Goal: Task Accomplishment & Management: Complete application form

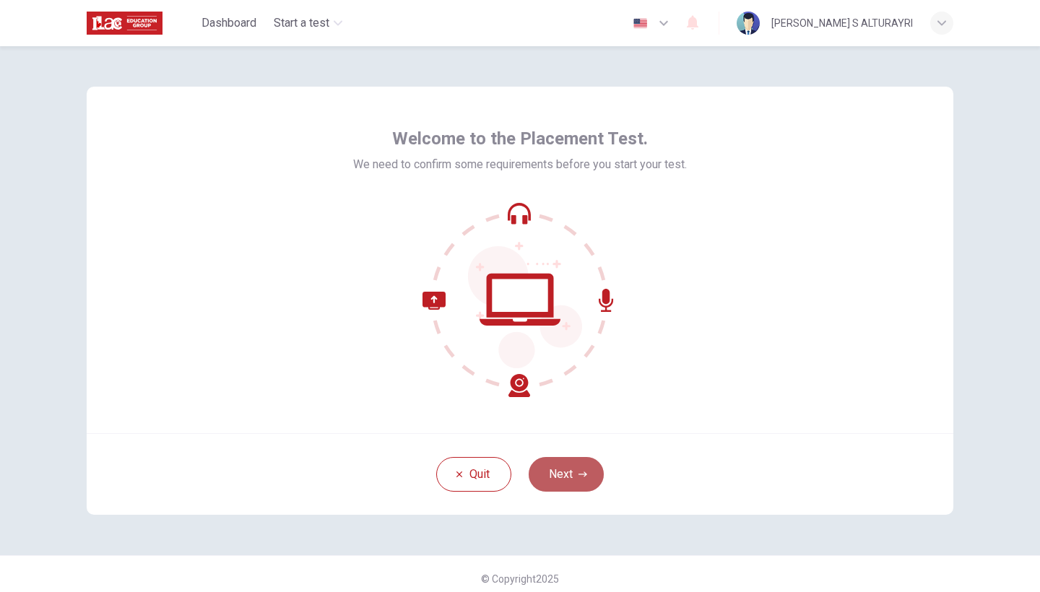
click at [571, 467] on button "Next" at bounding box center [565, 474] width 75 height 35
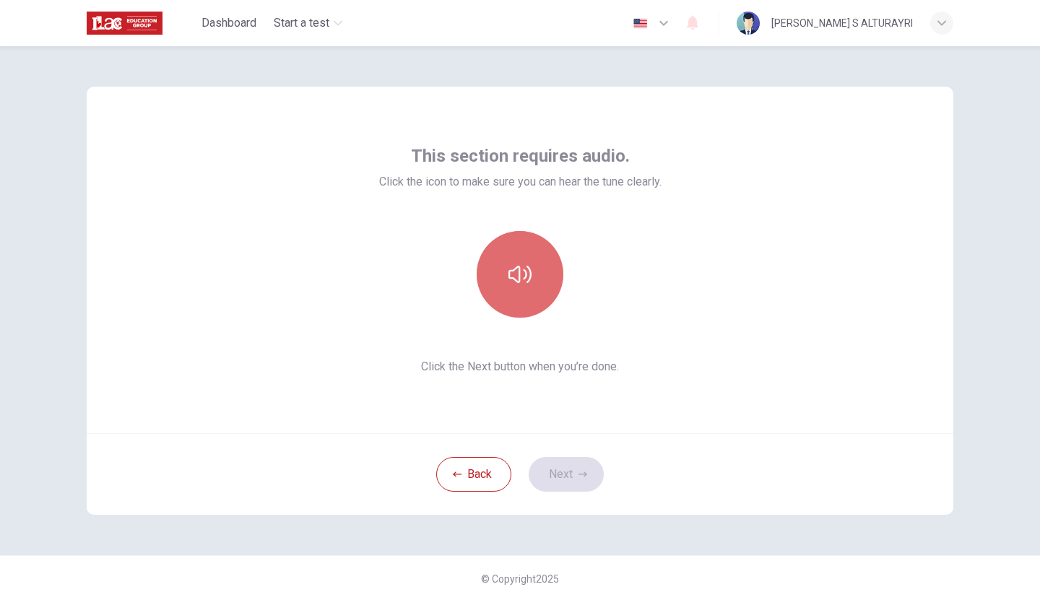
click at [534, 279] on button "button" at bounding box center [520, 274] width 87 height 87
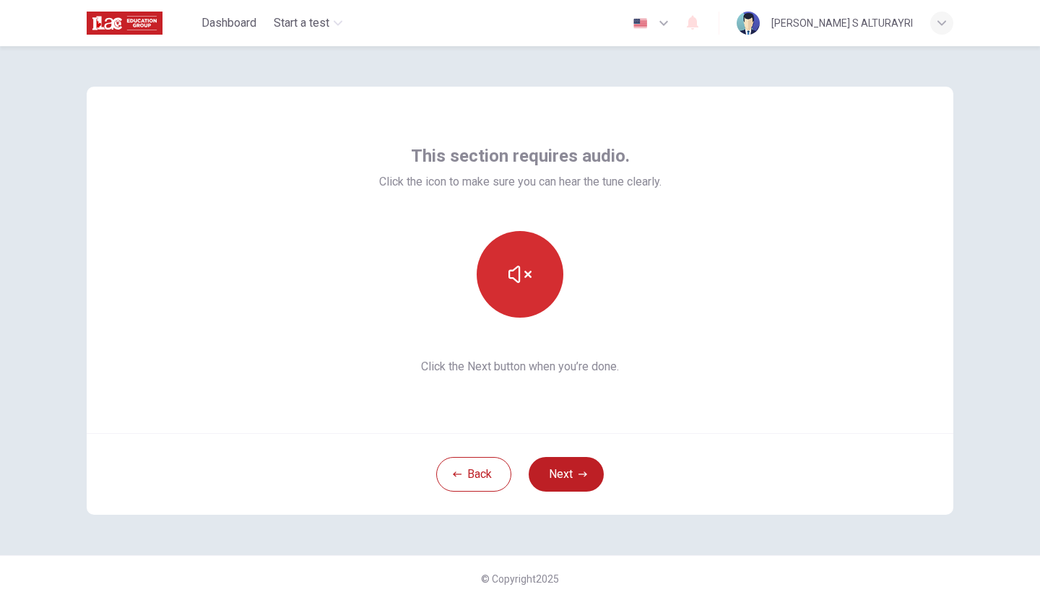
click at [526, 292] on button "button" at bounding box center [520, 274] width 87 height 87
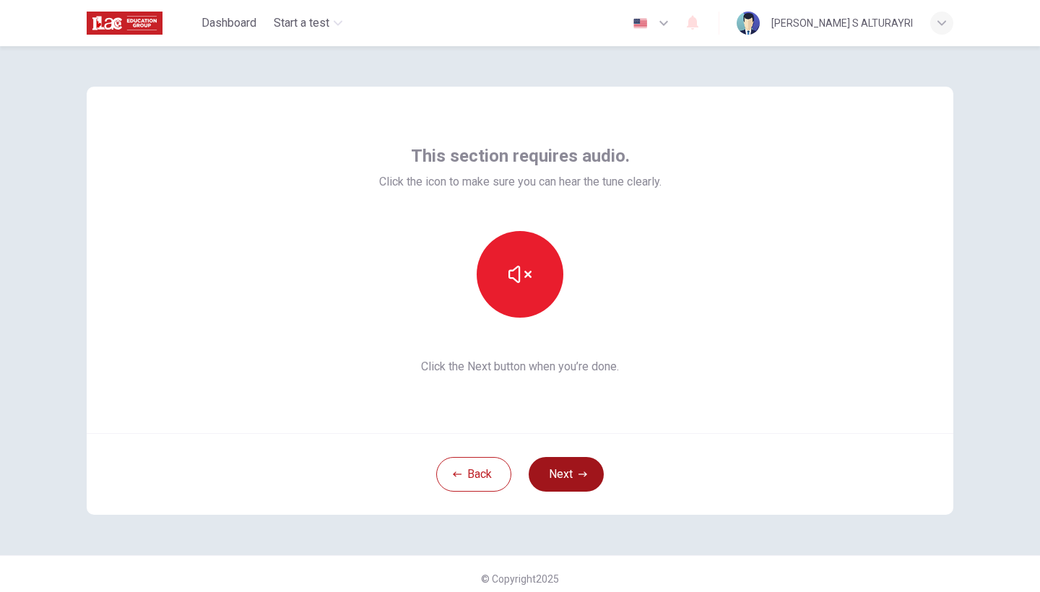
click at [583, 479] on button "Next" at bounding box center [565, 474] width 75 height 35
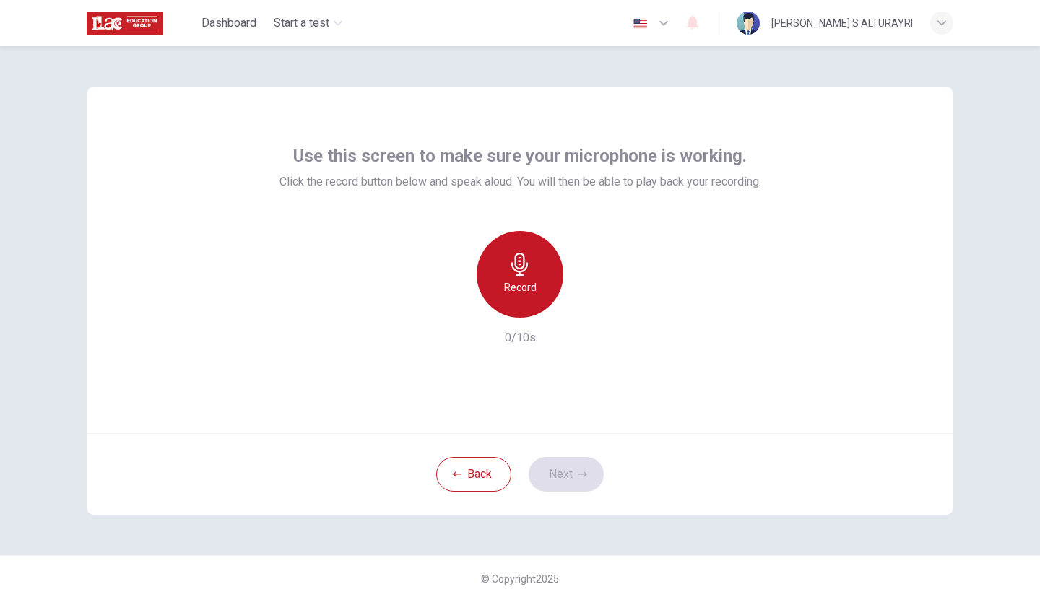
click at [518, 284] on h6 "Record" at bounding box center [520, 287] width 32 height 17
click at [518, 284] on h6 "Stop" at bounding box center [520, 287] width 22 height 17
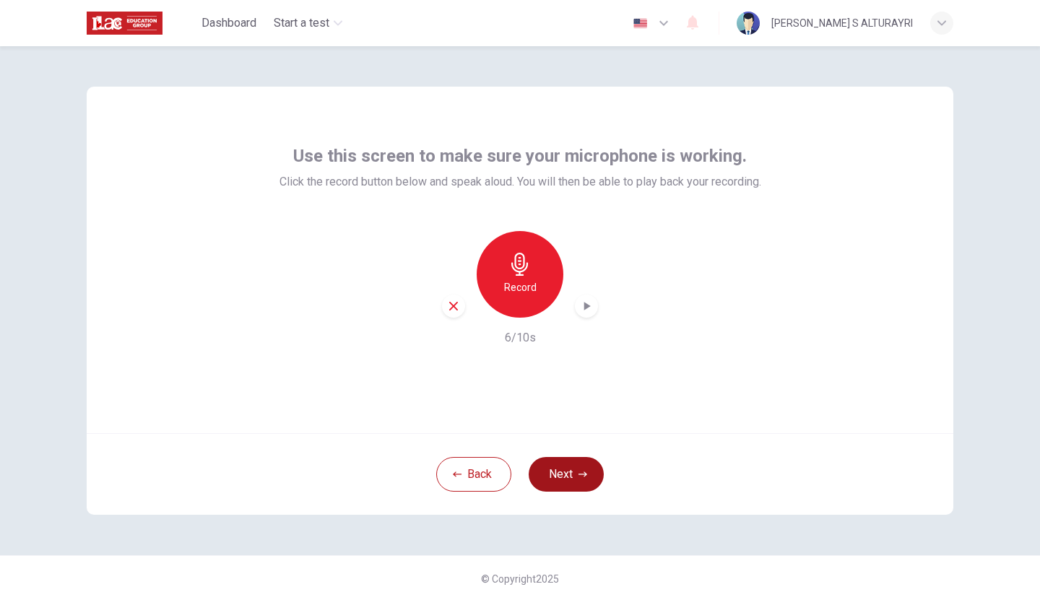
click at [585, 465] on button "Next" at bounding box center [565, 474] width 75 height 35
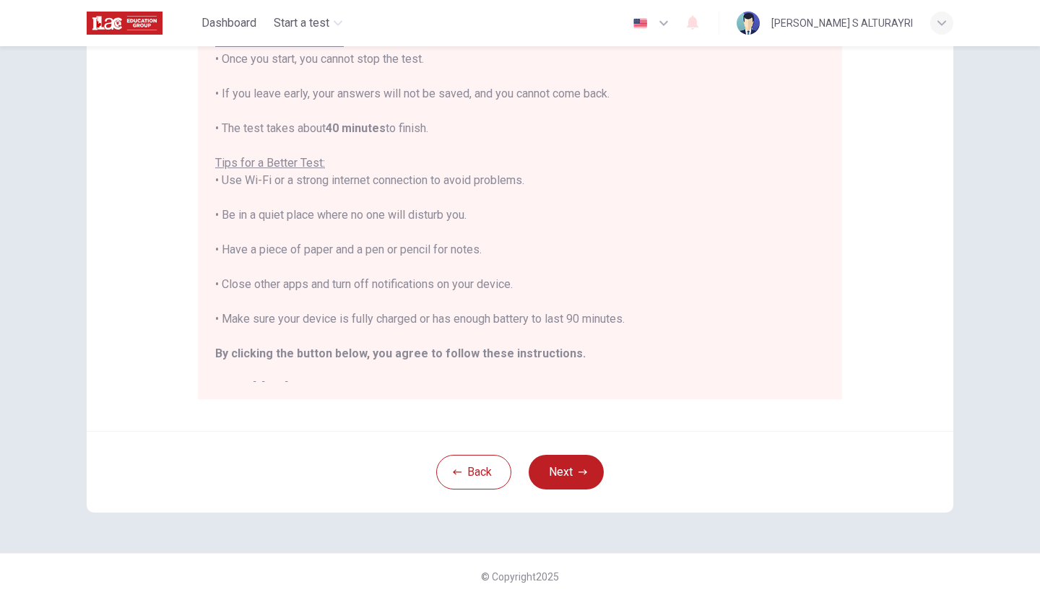
scroll to position [206, 0]
click at [570, 474] on button "Next" at bounding box center [565, 469] width 75 height 35
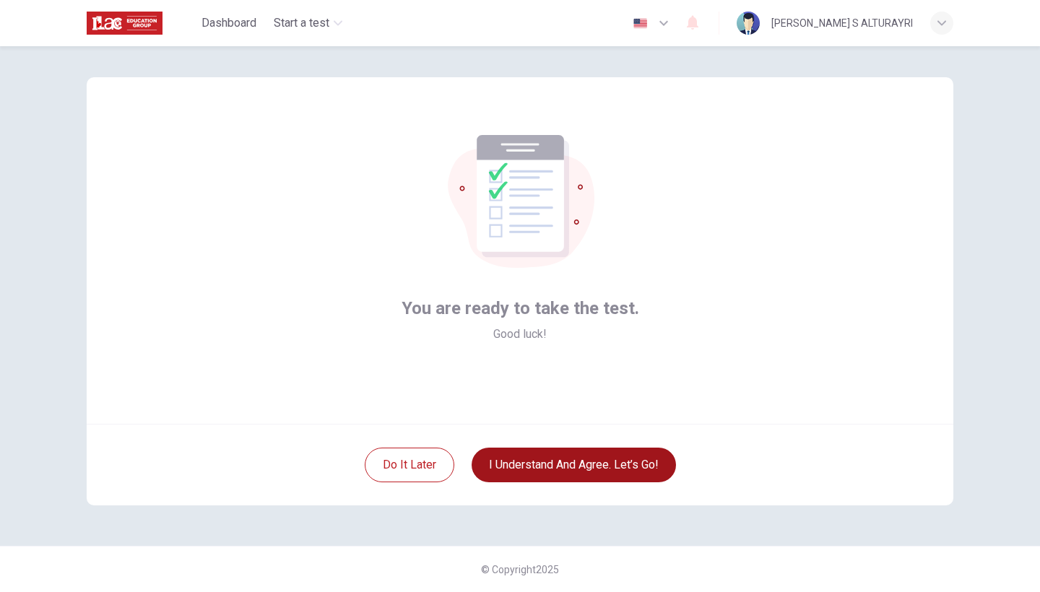
click at [640, 466] on button "I understand and agree. Let’s go!" at bounding box center [573, 465] width 204 height 35
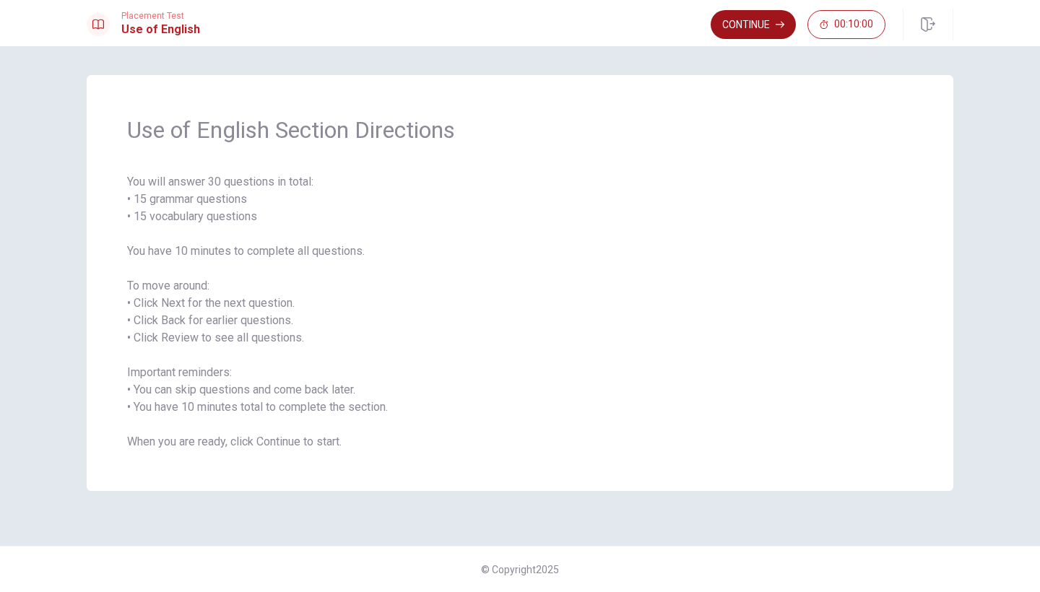
click at [746, 28] on button "Continue" at bounding box center [752, 24] width 85 height 29
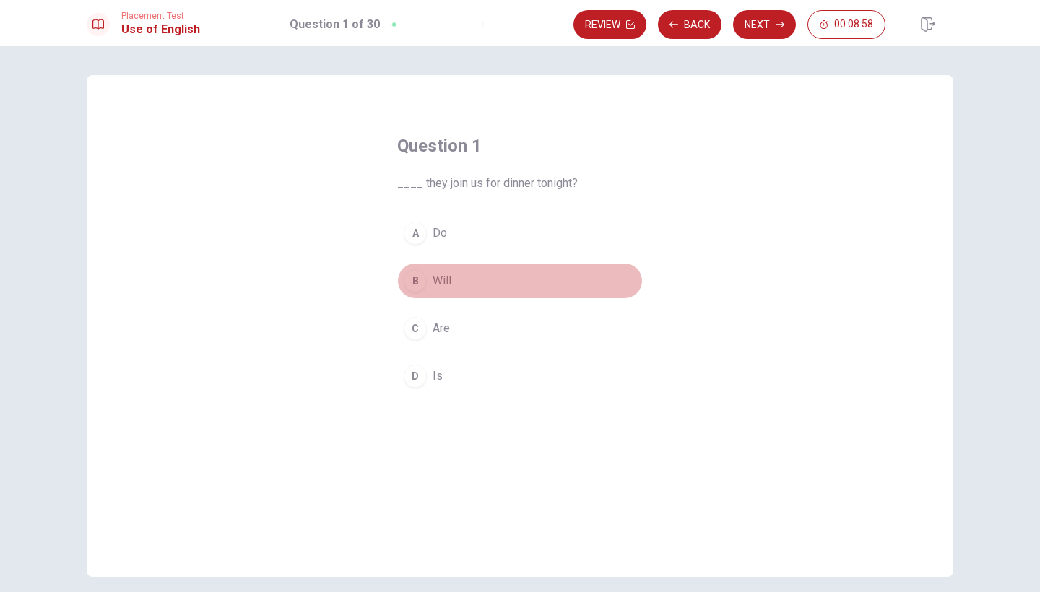
click at [418, 280] on div "B" at bounding box center [415, 280] width 23 height 23
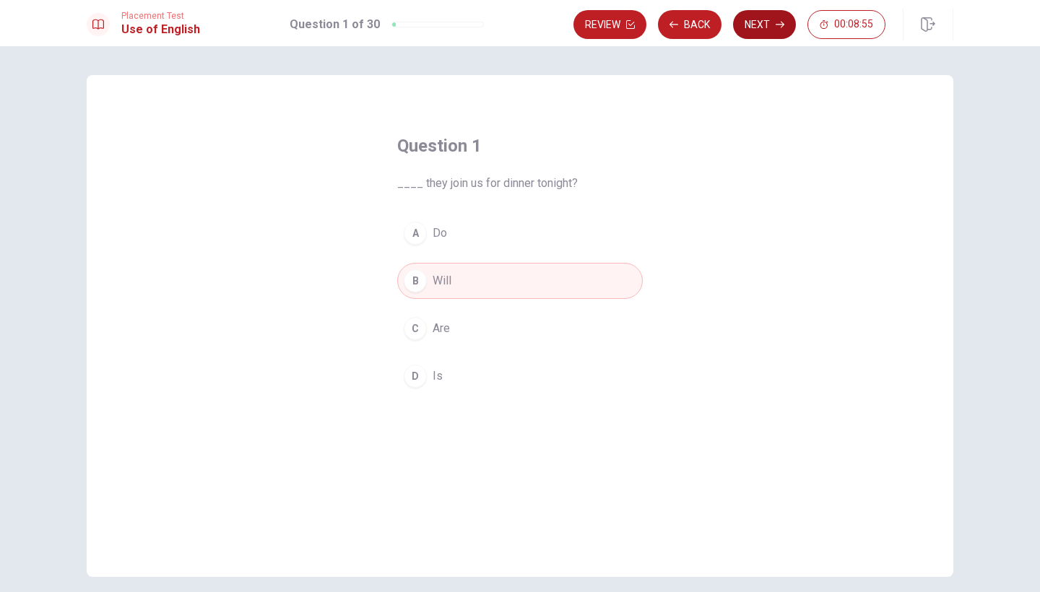
click at [775, 24] on icon "button" at bounding box center [779, 24] width 9 height 9
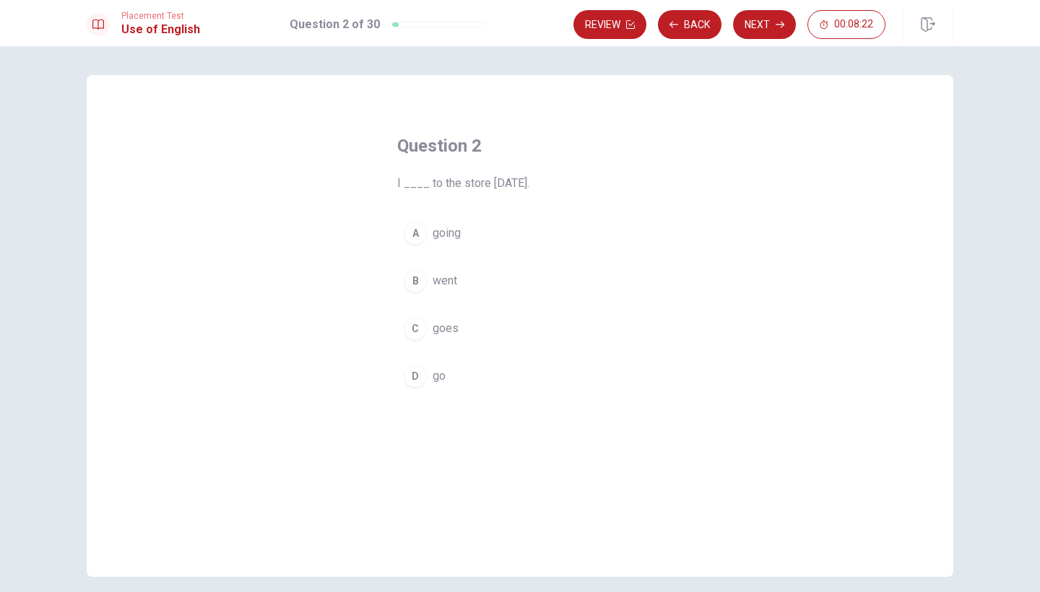
click at [424, 336] on button "C goes" at bounding box center [519, 328] width 245 height 36
click at [765, 26] on button "Next" at bounding box center [764, 24] width 63 height 29
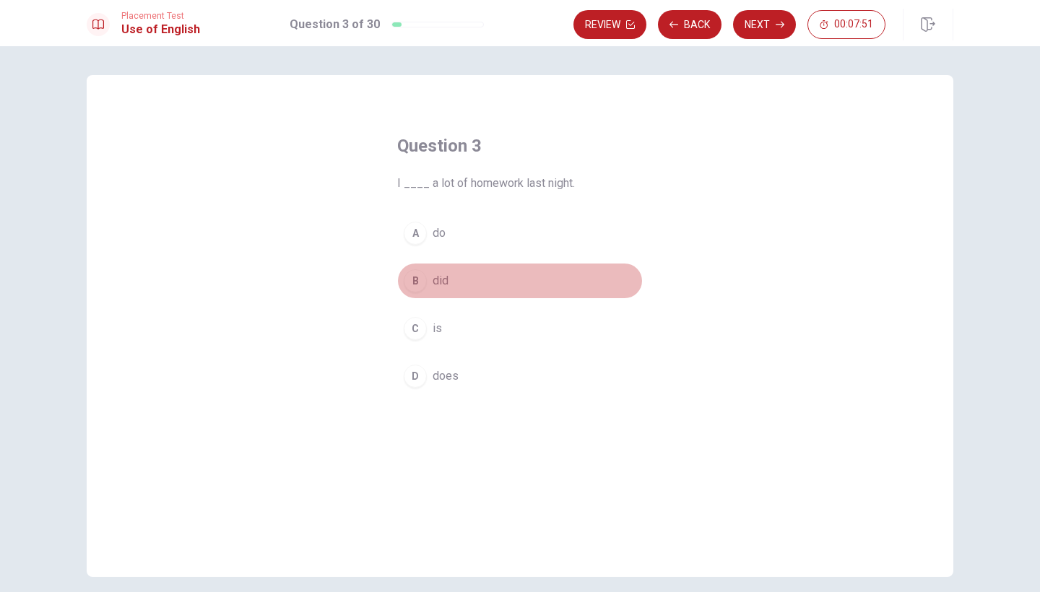
click at [417, 277] on div "B" at bounding box center [415, 280] width 23 height 23
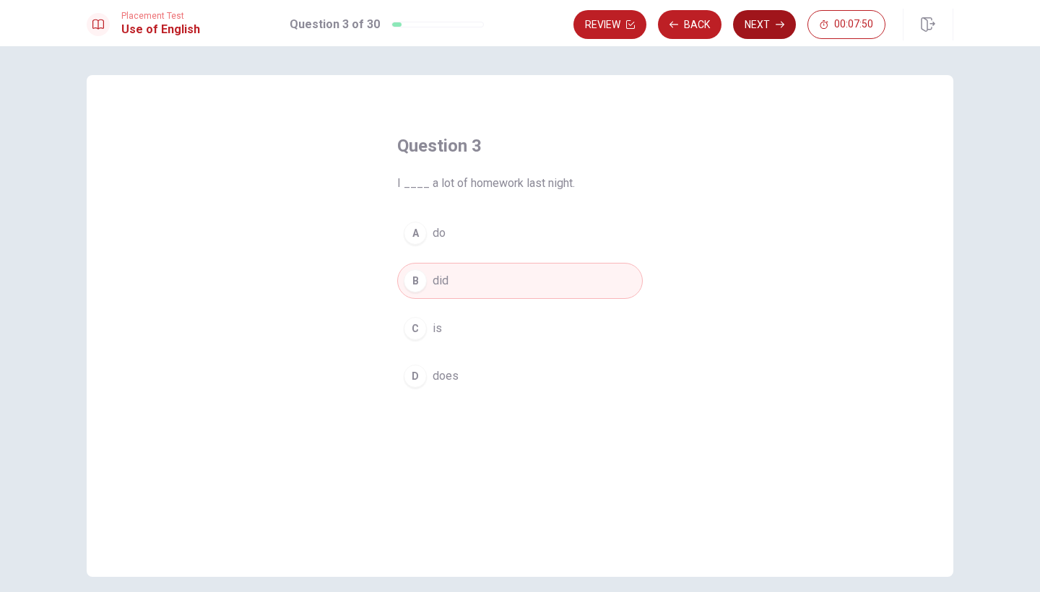
click at [757, 30] on button "Next" at bounding box center [764, 24] width 63 height 29
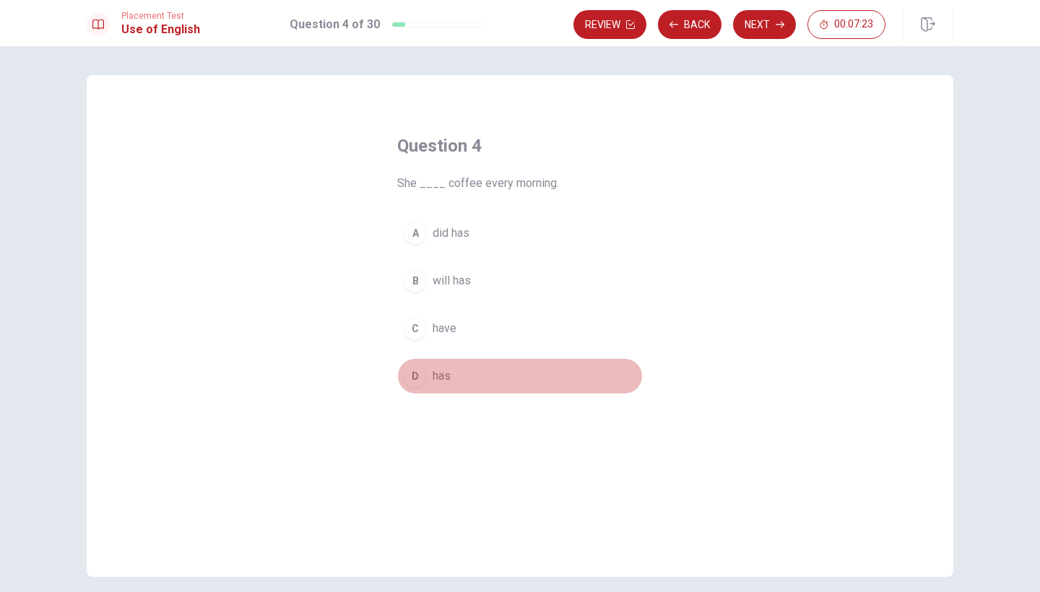
click at [415, 375] on div "D" at bounding box center [415, 376] width 23 height 23
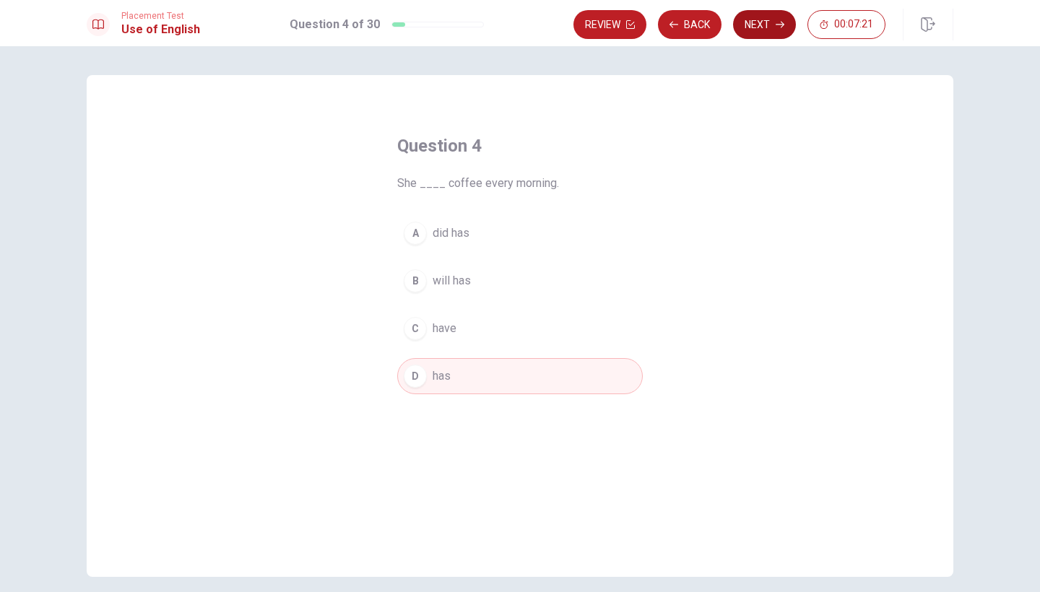
click at [778, 21] on icon "button" at bounding box center [779, 24] width 9 height 9
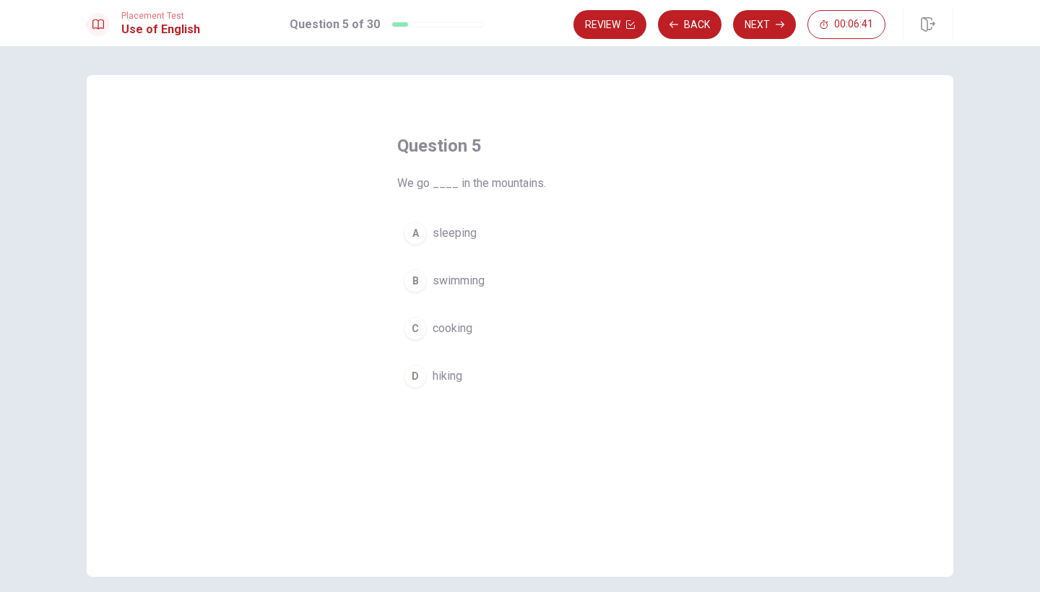
click at [421, 376] on div "D" at bounding box center [415, 376] width 23 height 23
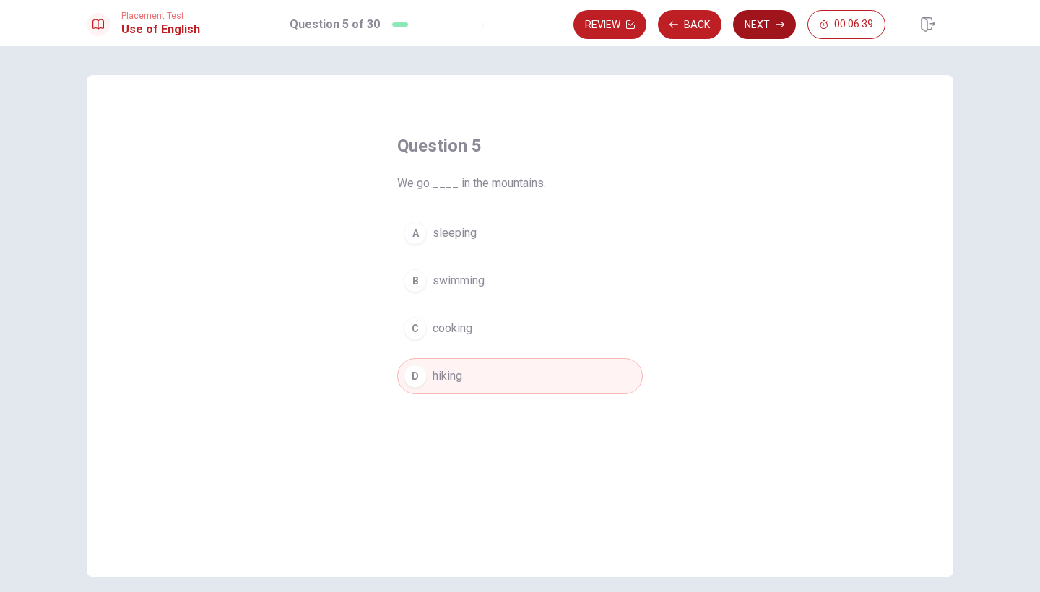
click at [760, 30] on button "Next" at bounding box center [764, 24] width 63 height 29
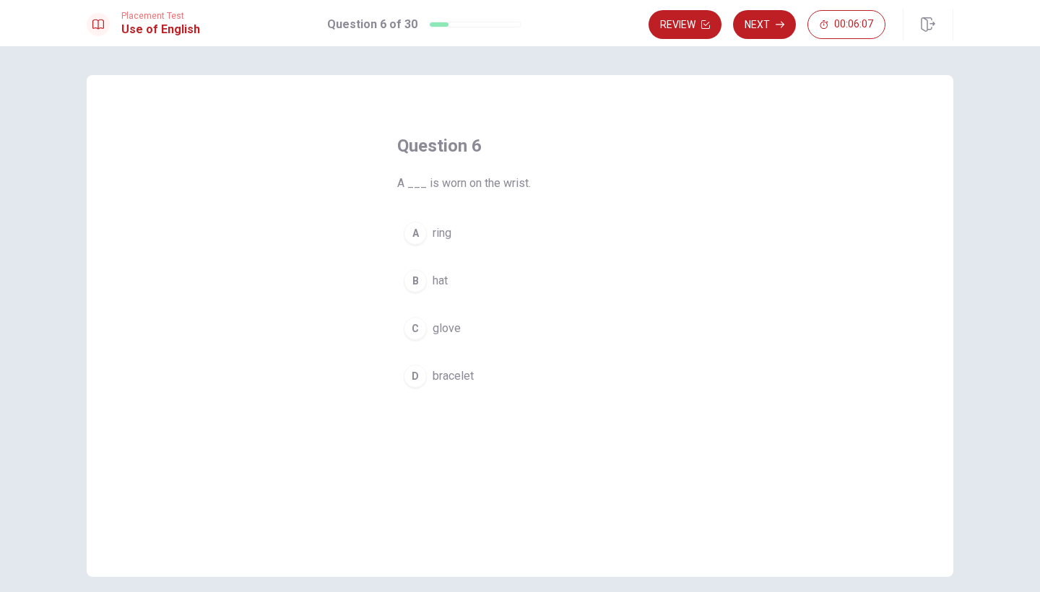
click at [418, 334] on div "C" at bounding box center [415, 328] width 23 height 23
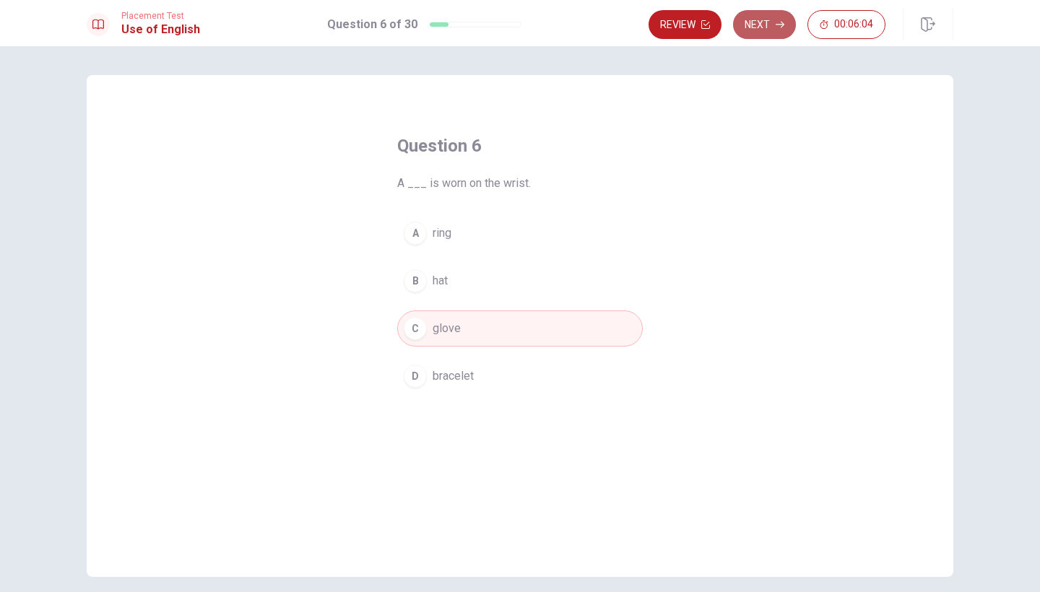
click at [756, 22] on button "Next" at bounding box center [764, 24] width 63 height 29
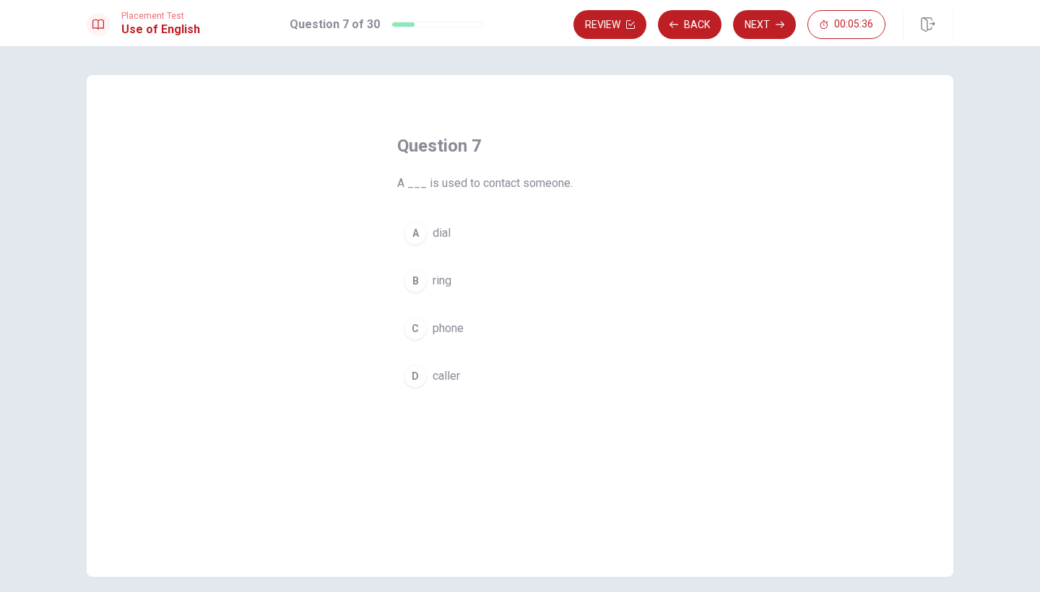
click at [415, 237] on div "A" at bounding box center [415, 233] width 23 height 23
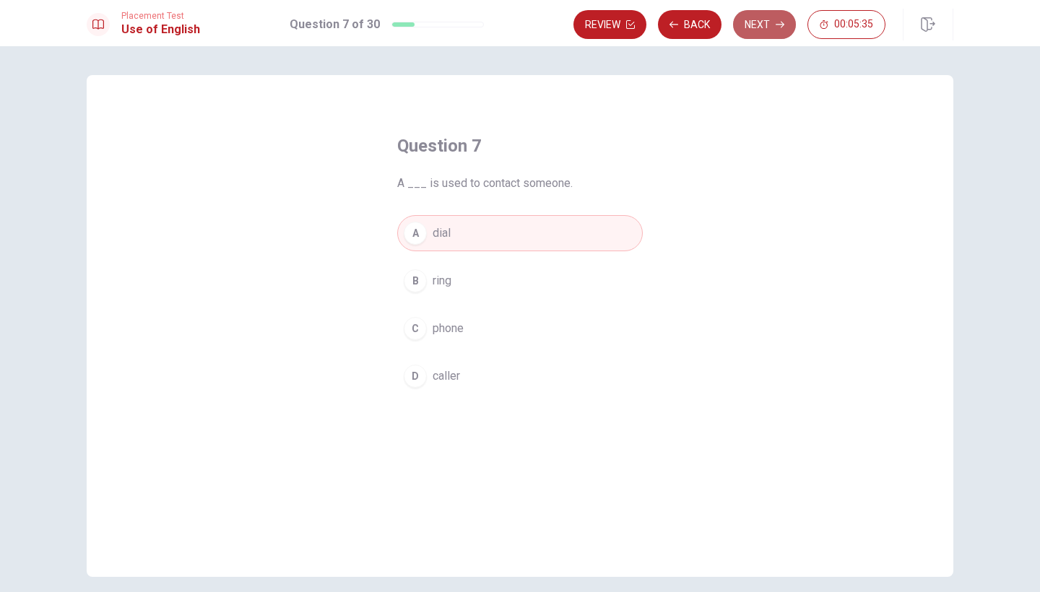
click at [741, 27] on button "Next" at bounding box center [764, 24] width 63 height 29
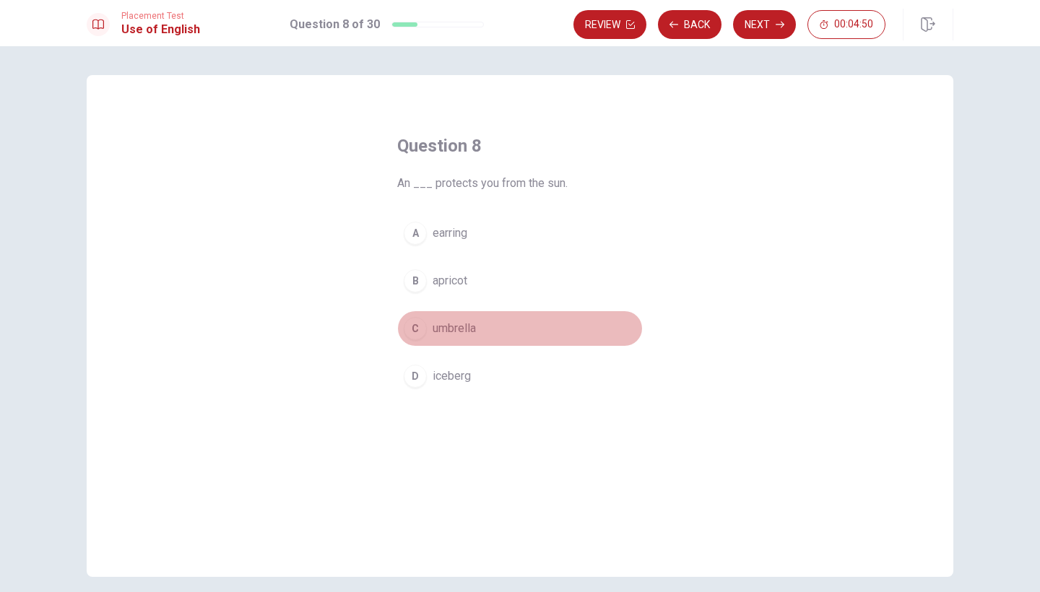
click at [417, 327] on div "C" at bounding box center [415, 328] width 23 height 23
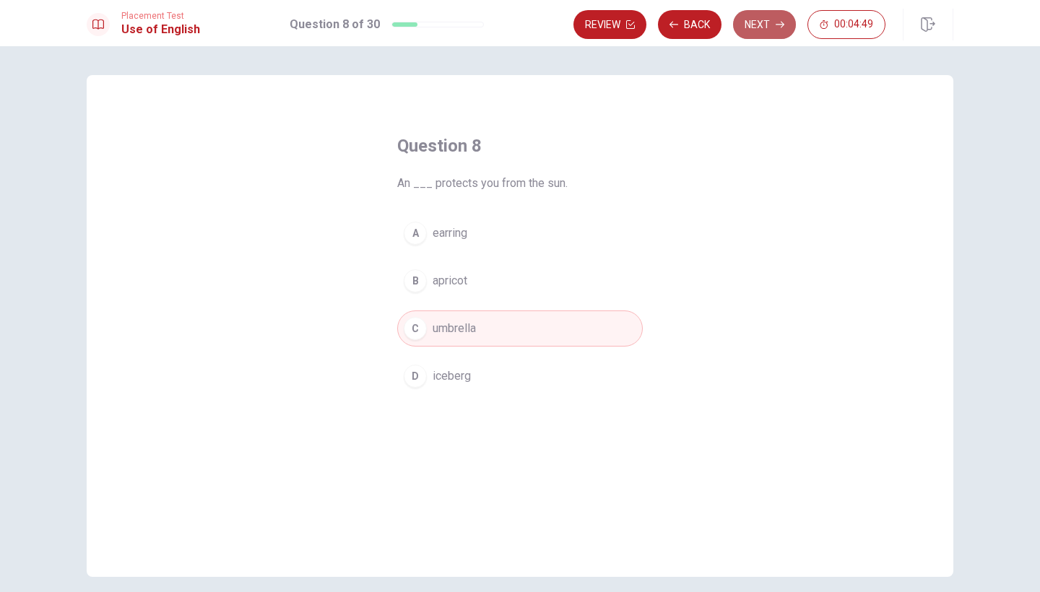
click at [757, 32] on button "Next" at bounding box center [764, 24] width 63 height 29
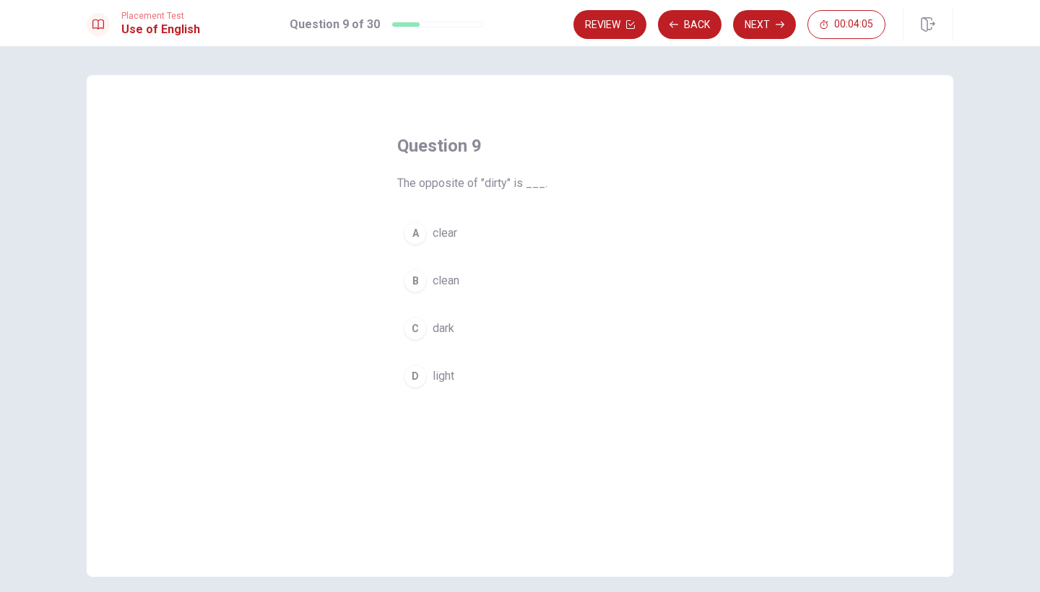
click at [430, 306] on div "A clear B clean C dark D light" at bounding box center [519, 304] width 245 height 179
click at [420, 324] on div "C" at bounding box center [415, 328] width 23 height 23
click at [781, 34] on button "Next" at bounding box center [764, 24] width 63 height 29
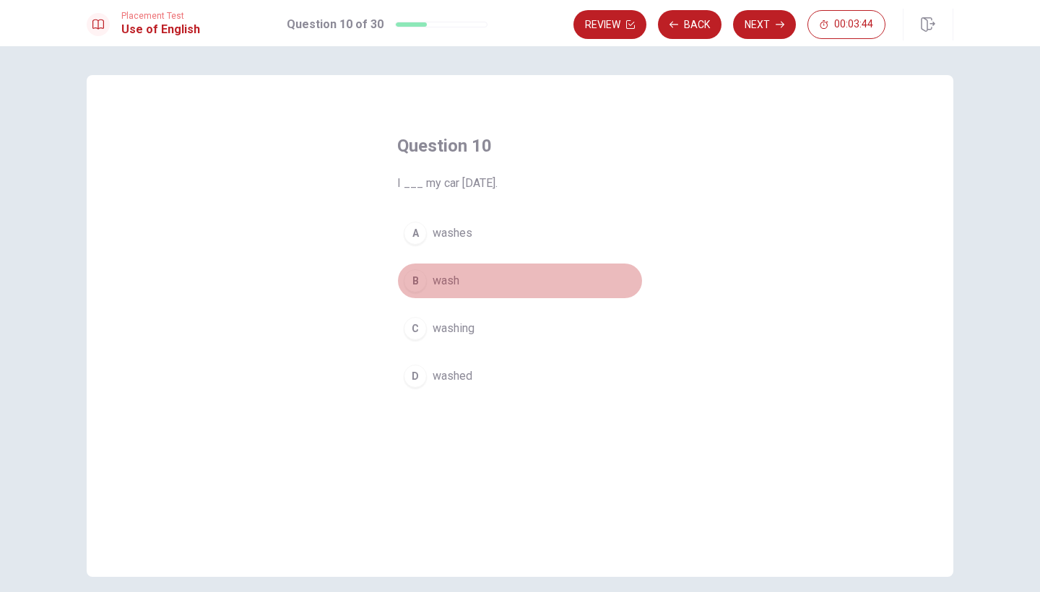
click at [423, 284] on div "B" at bounding box center [415, 280] width 23 height 23
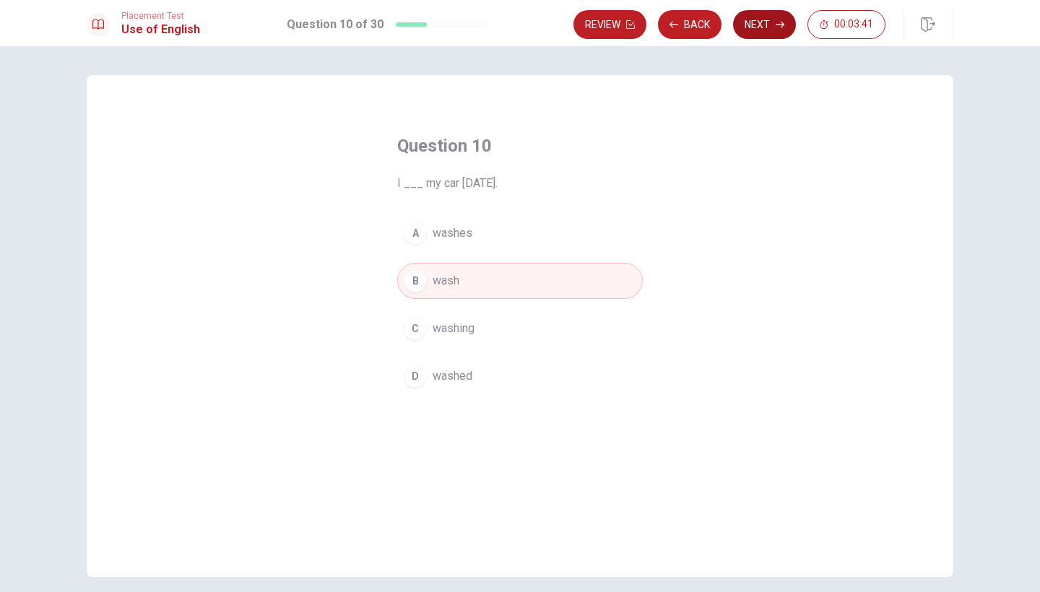
click at [758, 32] on button "Next" at bounding box center [764, 24] width 63 height 29
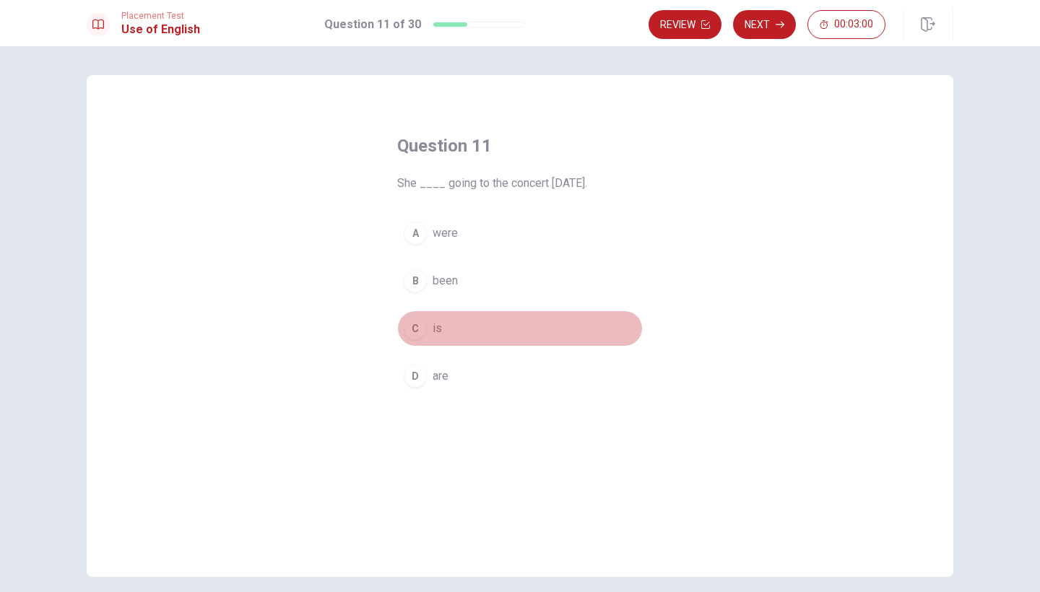
click at [423, 335] on div "C" at bounding box center [415, 328] width 23 height 23
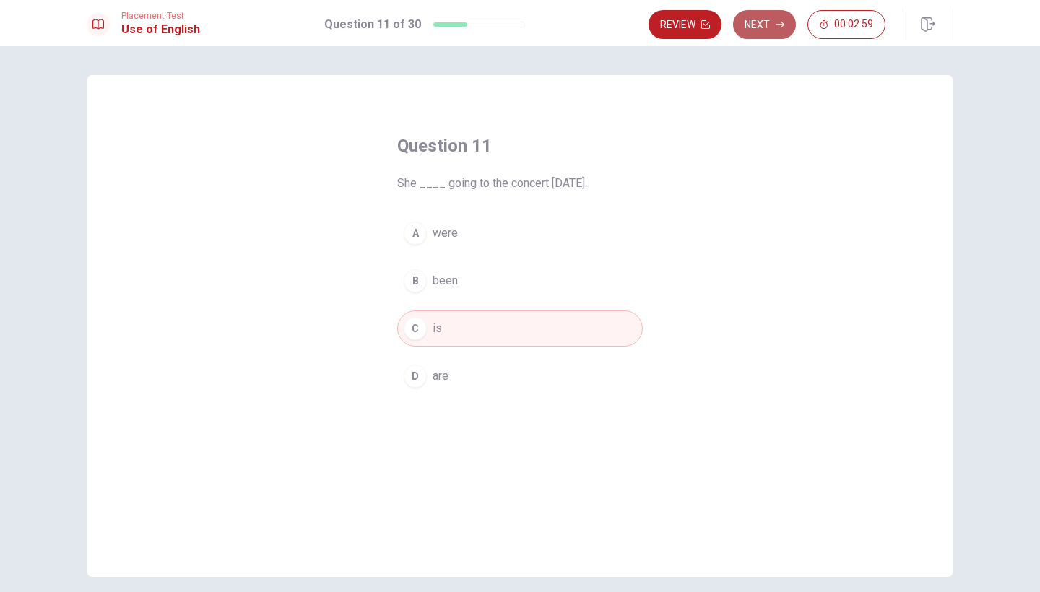
click at [767, 25] on button "Next" at bounding box center [764, 24] width 63 height 29
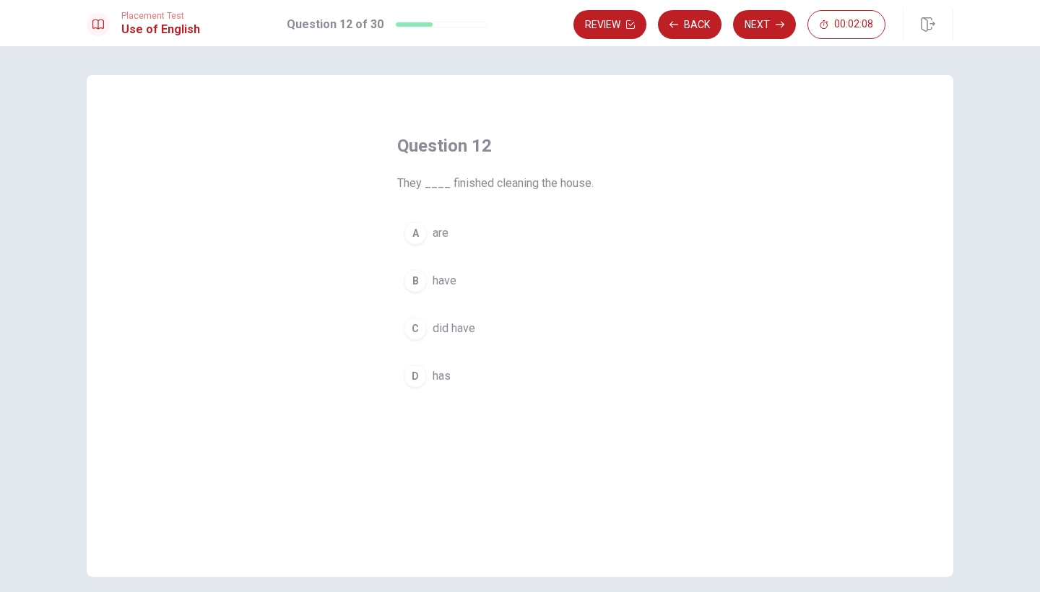
click at [428, 295] on button "B have" at bounding box center [519, 281] width 245 height 36
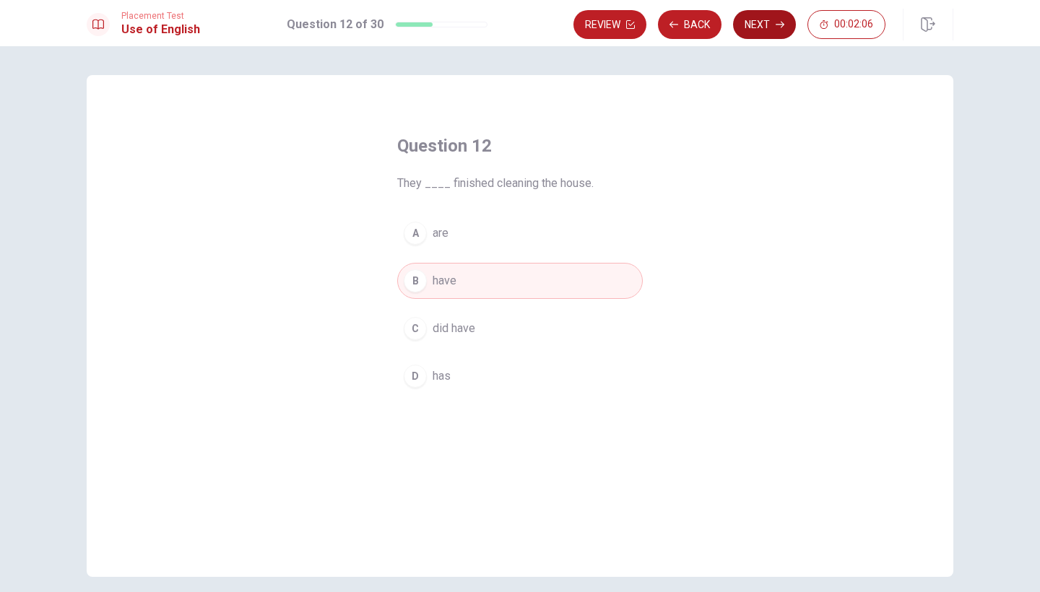
click at [754, 38] on button "Next" at bounding box center [764, 24] width 63 height 29
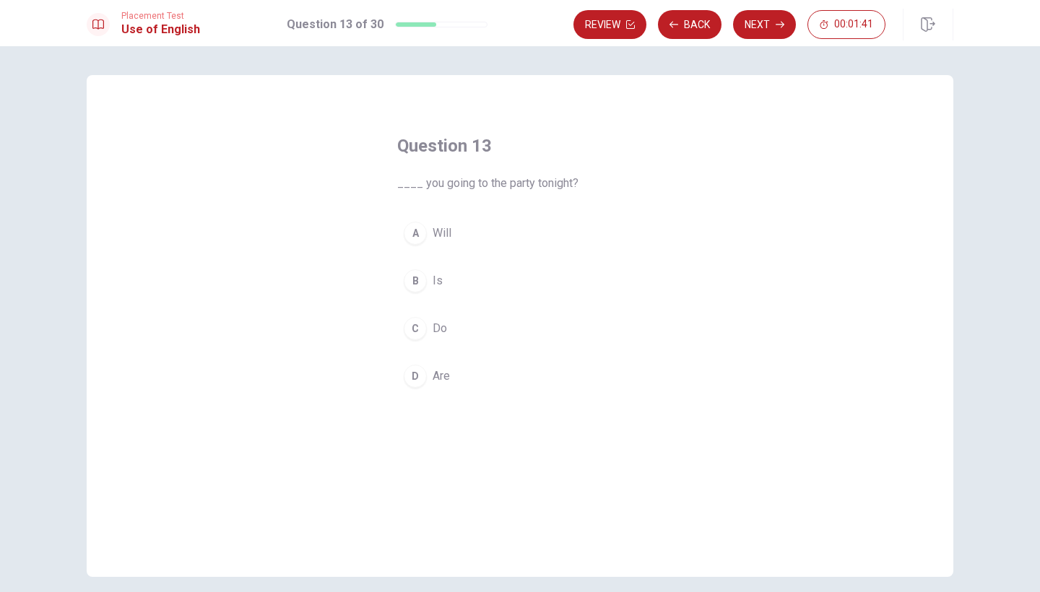
click at [411, 373] on div "D" at bounding box center [415, 376] width 23 height 23
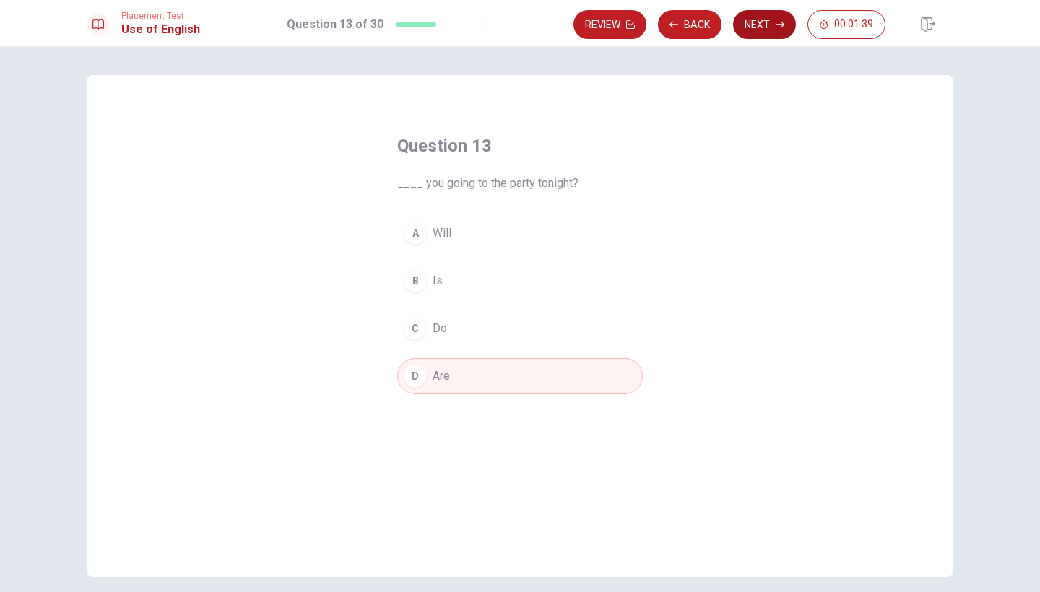
click at [760, 35] on button "Next" at bounding box center [764, 24] width 63 height 29
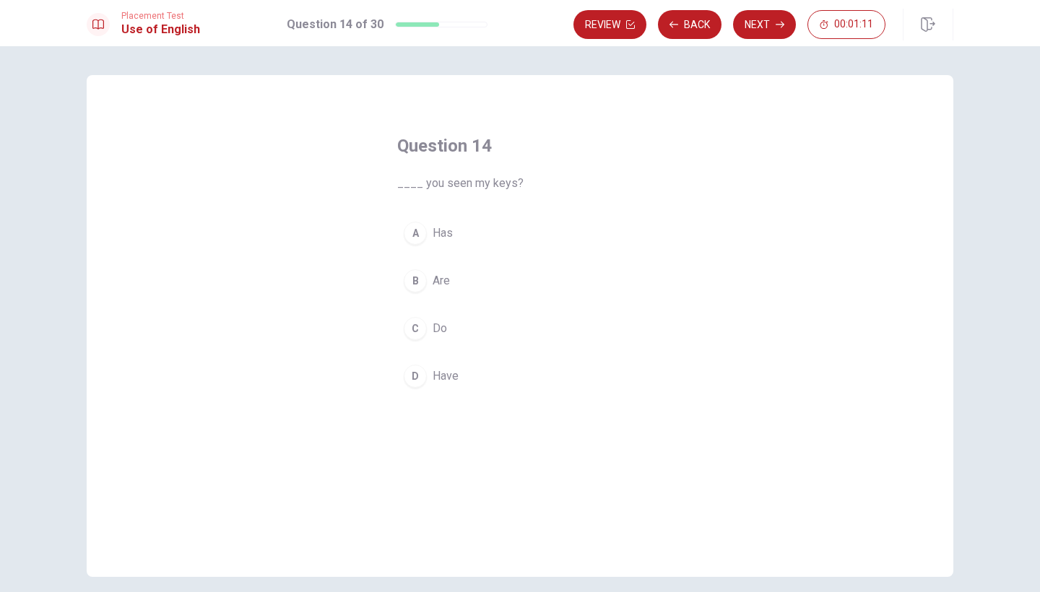
click at [431, 287] on button "B Are" at bounding box center [519, 281] width 245 height 36
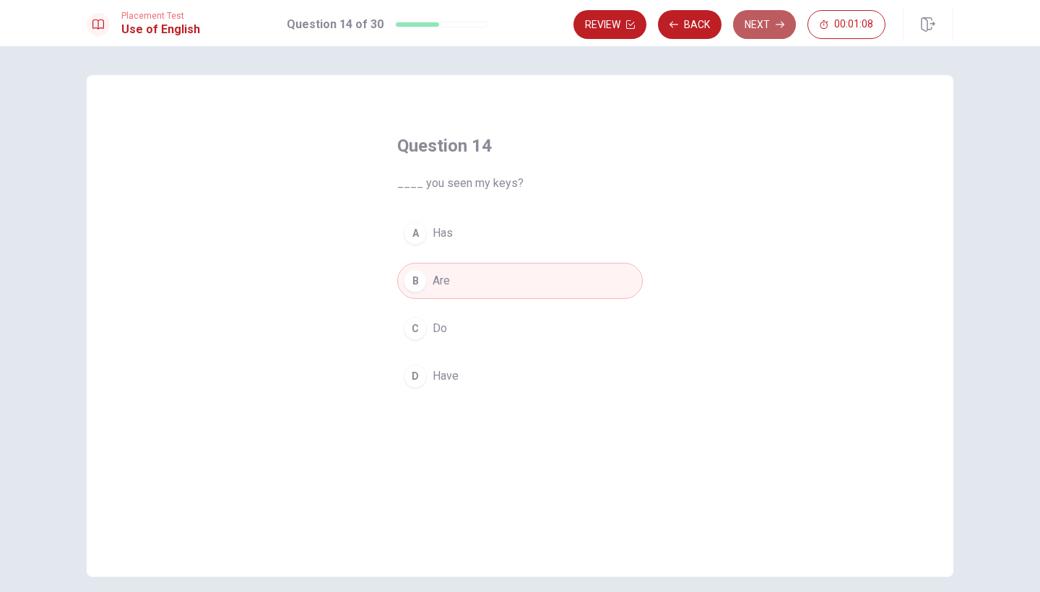
click at [767, 30] on button "Next" at bounding box center [764, 24] width 63 height 29
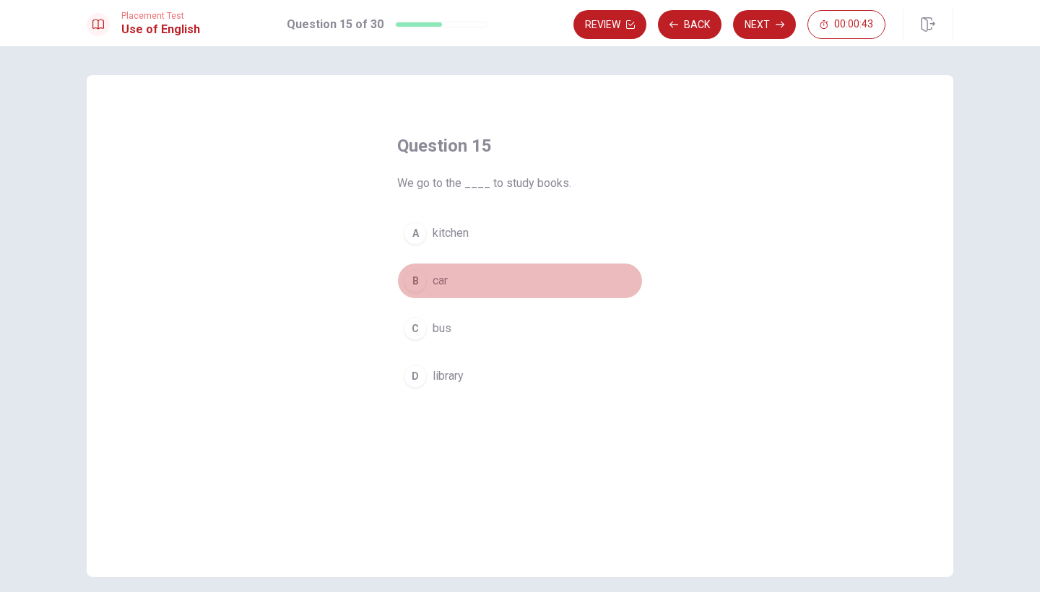
click at [427, 289] on button "B car" at bounding box center [519, 281] width 245 height 36
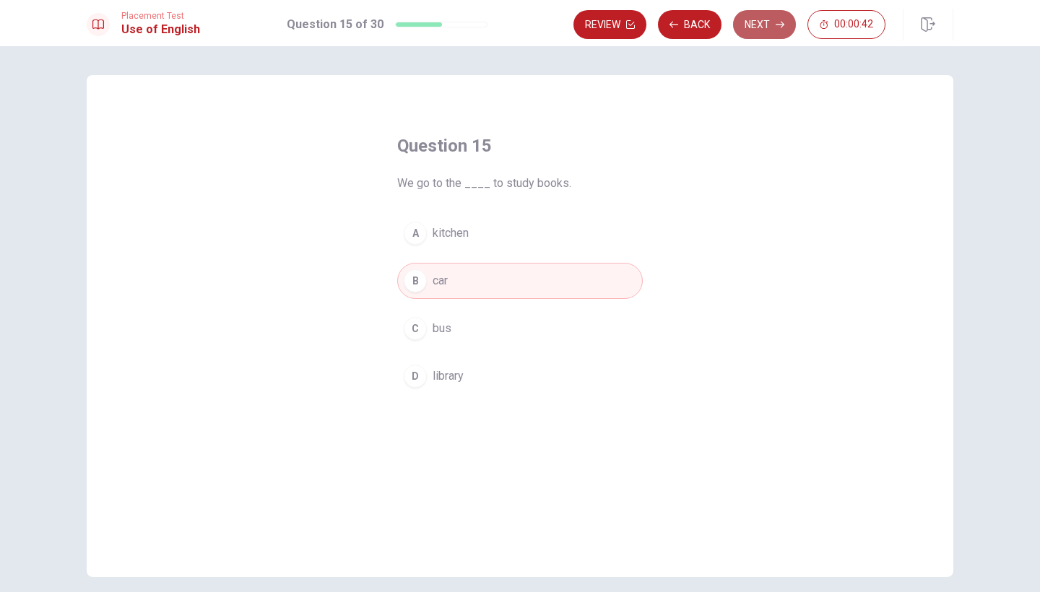
click at [771, 32] on button "Next" at bounding box center [764, 24] width 63 height 29
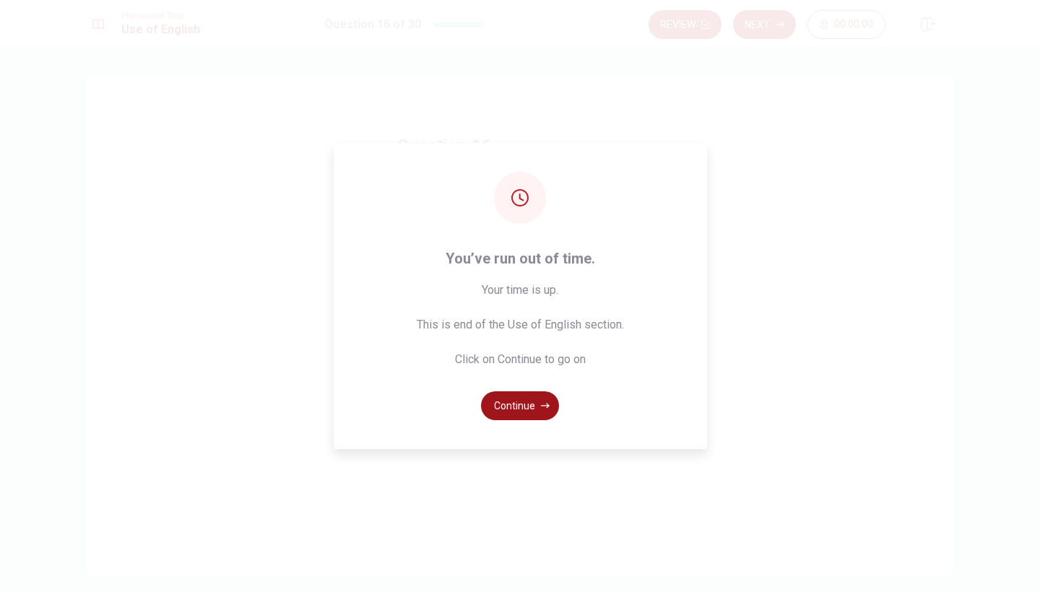
click at [495, 415] on button "Continue" at bounding box center [520, 405] width 78 height 29
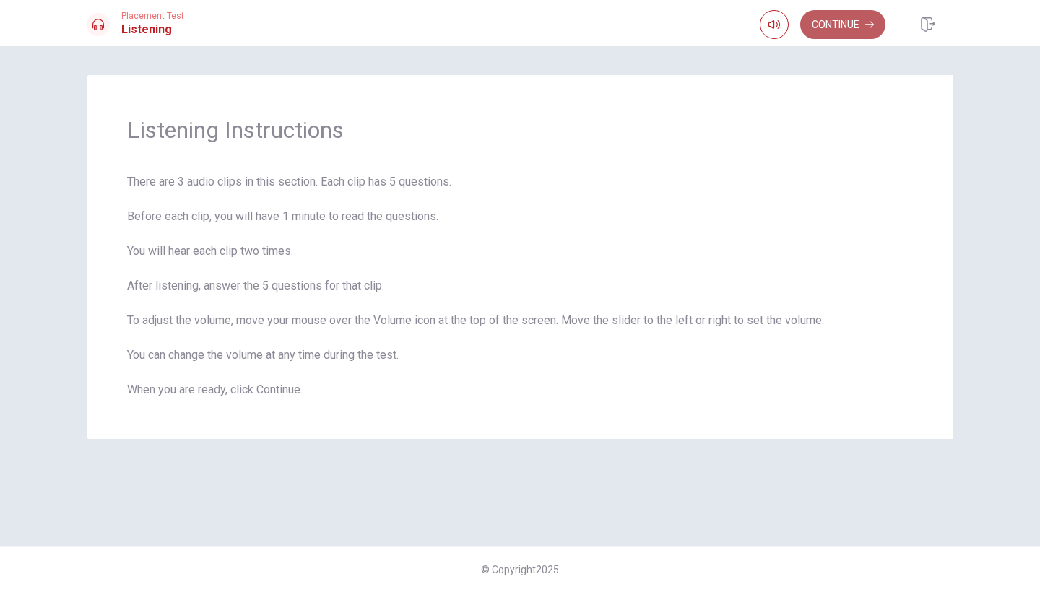
click at [866, 35] on button "Continue" at bounding box center [842, 24] width 85 height 29
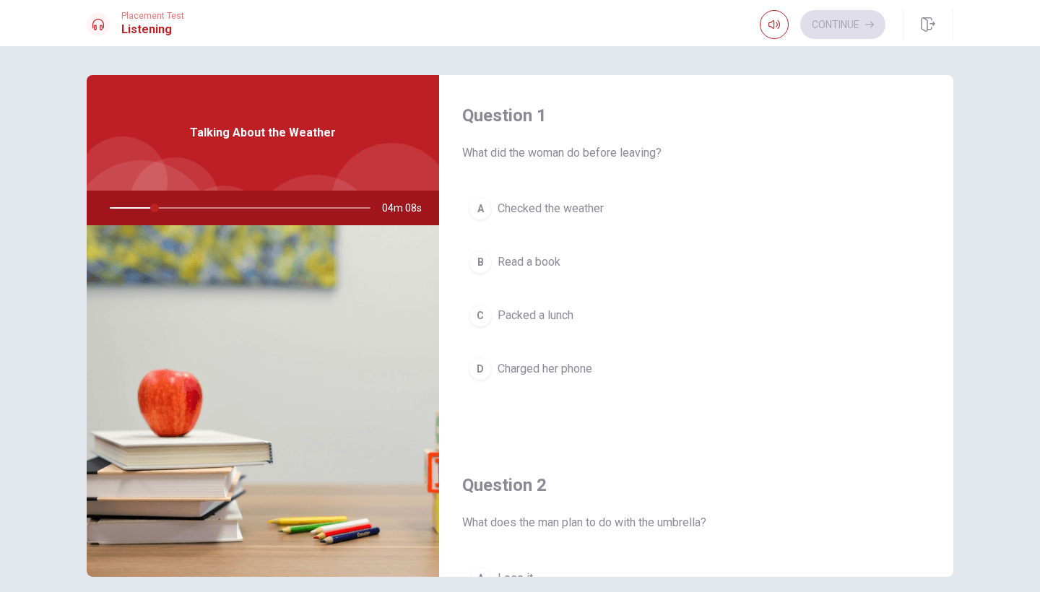
click at [501, 321] on span "Packed a lunch" at bounding box center [535, 315] width 76 height 17
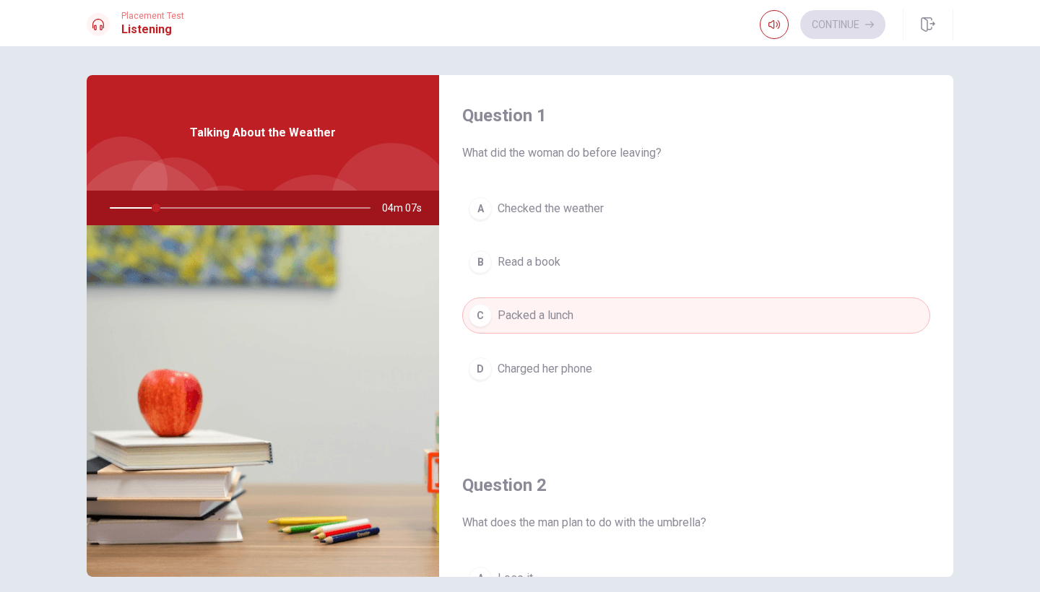
click at [536, 258] on span "Read a book" at bounding box center [528, 261] width 63 height 17
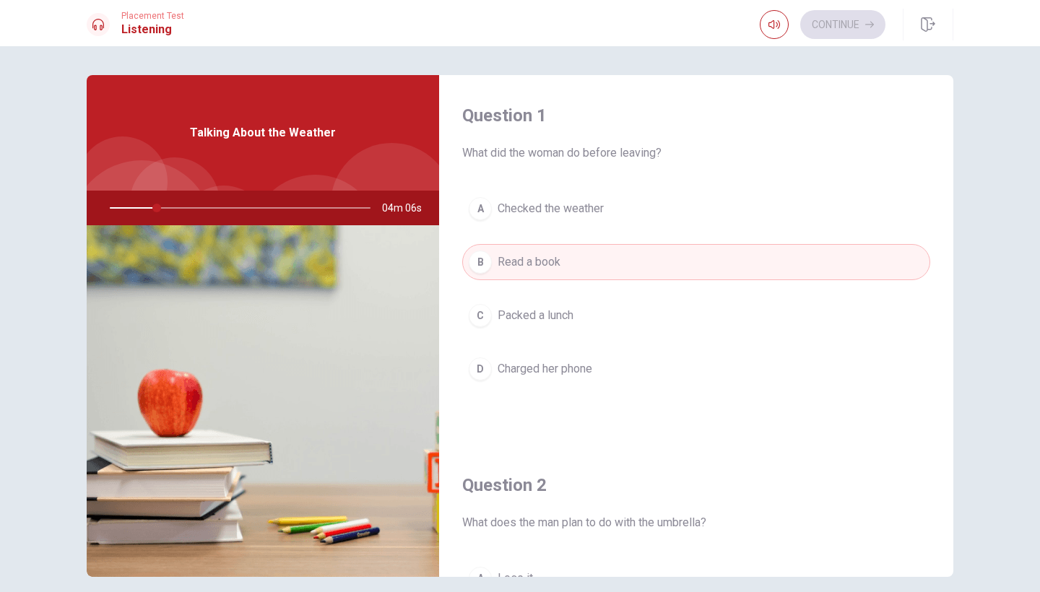
type input "18"
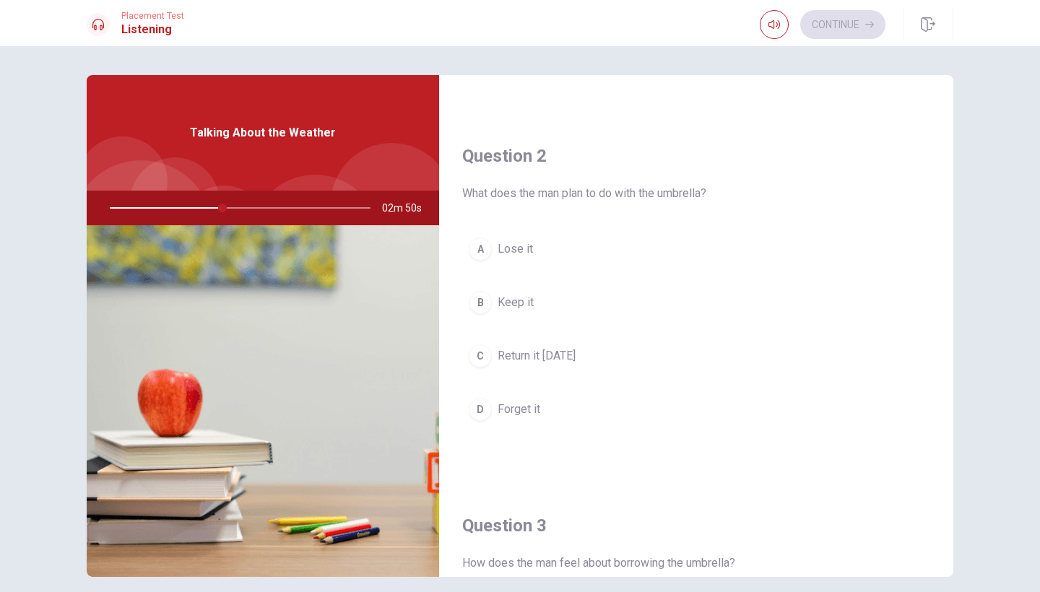
scroll to position [329, 0]
click at [508, 370] on button "C Return it [DATE]" at bounding box center [696, 357] width 468 height 36
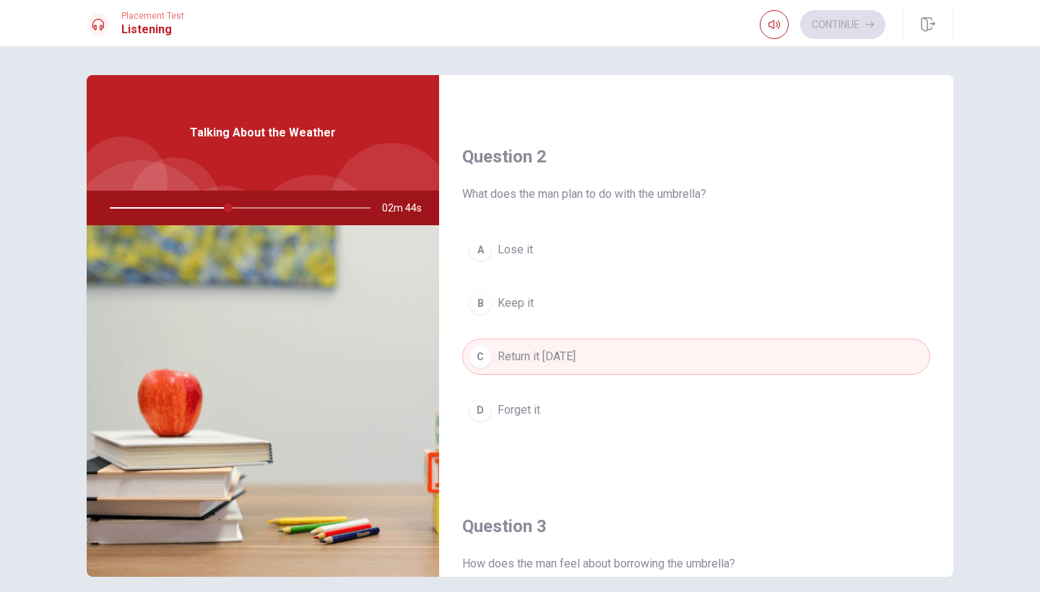
type input "46"
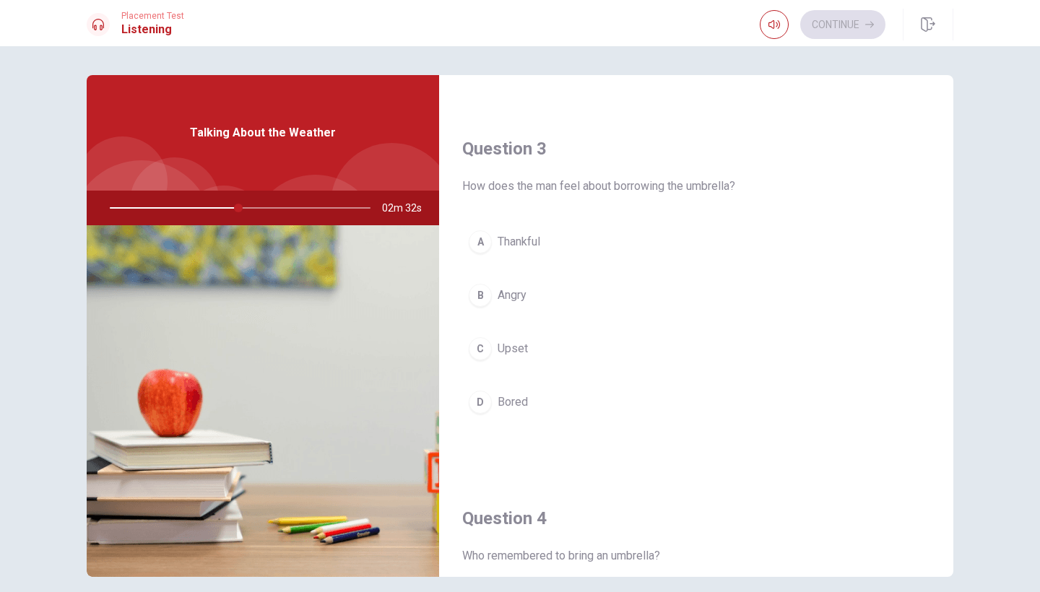
scroll to position [688, 0]
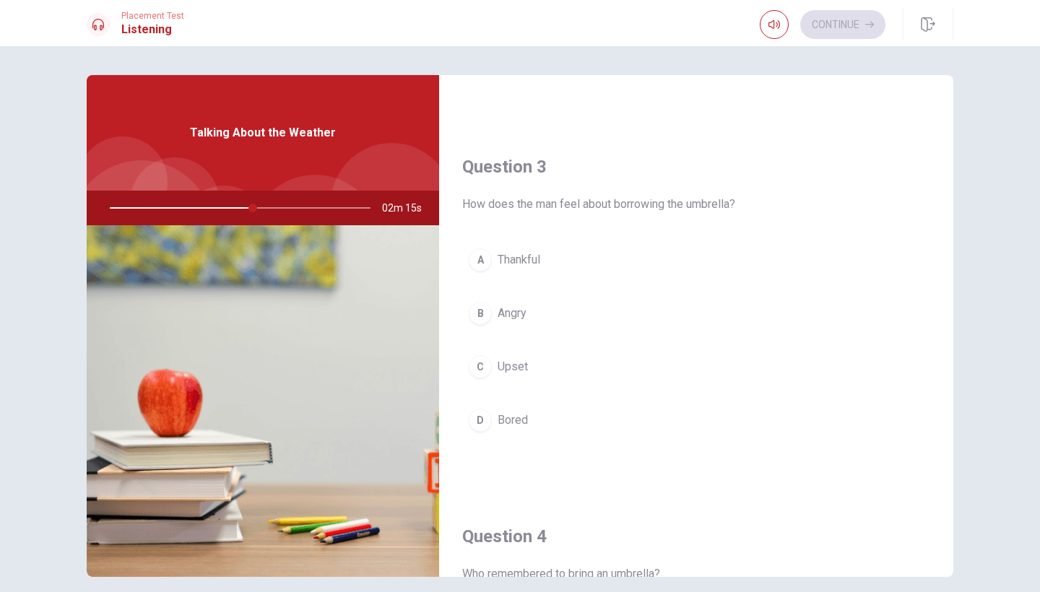
click at [260, 208] on div at bounding box center [237, 208] width 290 height 35
click at [261, 210] on div at bounding box center [237, 208] width 290 height 35
click at [499, 263] on span "Thankful" at bounding box center [518, 259] width 43 height 17
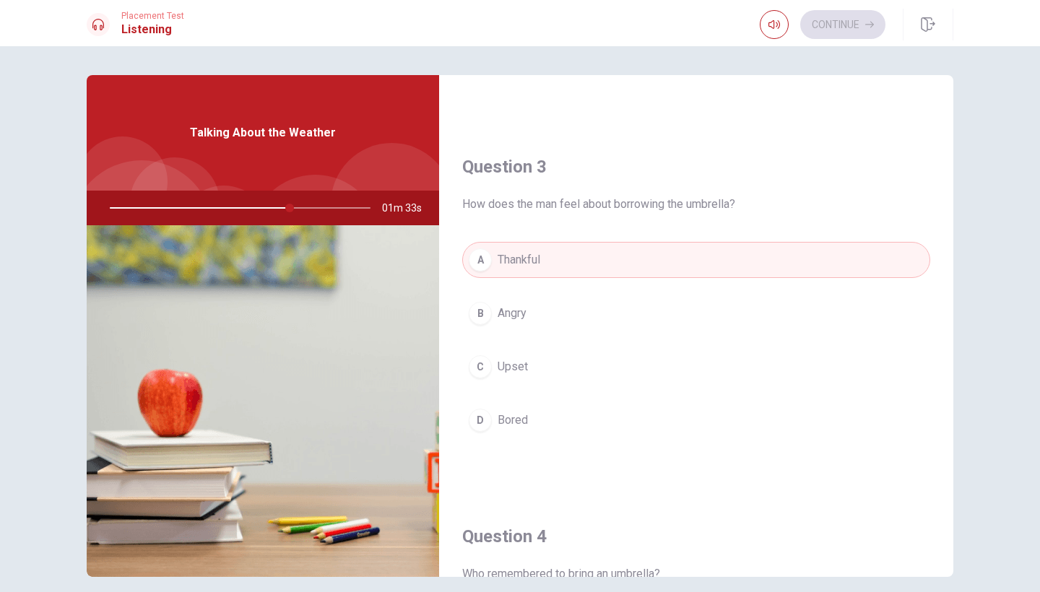
type input "69"
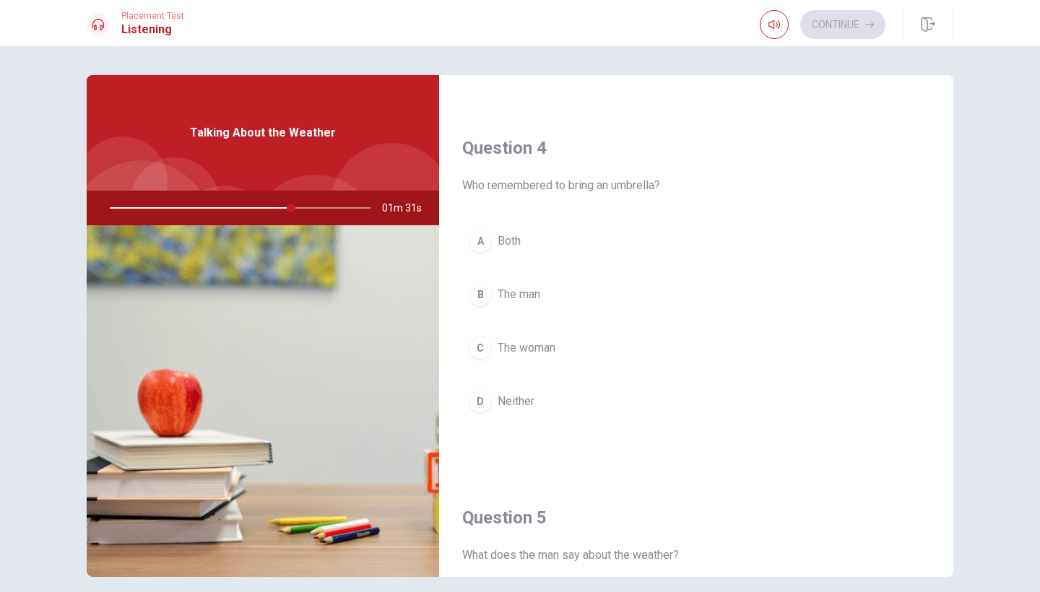
scroll to position [1077, 0]
click at [513, 297] on span "The man" at bounding box center [518, 293] width 43 height 17
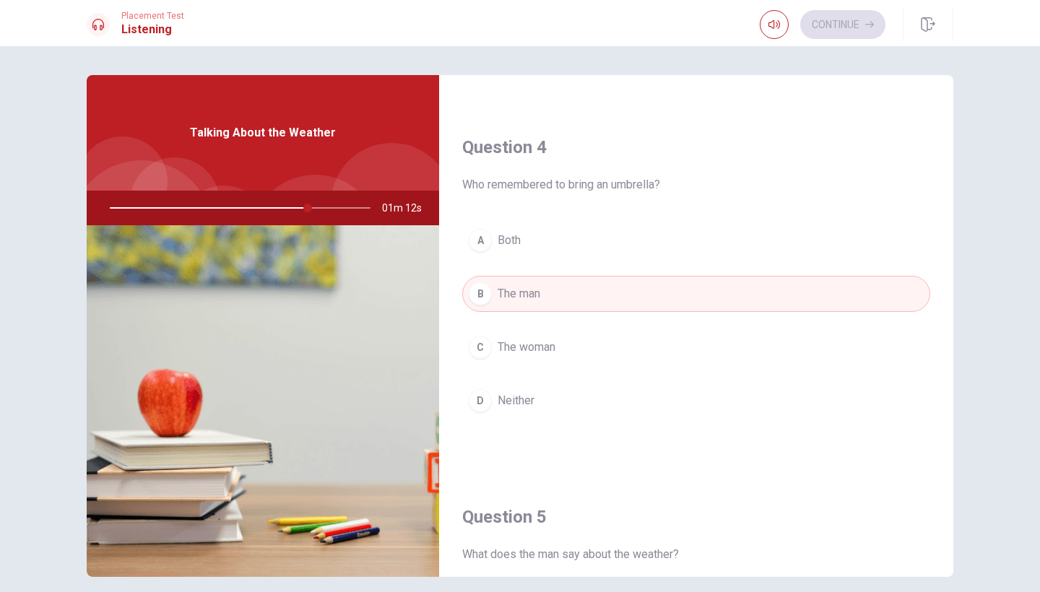
type input "76"
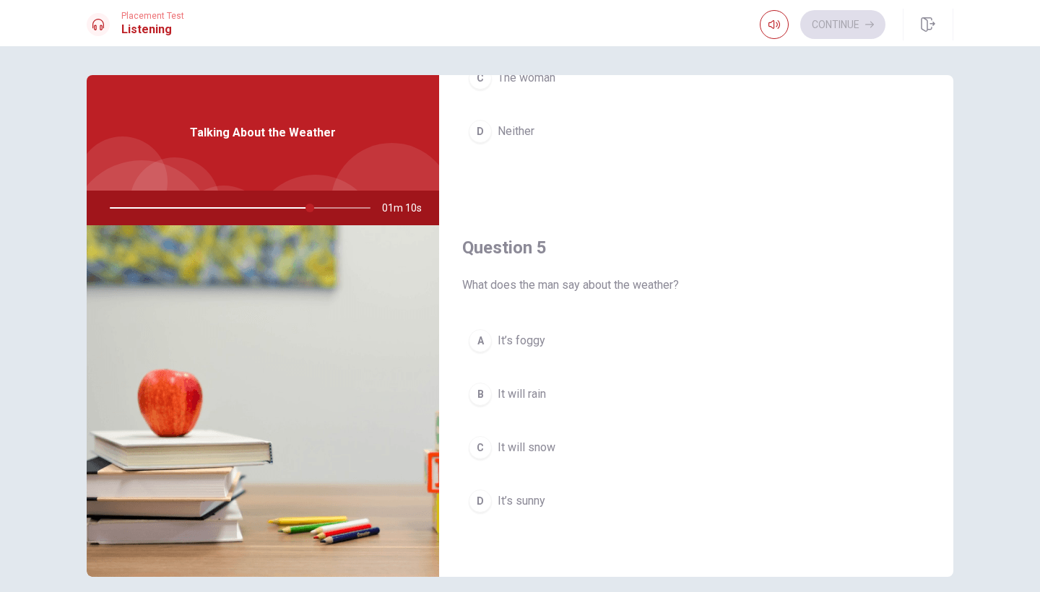
scroll to position [1347, 0]
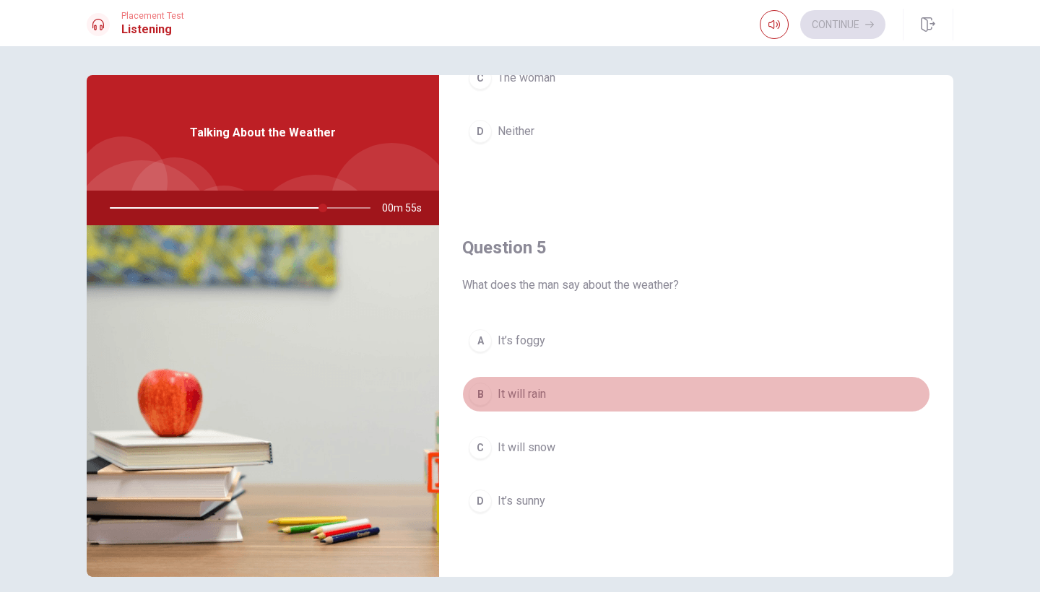
click at [539, 388] on span "It will rain" at bounding box center [521, 394] width 48 height 17
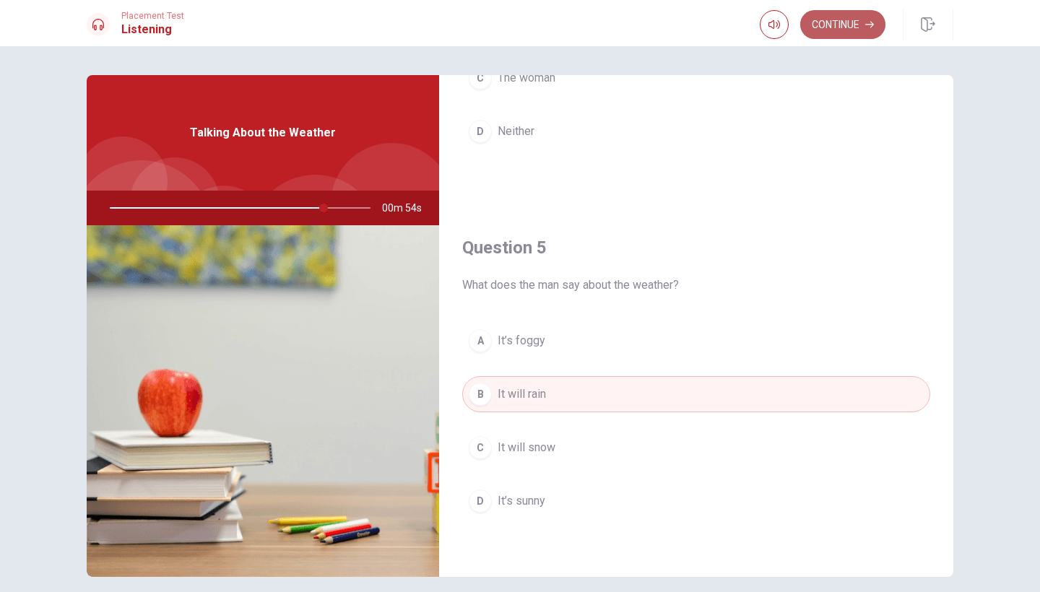
click at [819, 35] on button "Continue" at bounding box center [842, 24] width 85 height 29
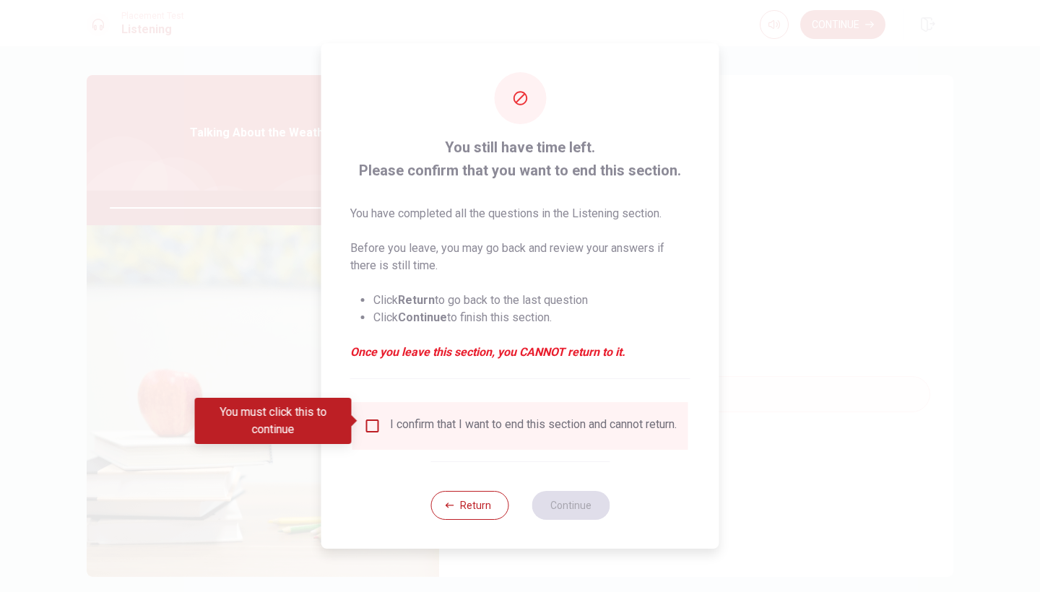
click at [368, 422] on input "You must click this to continue" at bounding box center [372, 425] width 17 height 17
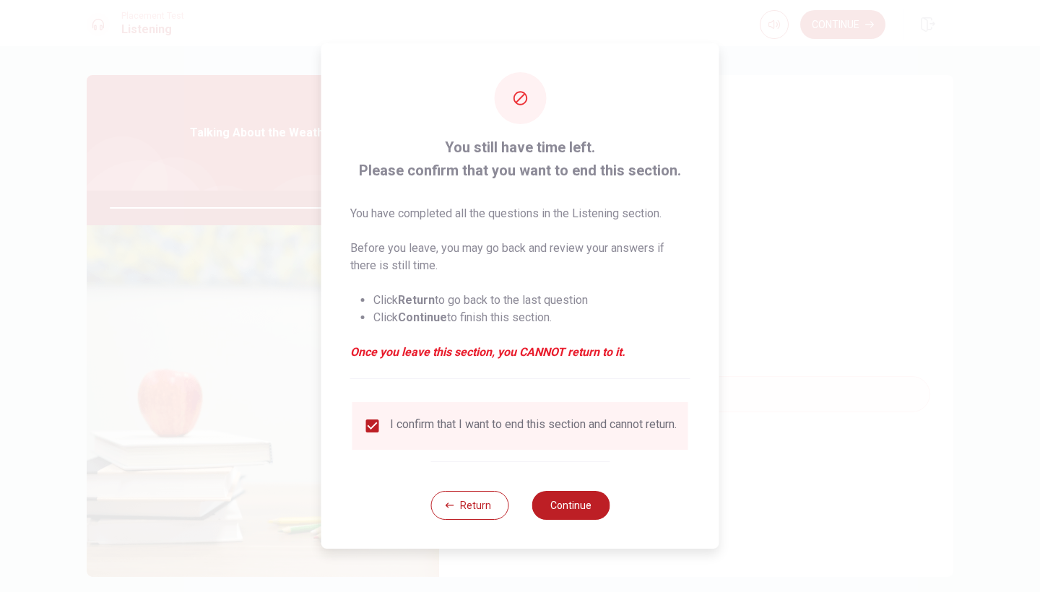
click at [612, 520] on div "You still have time left. Please confirm that you want to end this section. You…" at bounding box center [520, 295] width 398 height 505
click at [599, 513] on button "Continue" at bounding box center [570, 505] width 78 height 29
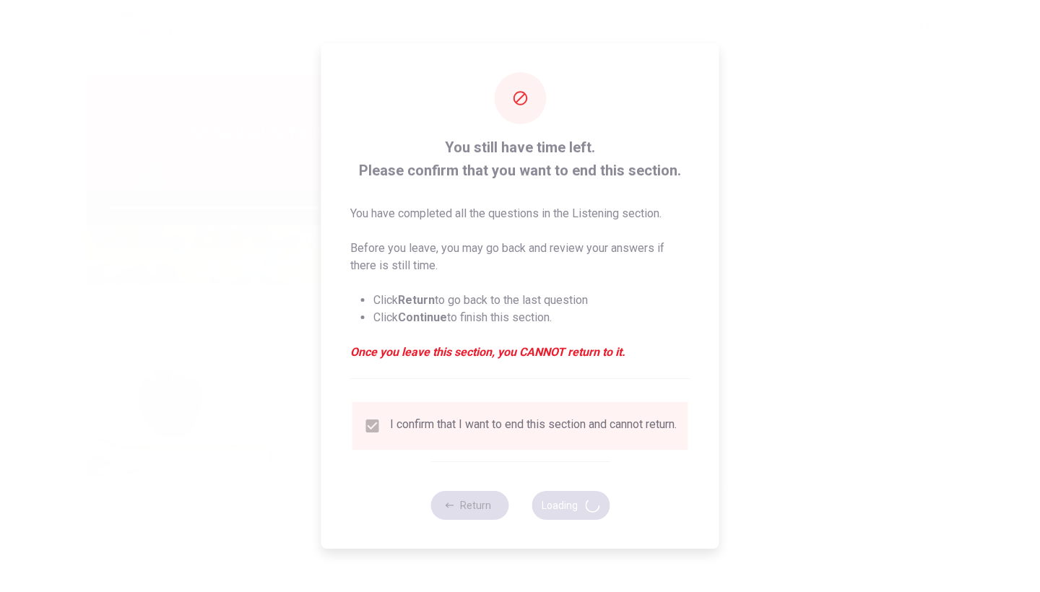
type input "85"
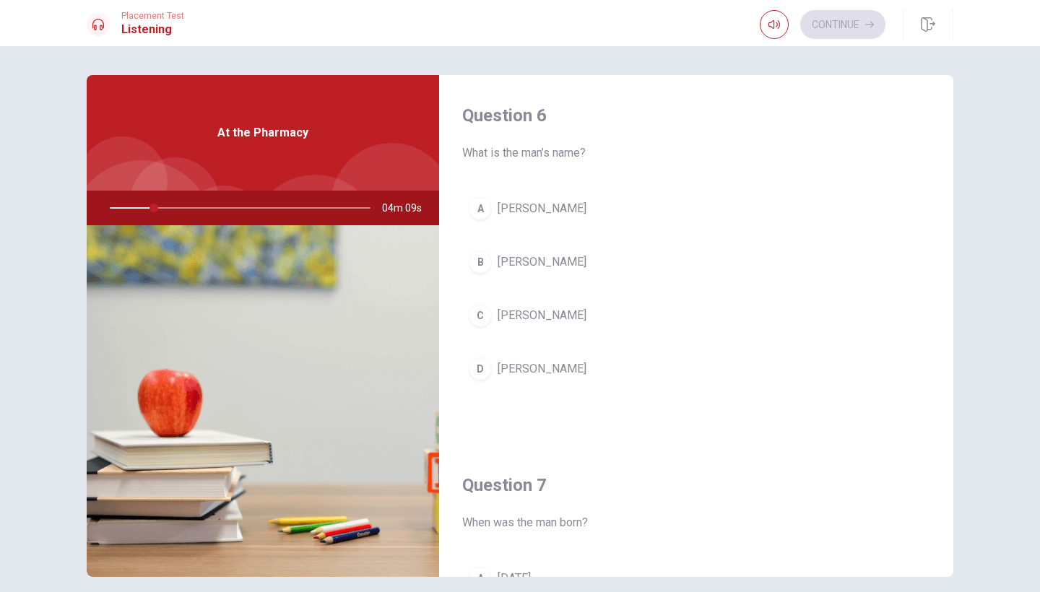
click at [519, 264] on span "[PERSON_NAME]" at bounding box center [541, 261] width 89 height 17
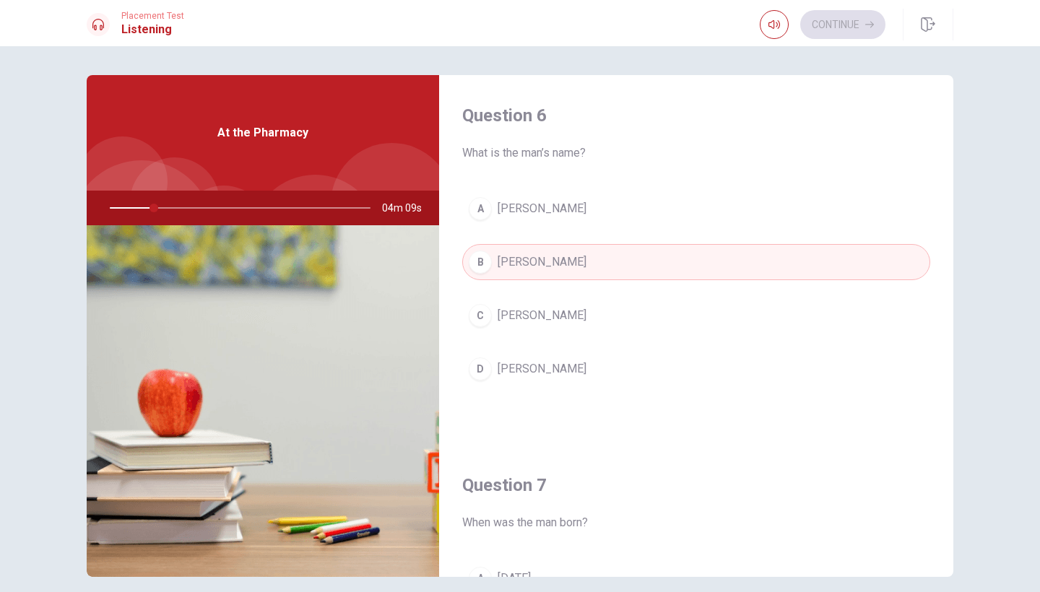
type input "17"
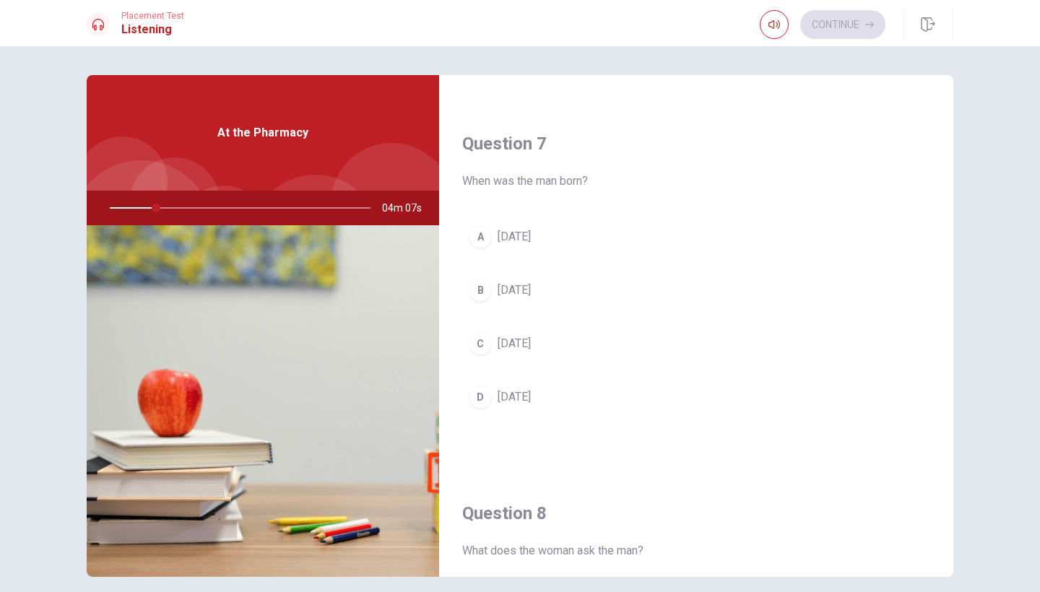
scroll to position [342, 0]
click at [531, 344] on span "[DATE]" at bounding box center [513, 343] width 33 height 17
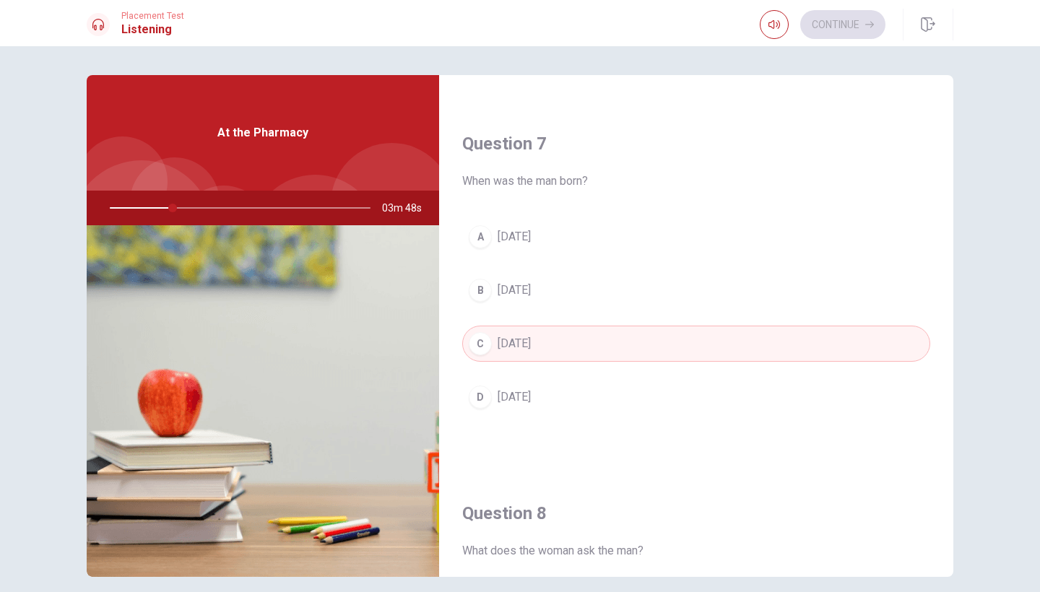
type input "24"
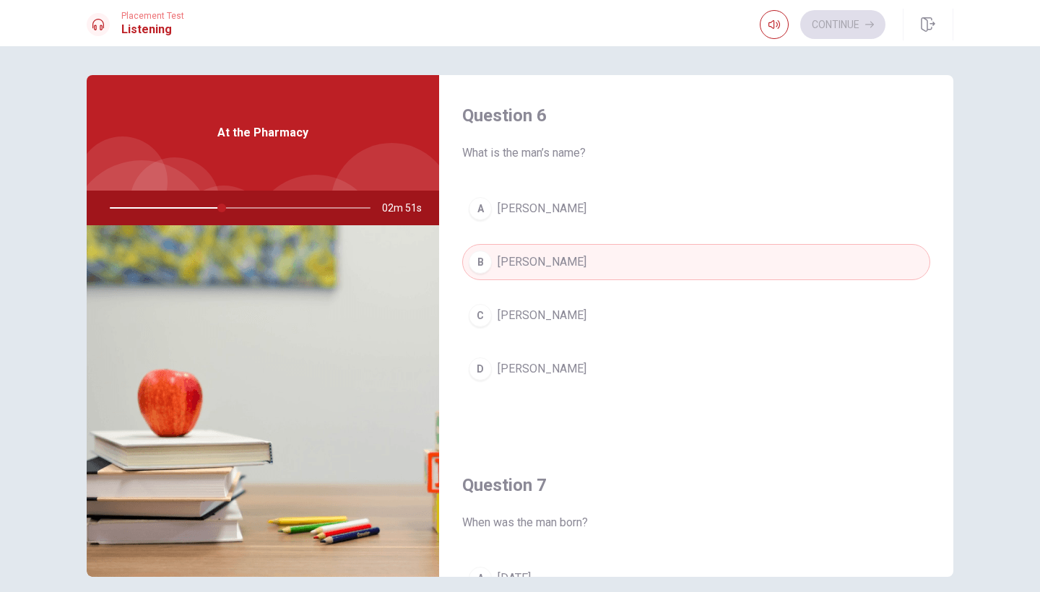
scroll to position [0, 0]
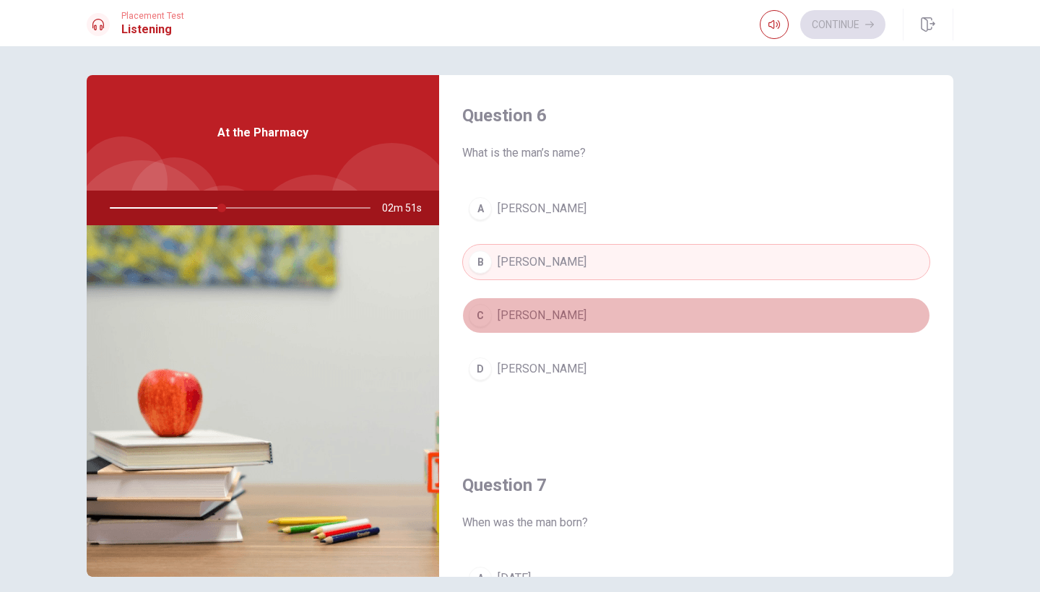
click at [662, 298] on button "C [PERSON_NAME]" at bounding box center [696, 315] width 468 height 36
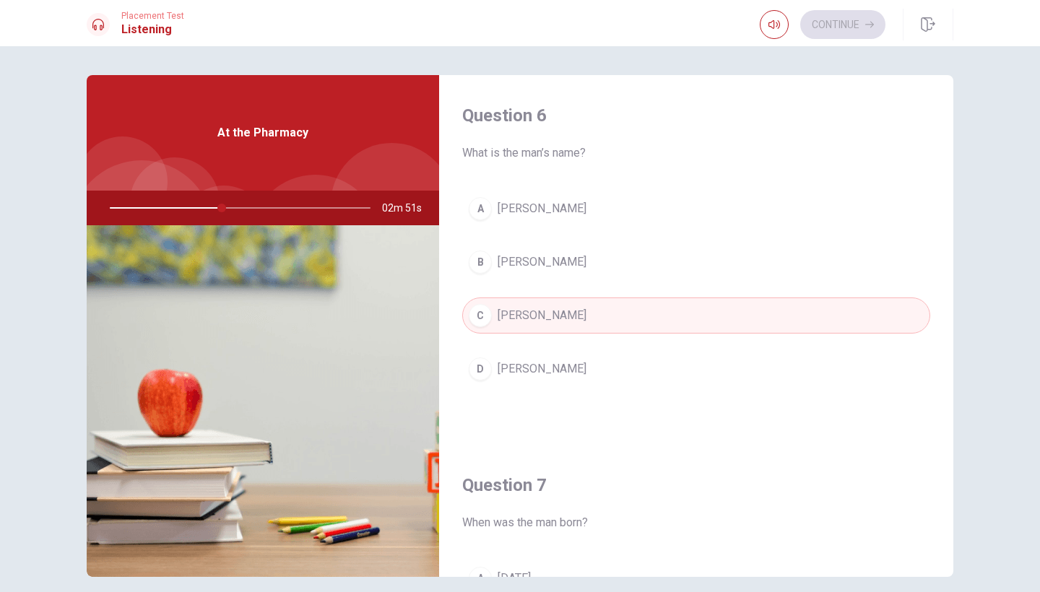
type input "43"
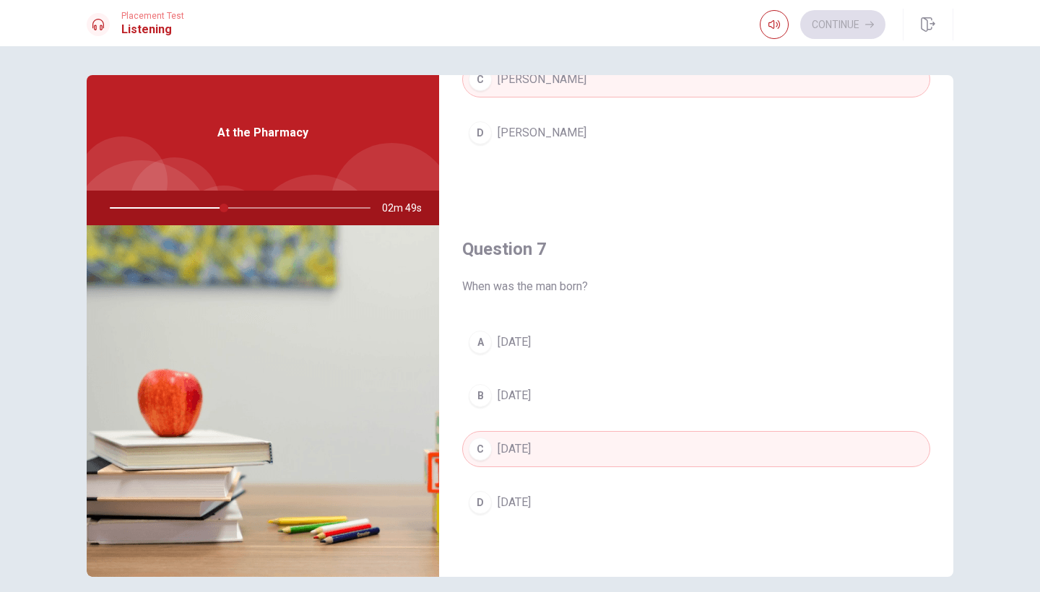
scroll to position [243, 0]
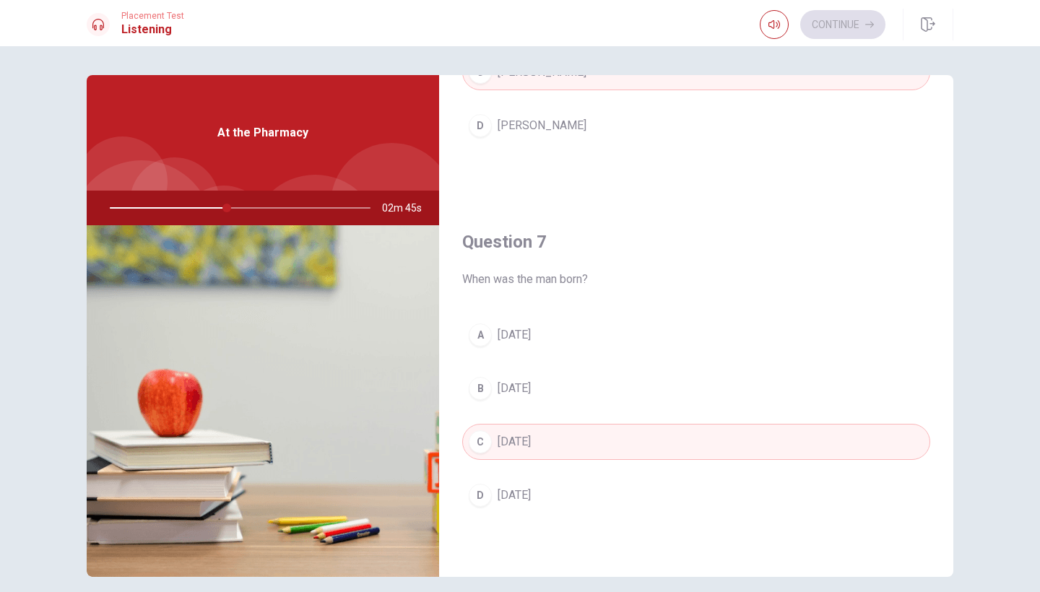
click at [612, 391] on button "B [DATE]" at bounding box center [696, 388] width 468 height 36
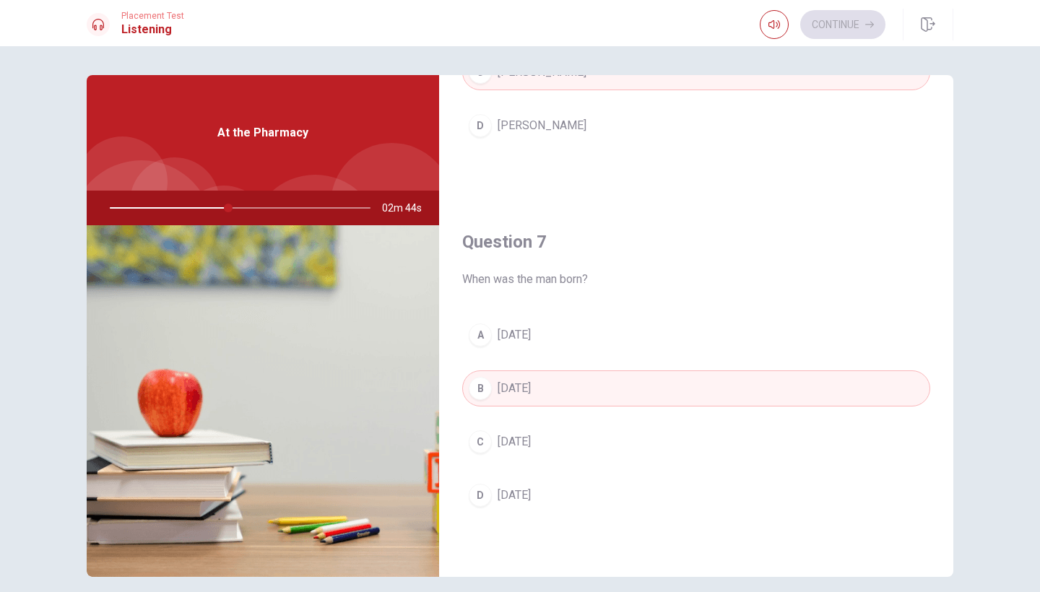
type input "46"
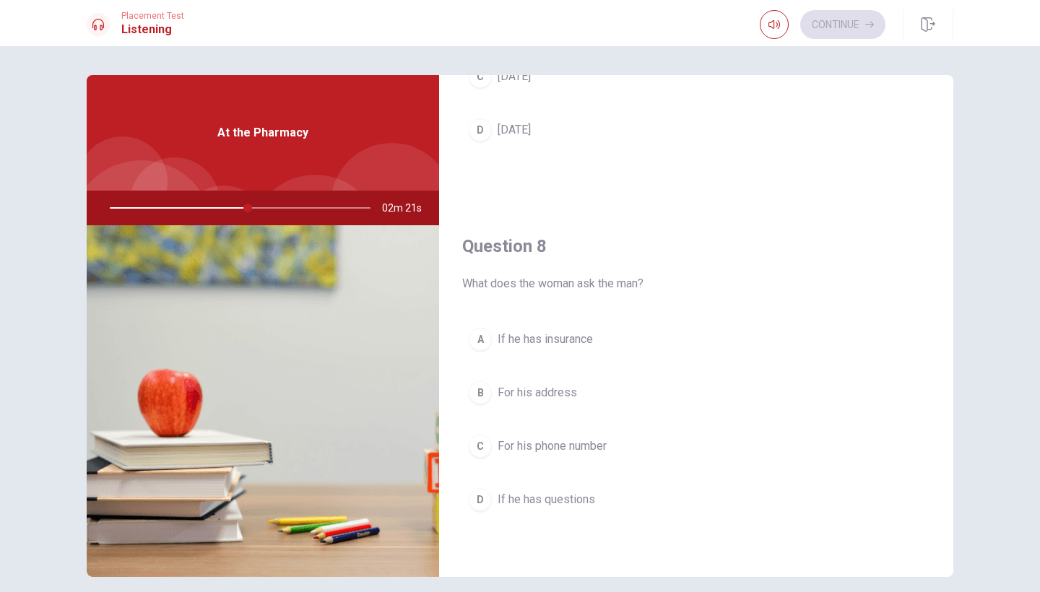
scroll to position [631, 0]
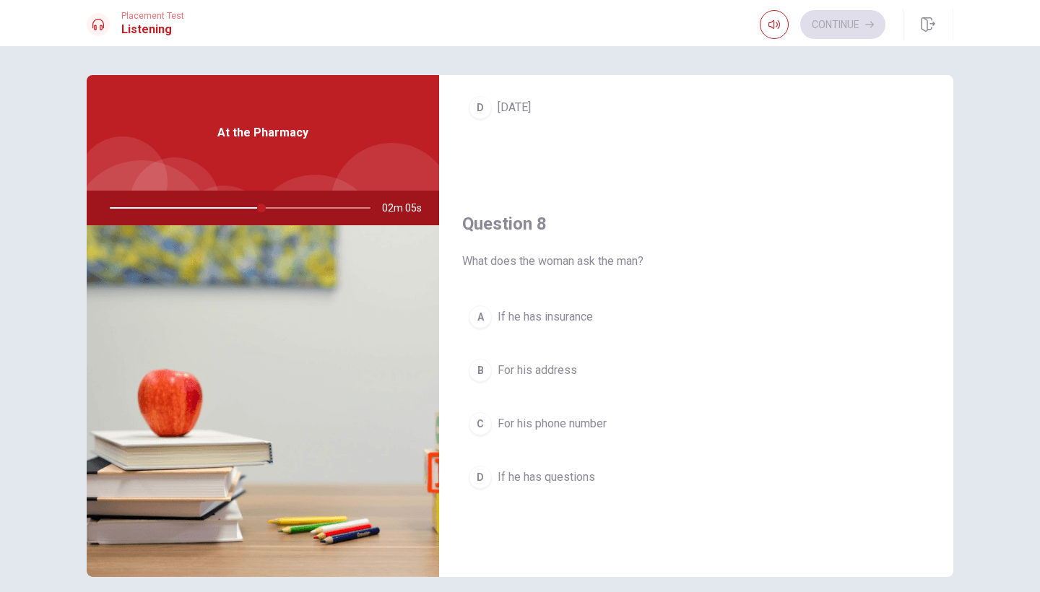
click at [232, 205] on div at bounding box center [237, 208] width 290 height 35
drag, startPoint x: 267, startPoint y: 209, endPoint x: 242, endPoint y: 209, distance: 25.3
click at [242, 209] on div at bounding box center [237, 208] width 290 height 35
drag, startPoint x: 261, startPoint y: 208, endPoint x: 242, endPoint y: 208, distance: 18.8
click at [242, 208] on div at bounding box center [237, 208] width 290 height 35
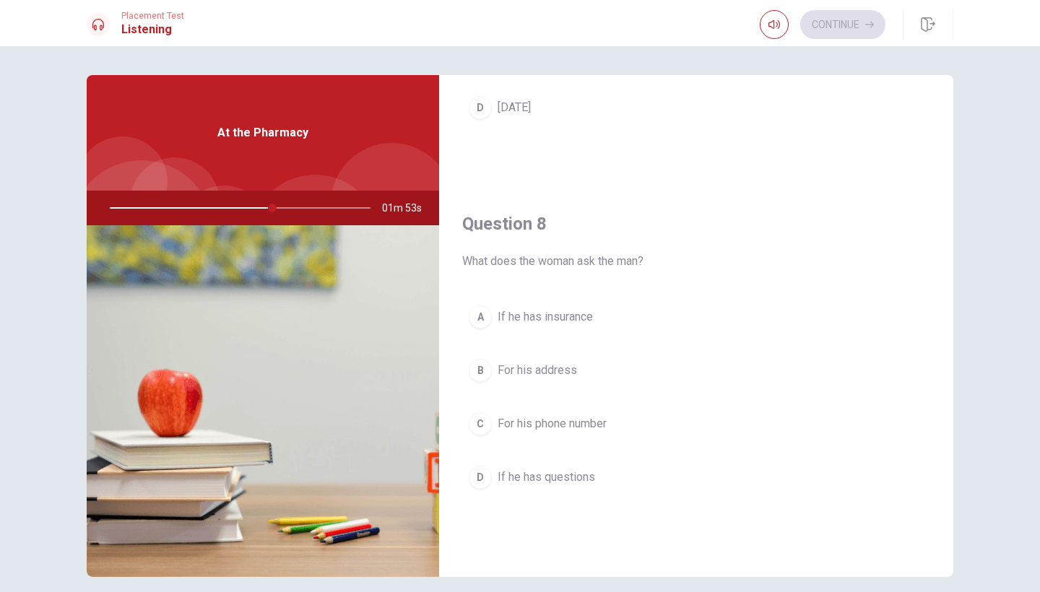
click at [564, 328] on button "A If he has insurance" at bounding box center [696, 317] width 468 height 36
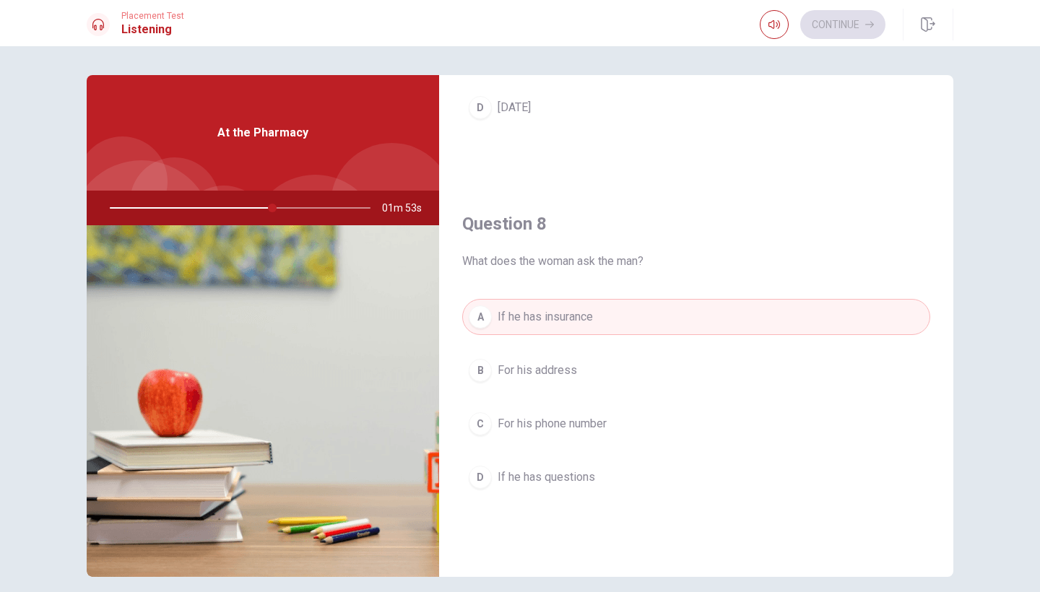
type input "63"
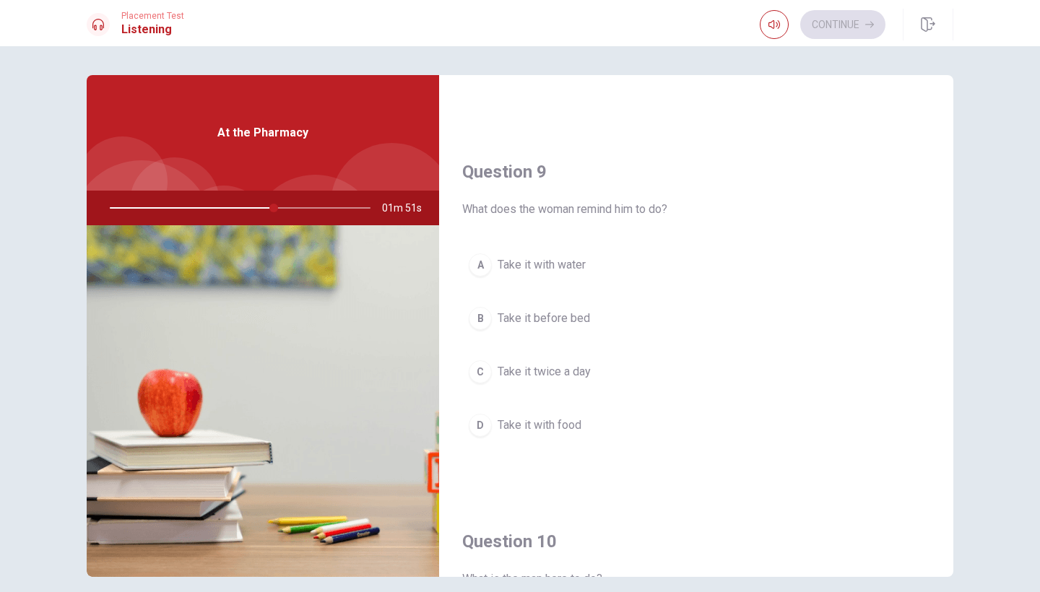
scroll to position [1060, 0]
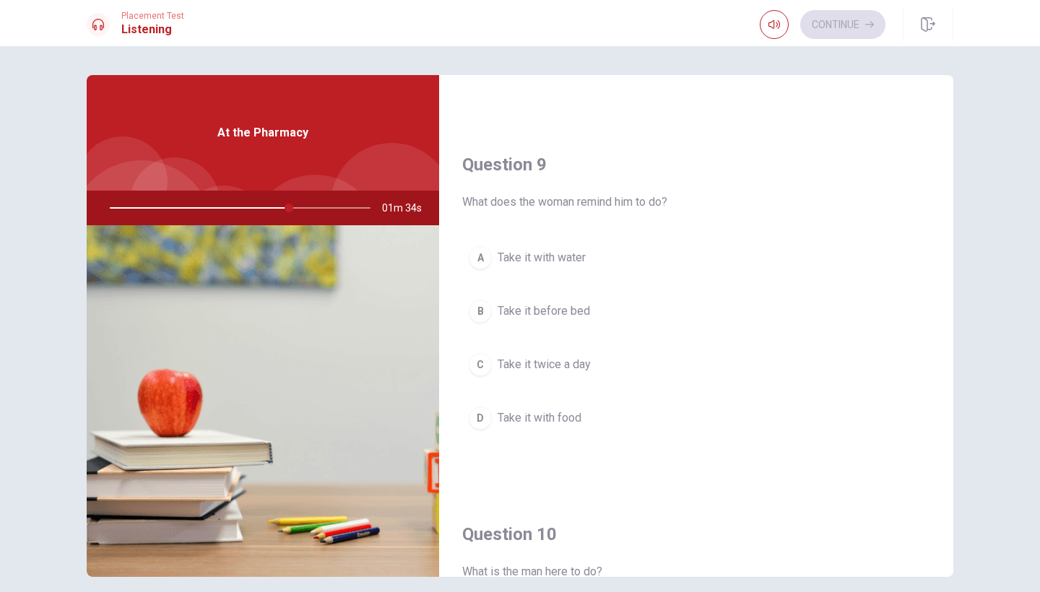
click at [549, 415] on span "Take it with food" at bounding box center [539, 417] width 84 height 17
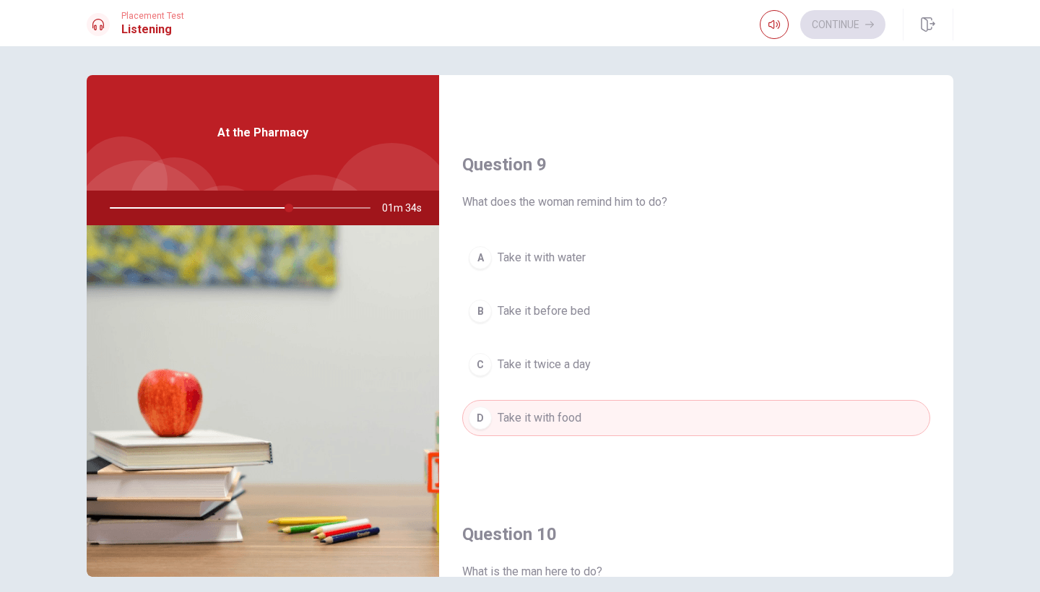
type input "69"
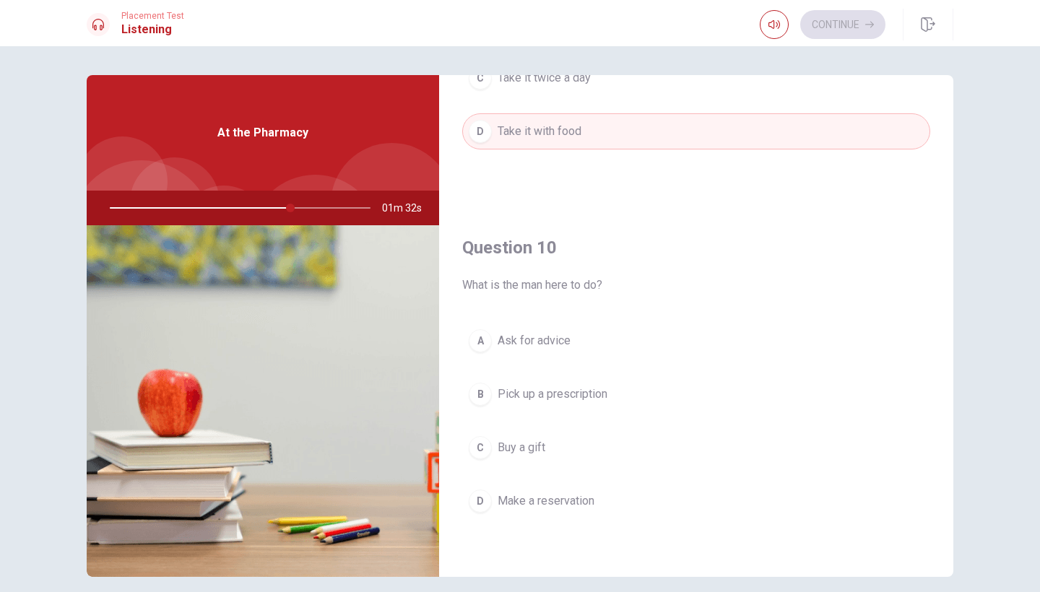
scroll to position [1347, 0]
click at [547, 503] on span "Make a reservation" at bounding box center [545, 500] width 97 height 17
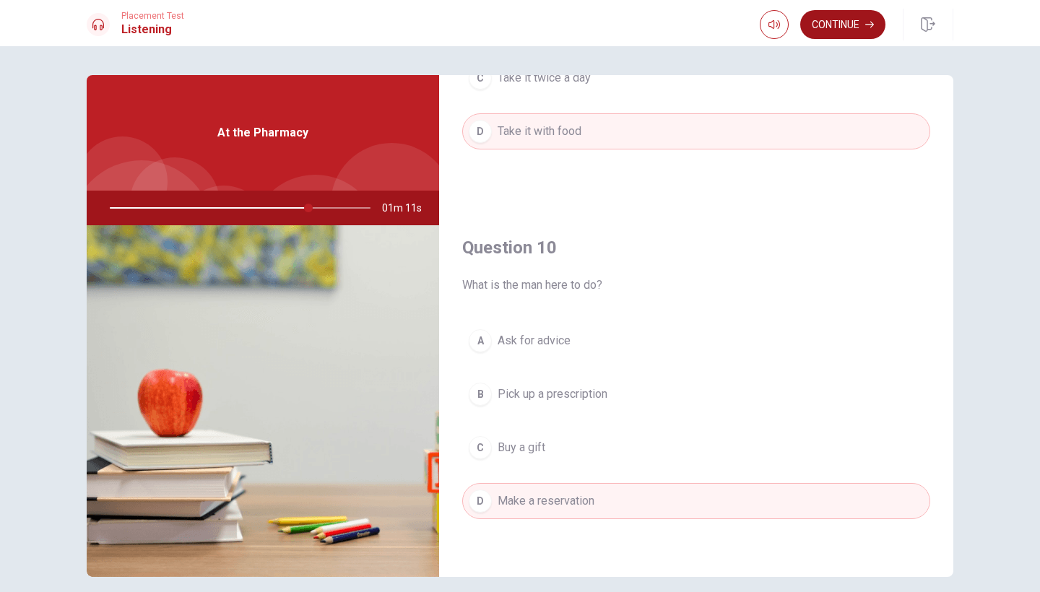
click at [842, 27] on button "Continue" at bounding box center [842, 24] width 85 height 29
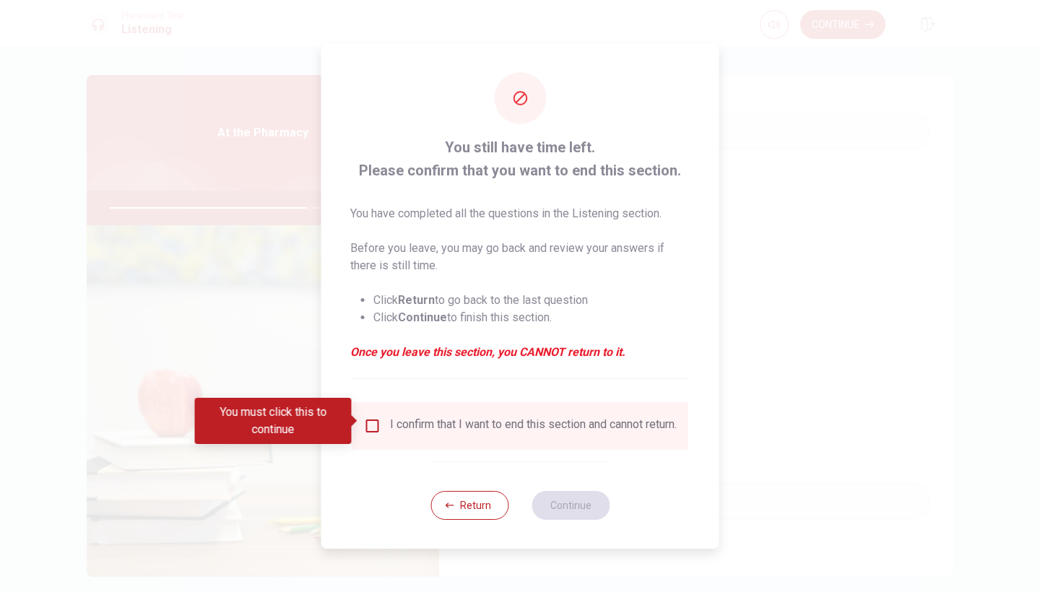
click at [373, 417] on input "You must click this to continue" at bounding box center [372, 425] width 17 height 17
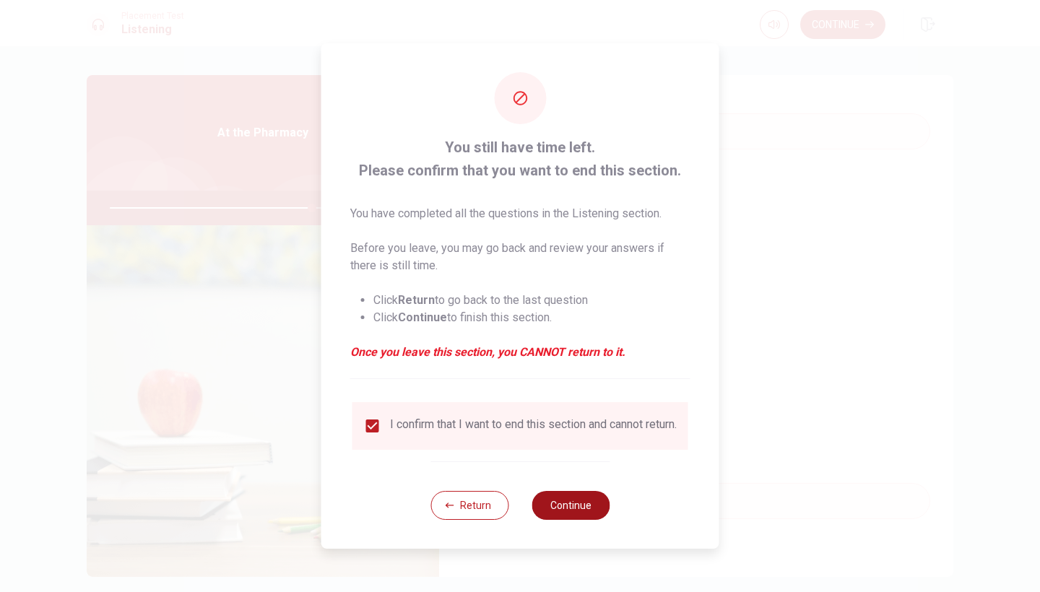
click at [557, 512] on button "Continue" at bounding box center [570, 505] width 78 height 29
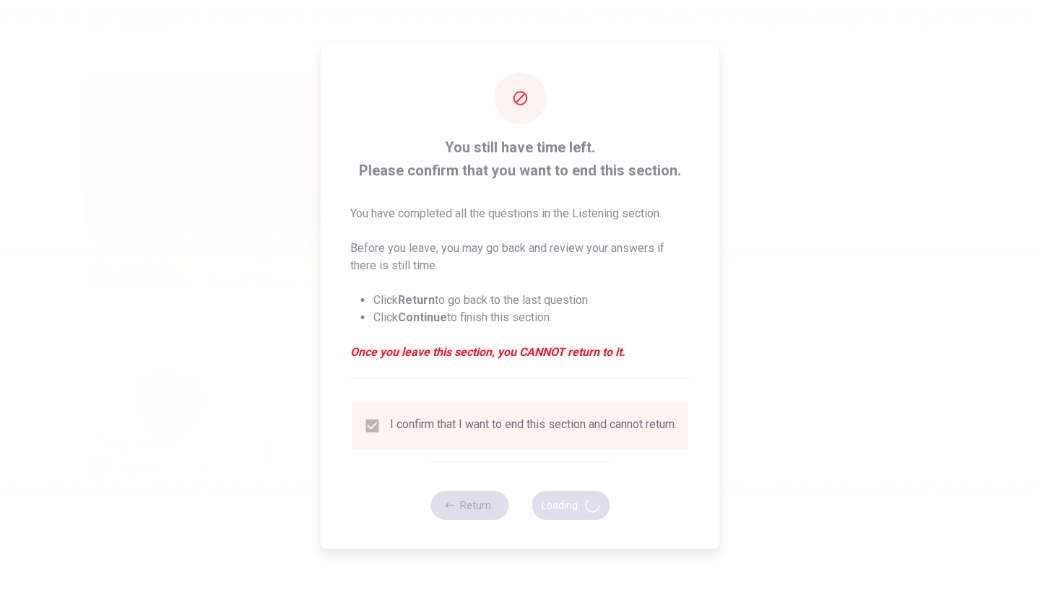
type input "79"
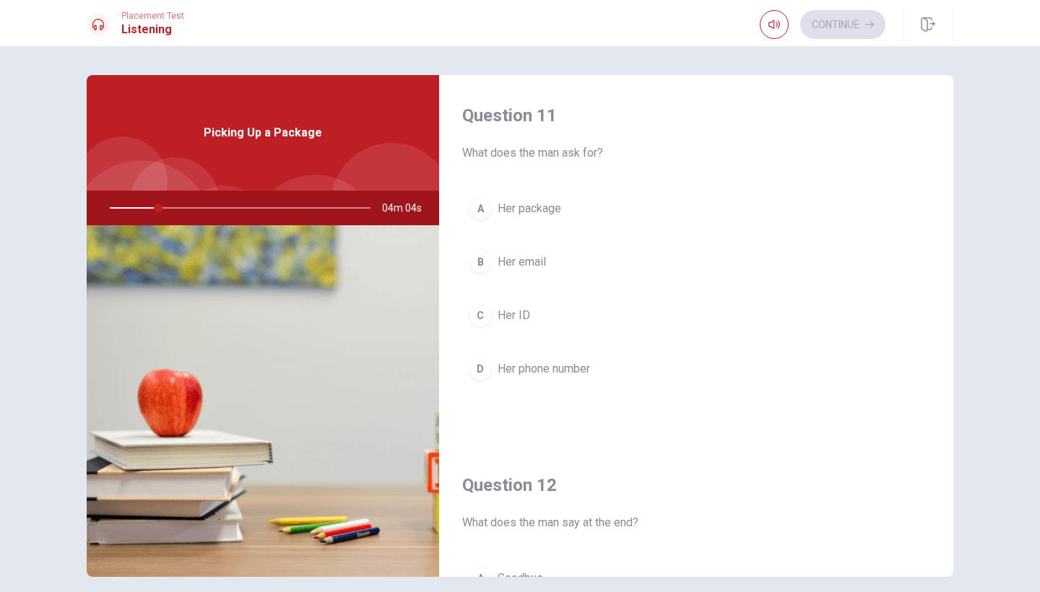
click at [558, 217] on button "A Her package" at bounding box center [696, 209] width 468 height 36
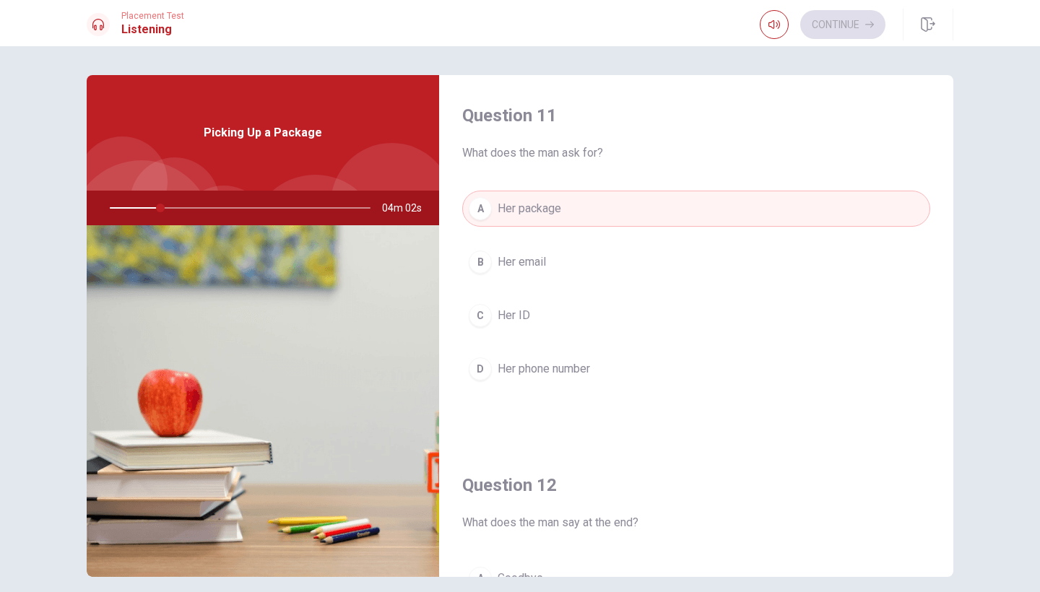
type input "20"
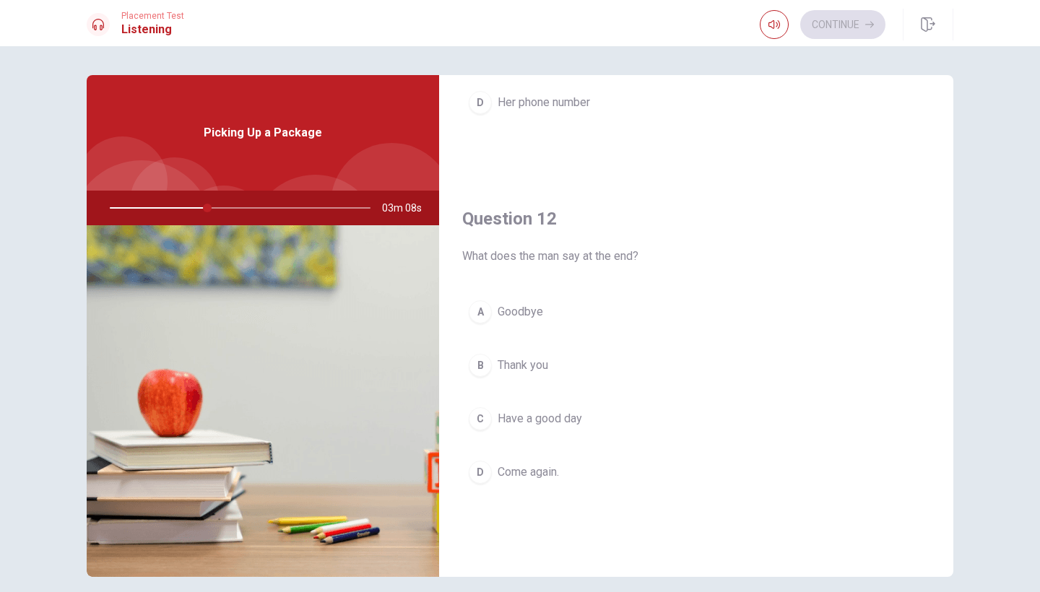
scroll to position [277, 0]
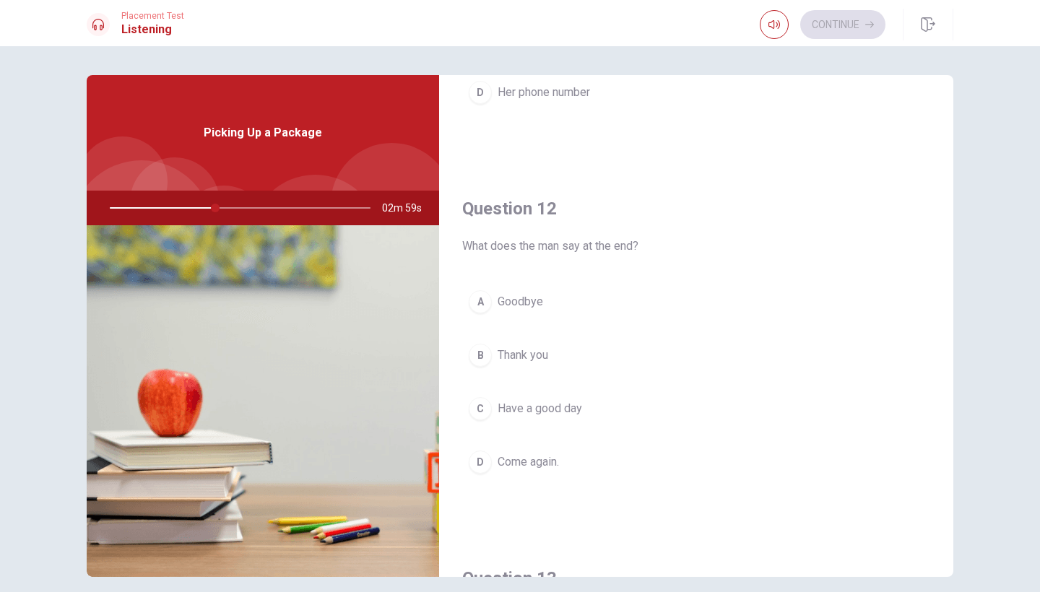
click at [497, 370] on button "B Thank you" at bounding box center [696, 355] width 468 height 36
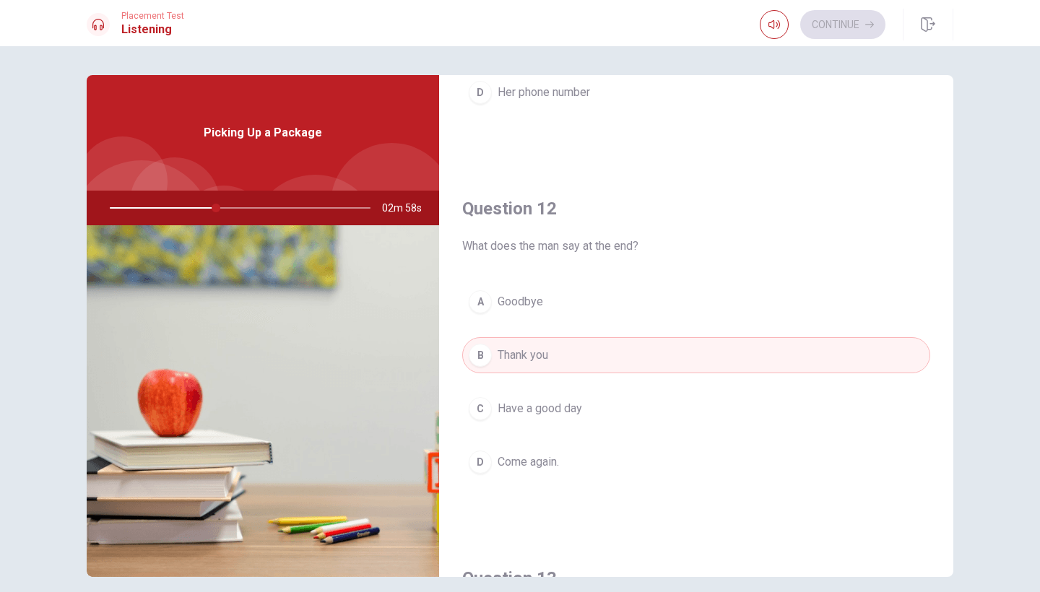
type input "41"
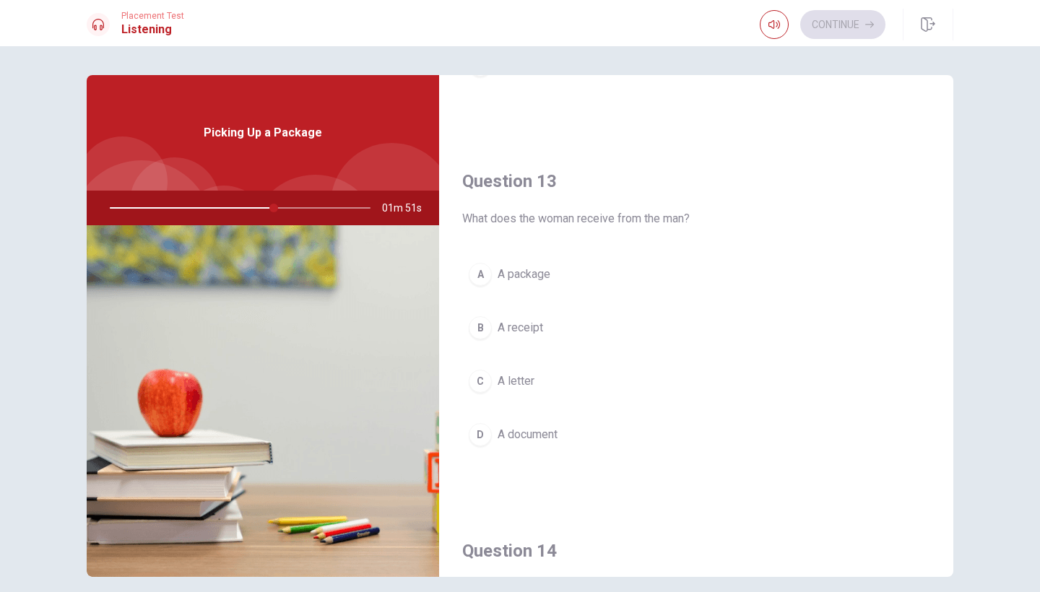
scroll to position [731, 0]
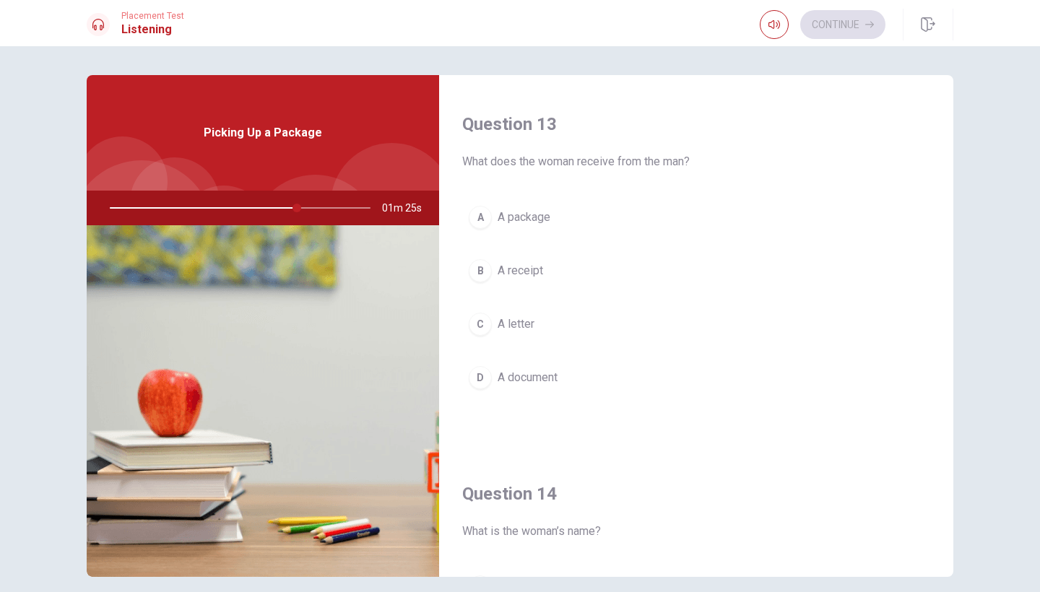
click at [534, 266] on span "A receipt" at bounding box center [519, 270] width 45 height 17
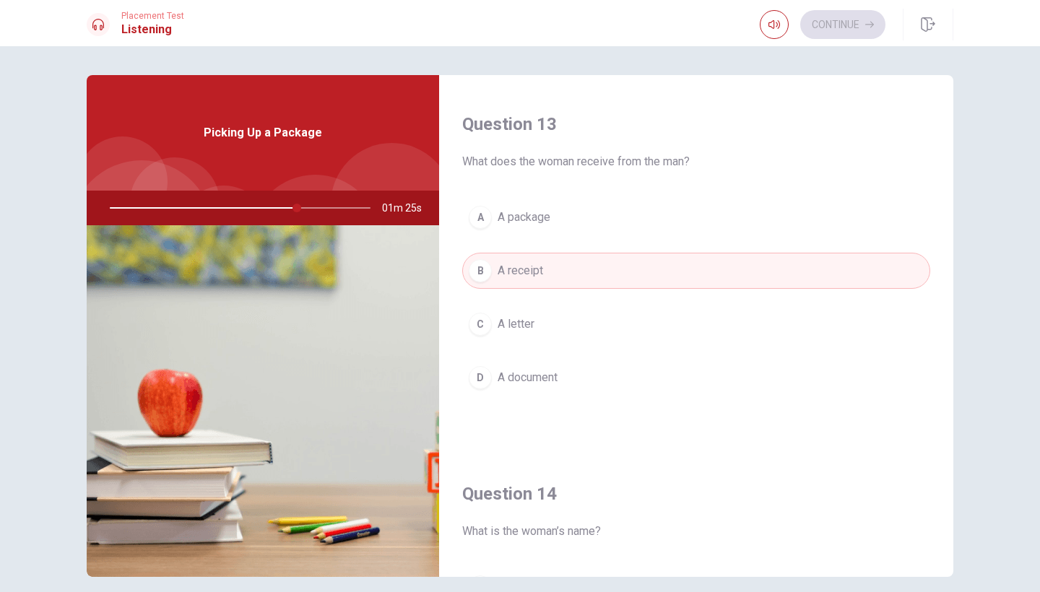
type input "72"
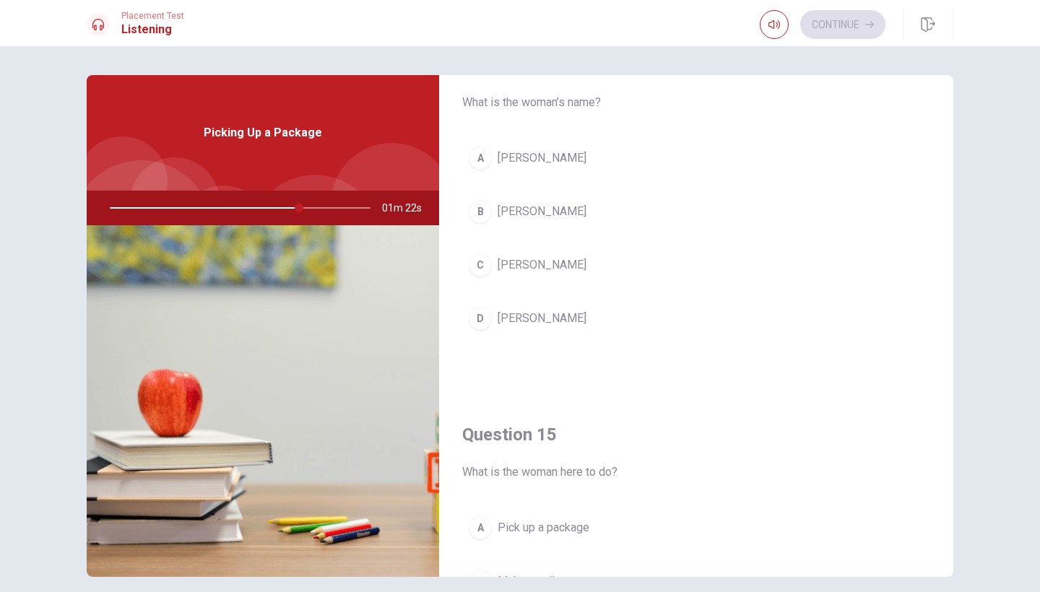
scroll to position [1161, 0]
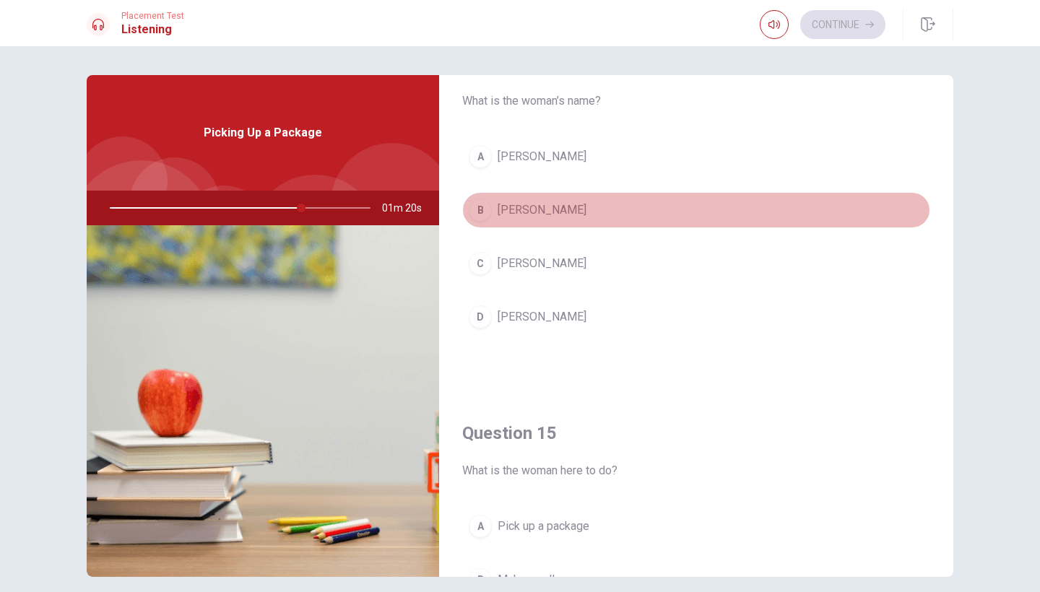
click at [533, 210] on span "[PERSON_NAME]" at bounding box center [541, 209] width 89 height 17
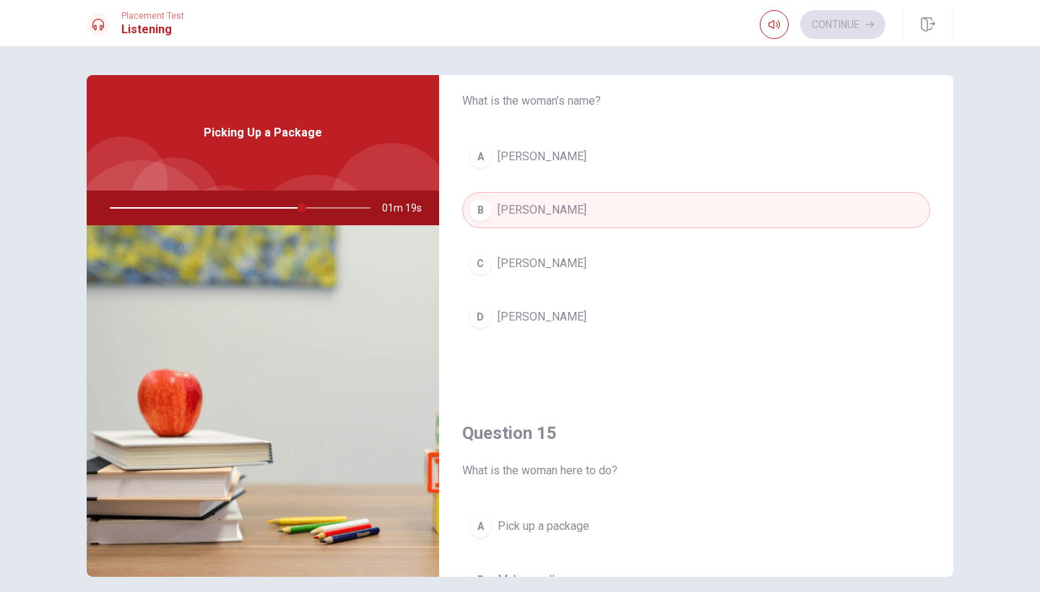
type input "74"
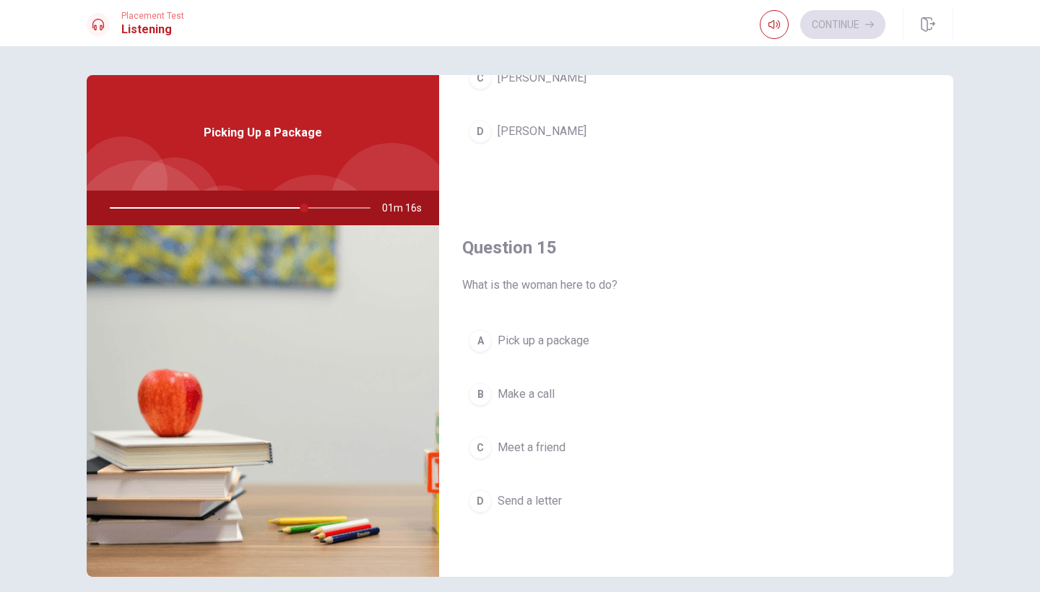
scroll to position [1347, 0]
click at [526, 390] on span "Make a call" at bounding box center [525, 394] width 57 height 17
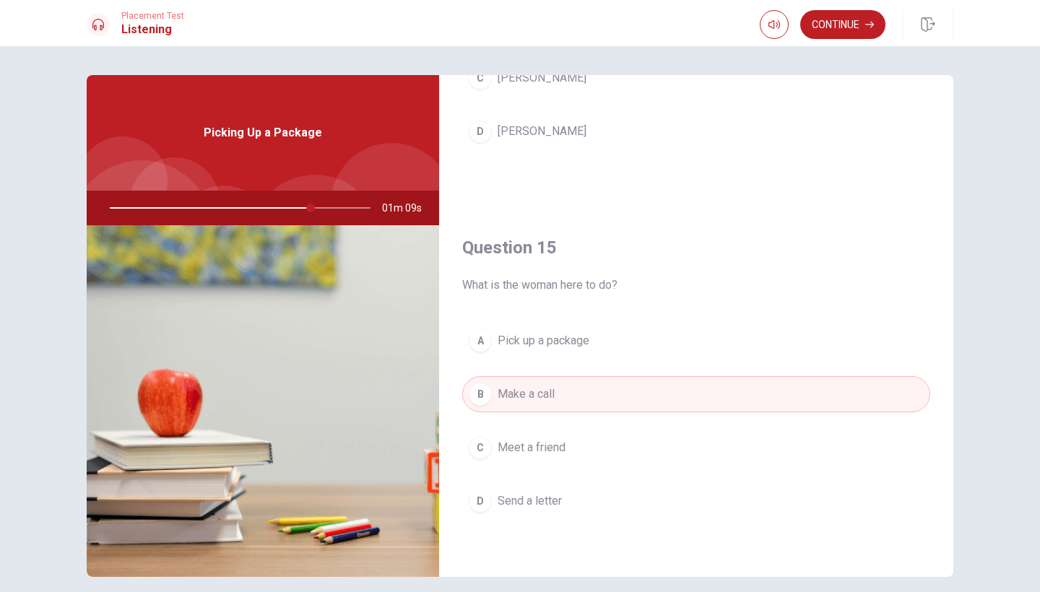
click at [342, 211] on div at bounding box center [237, 208] width 290 height 35
drag, startPoint x: 312, startPoint y: 206, endPoint x: 336, endPoint y: 212, distance: 24.5
click at [335, 212] on div at bounding box center [237, 208] width 290 height 35
click at [838, 32] on button "Continue" at bounding box center [842, 24] width 85 height 29
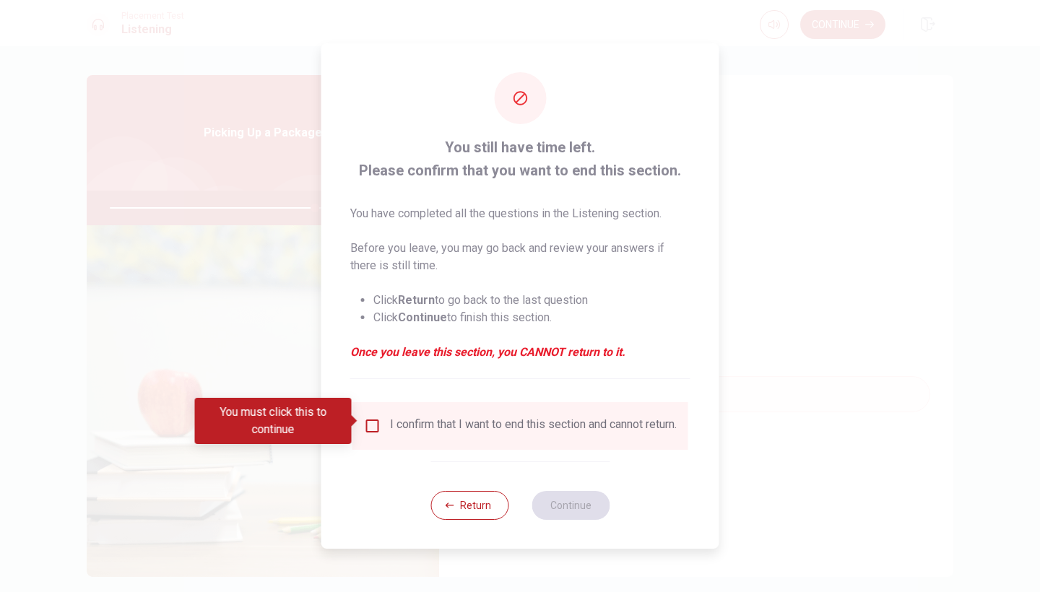
click at [373, 421] on input "You must click this to continue" at bounding box center [372, 425] width 17 height 17
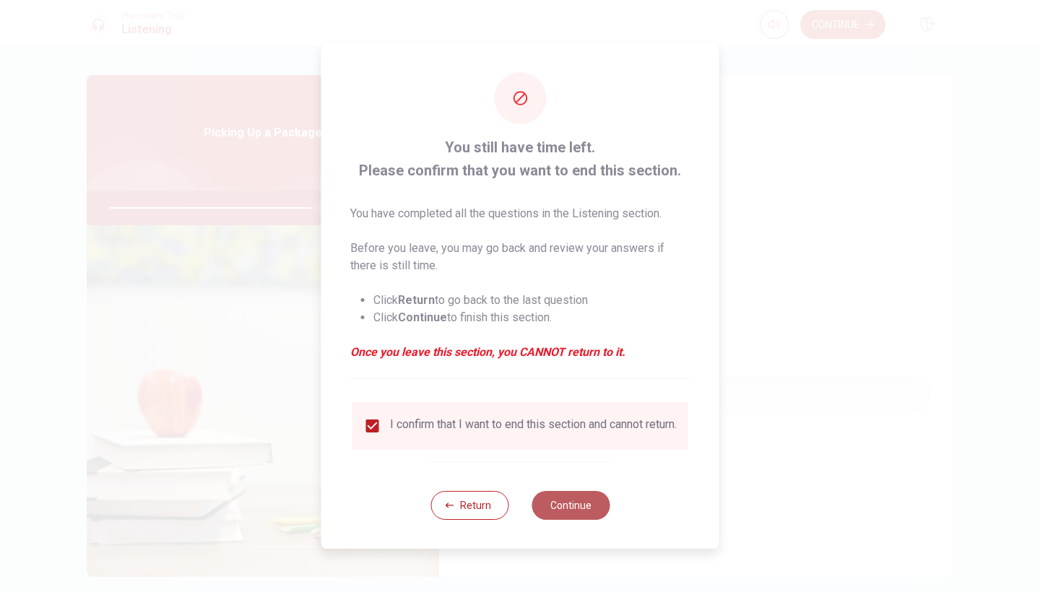
click at [580, 500] on button "Continue" at bounding box center [570, 505] width 78 height 29
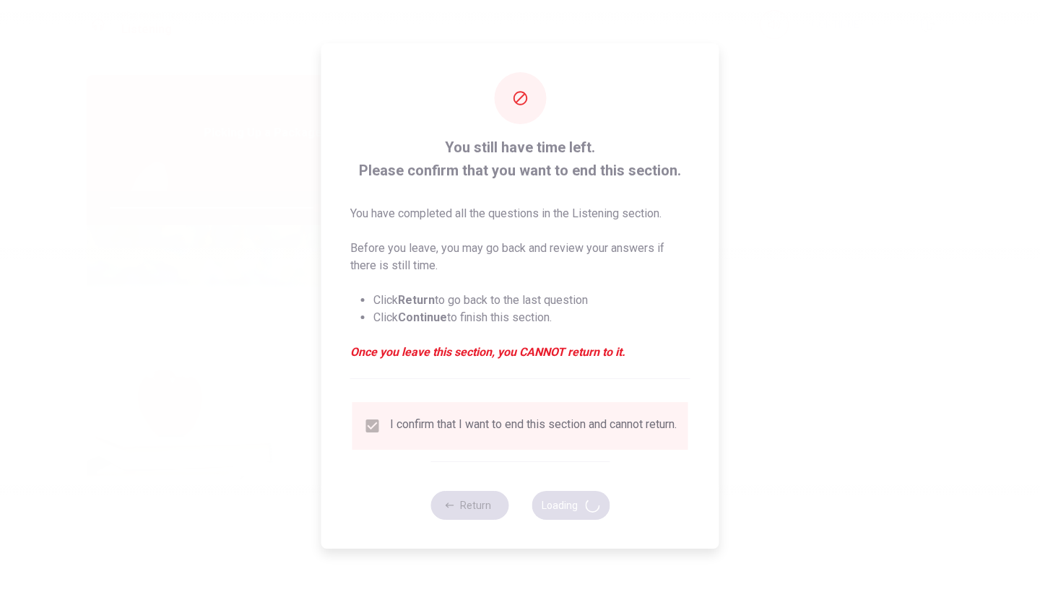
type input "80"
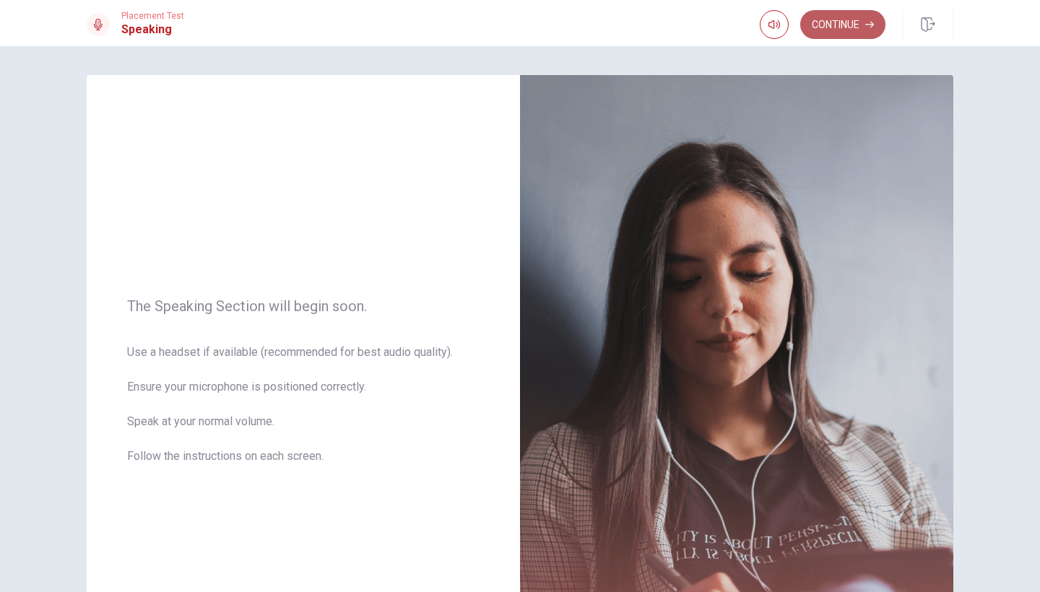
click at [850, 20] on button "Continue" at bounding box center [842, 24] width 85 height 29
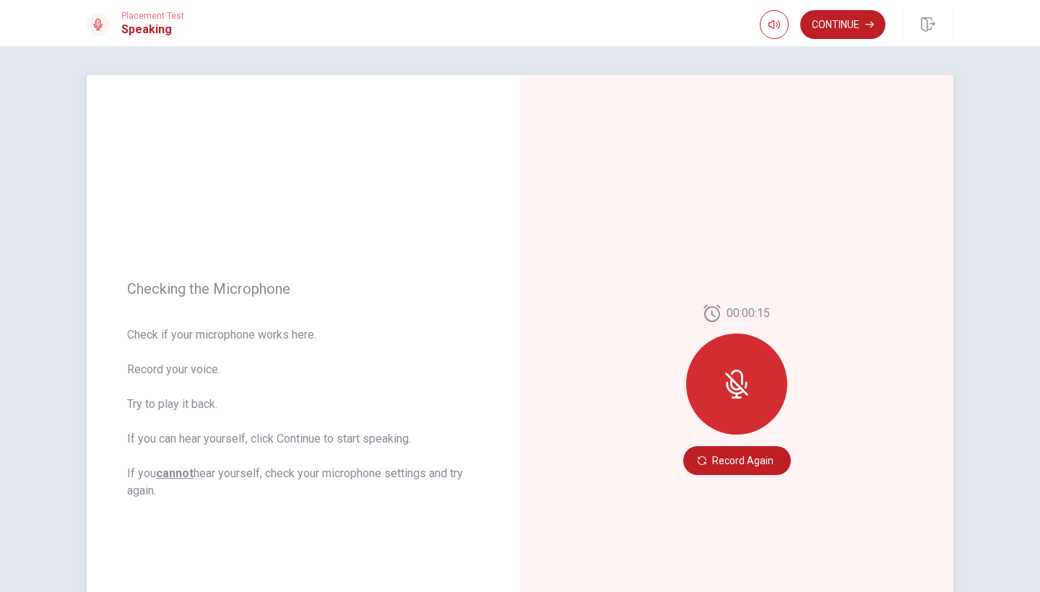
click at [750, 399] on div at bounding box center [736, 384] width 101 height 101
click at [748, 397] on icon at bounding box center [736, 384] width 29 height 29
click at [716, 385] on div at bounding box center [736, 384] width 101 height 101
click at [727, 466] on button "Record Again" at bounding box center [737, 460] width 108 height 29
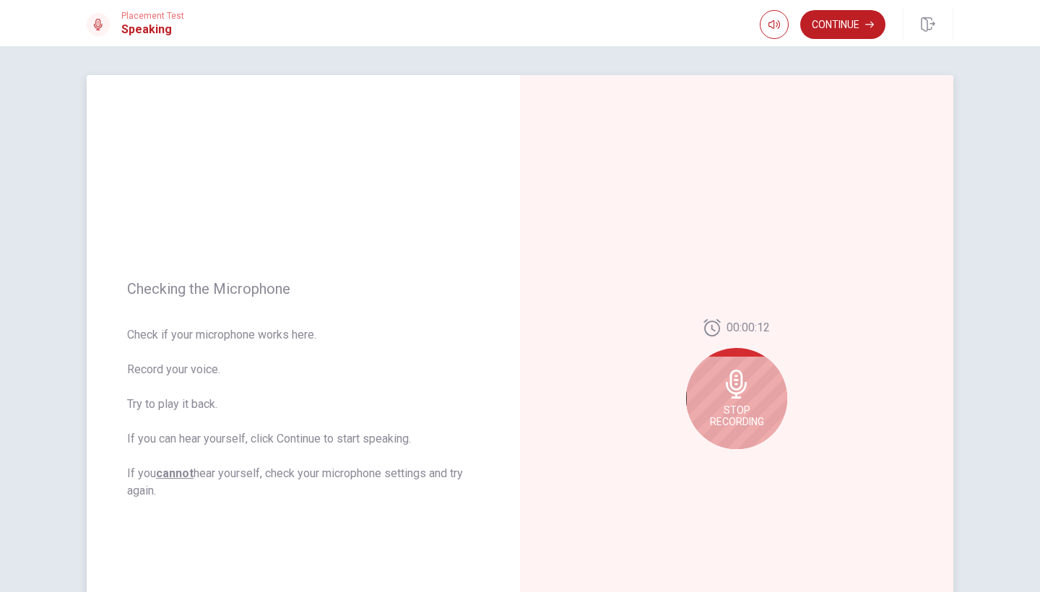
click at [746, 438] on div "Stop Recording" at bounding box center [736, 398] width 101 height 101
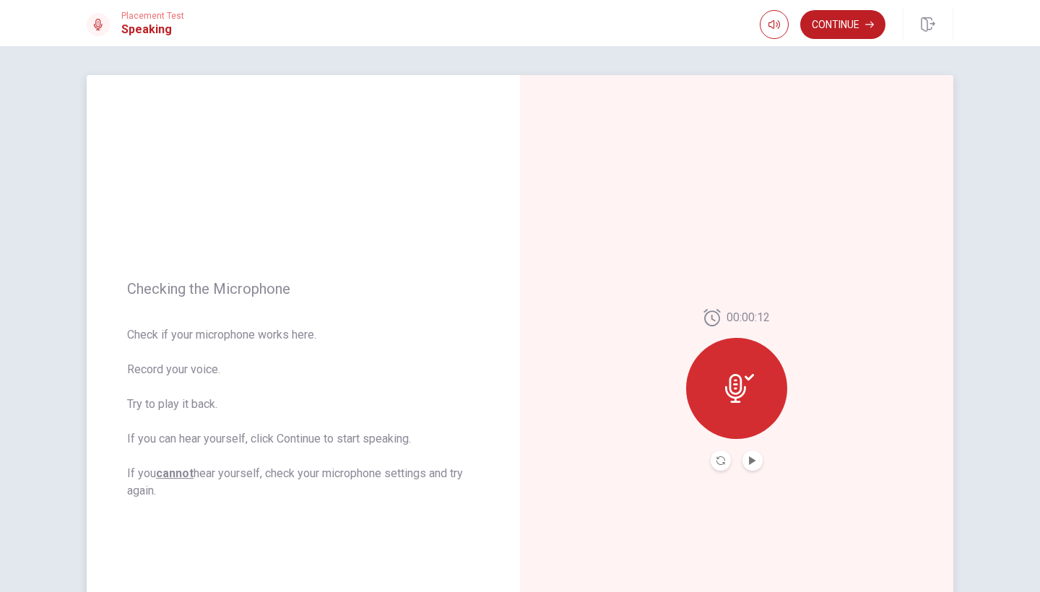
click at [759, 464] on button "Play Audio" at bounding box center [752, 461] width 20 height 20
click at [829, 30] on button "Continue" at bounding box center [842, 24] width 85 height 29
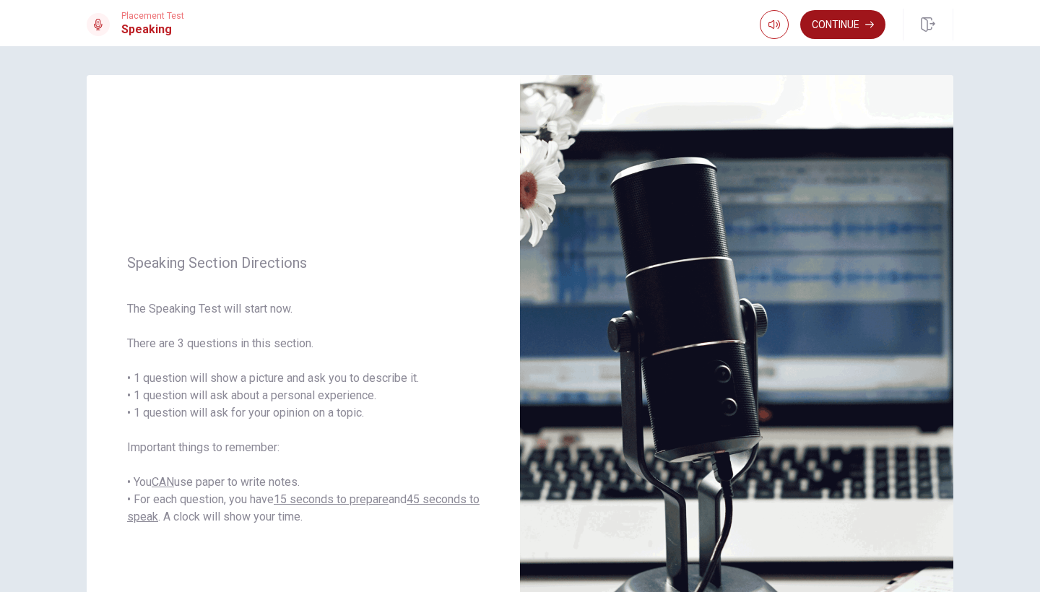
click at [822, 32] on button "Continue" at bounding box center [842, 24] width 85 height 29
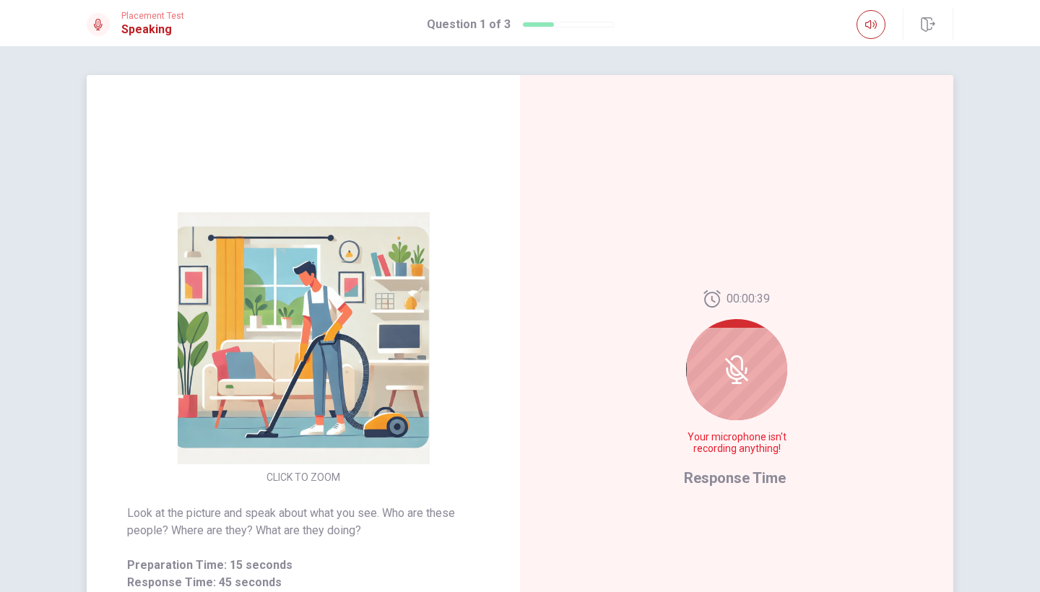
click at [736, 374] on icon at bounding box center [736, 369] width 29 height 29
click at [728, 350] on div at bounding box center [736, 369] width 101 height 101
click at [728, 388] on div at bounding box center [736, 369] width 101 height 101
click at [730, 452] on span "Your microphone isn't recording anything!" at bounding box center [736, 443] width 105 height 23
click at [730, 401] on div at bounding box center [736, 369] width 101 height 101
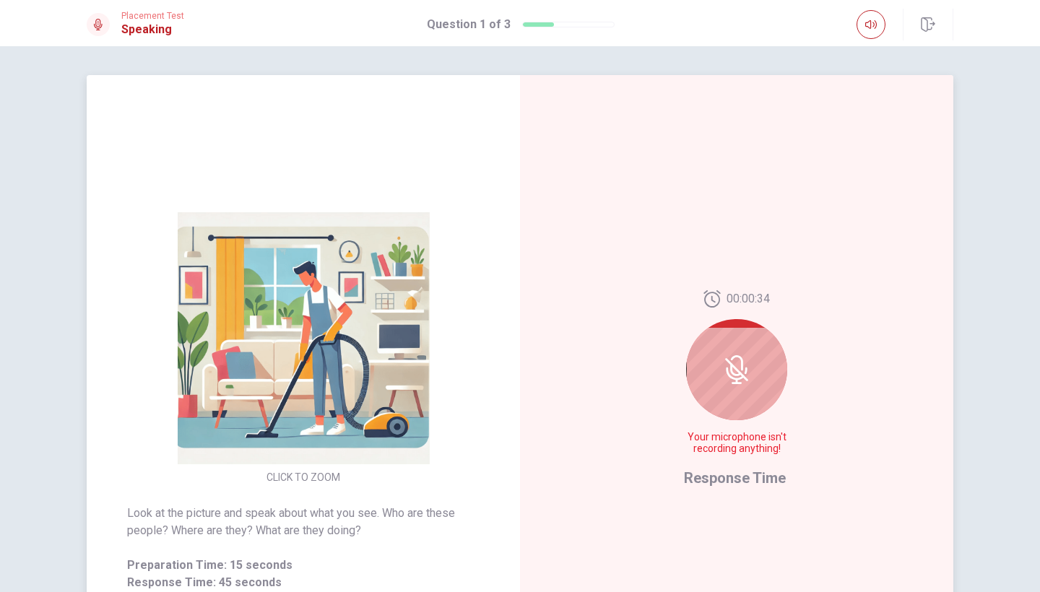
click at [735, 373] on icon at bounding box center [736, 369] width 29 height 29
click at [730, 479] on span "Response Time" at bounding box center [735, 477] width 102 height 17
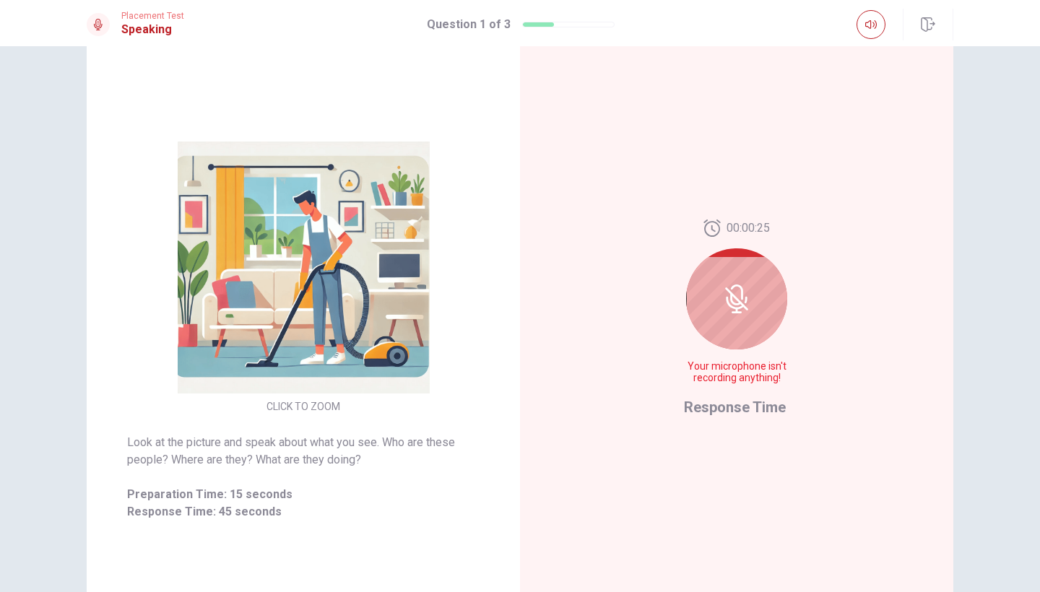
scroll to position [69, 0]
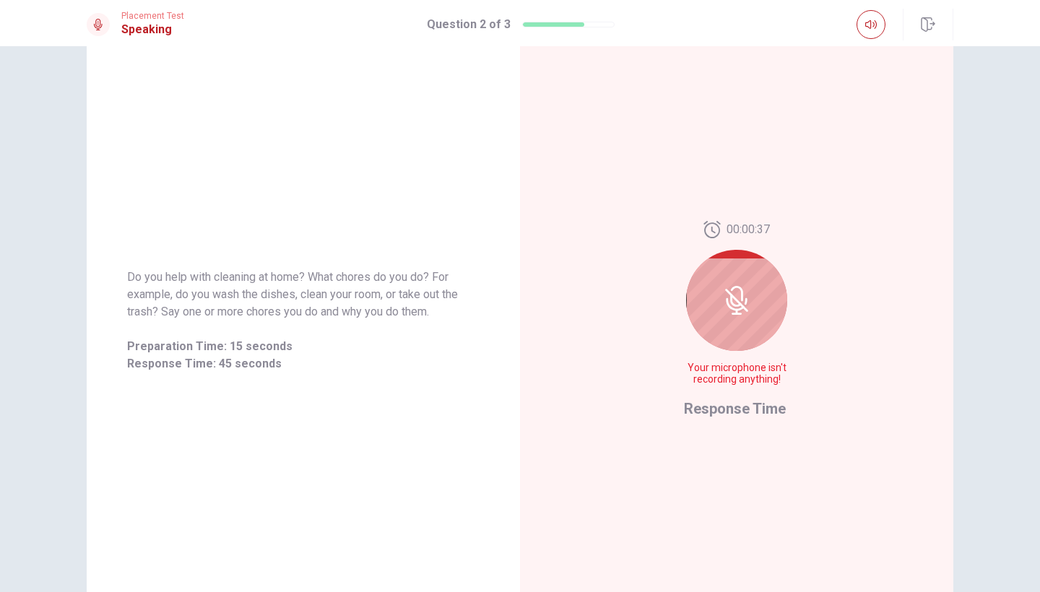
drag, startPoint x: 0, startPoint y: 328, endPoint x: 30, endPoint y: 238, distance: 94.3
click at [30, 238] on div "Do you help with cleaning at home? What chores do you do? For example, do you w…" at bounding box center [520, 319] width 1040 height 546
drag, startPoint x: 0, startPoint y: 301, endPoint x: 26, endPoint y: 185, distance: 119.1
click at [26, 185] on div "Do you help with cleaning at home? What chores do you do? For example, do you w…" at bounding box center [520, 319] width 1040 height 546
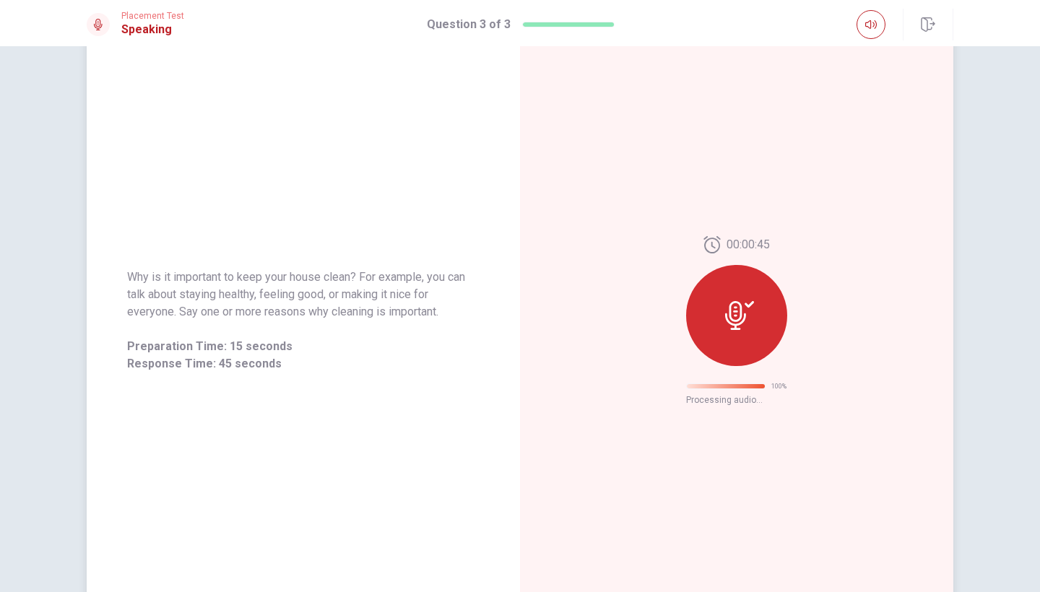
scroll to position [0, 0]
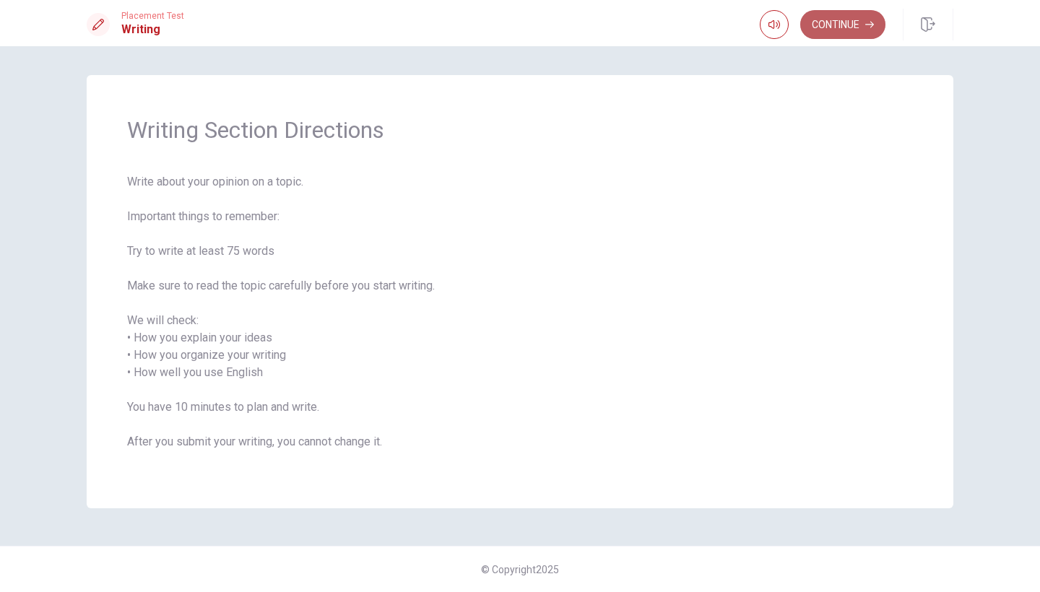
click at [839, 19] on button "Continue" at bounding box center [842, 24] width 85 height 29
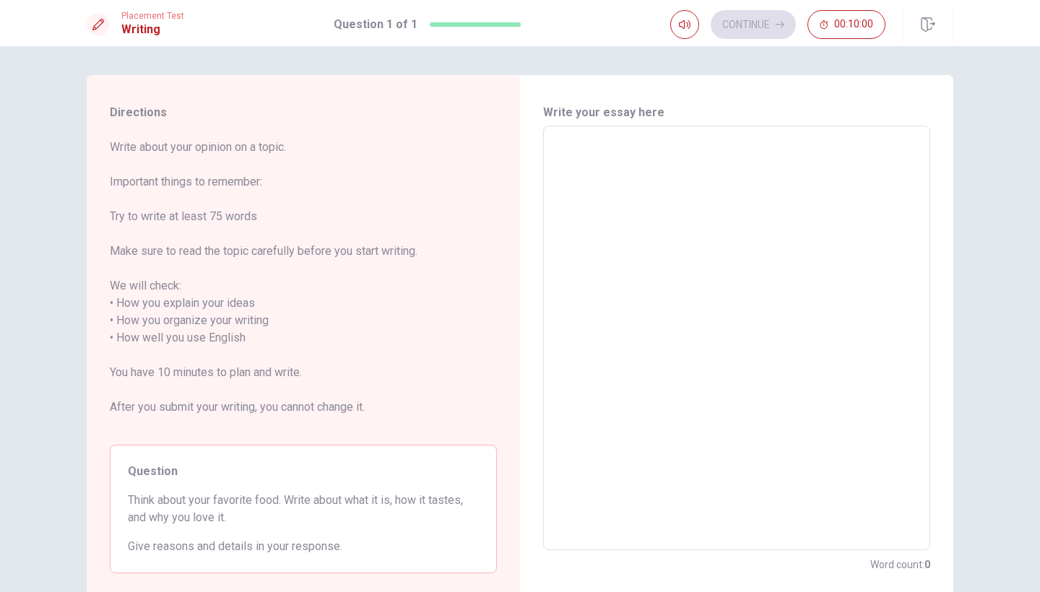
click at [763, 147] on textarea at bounding box center [736, 338] width 367 height 401
type textarea "h"
type textarea "x"
type textarea "hi"
type textarea "x"
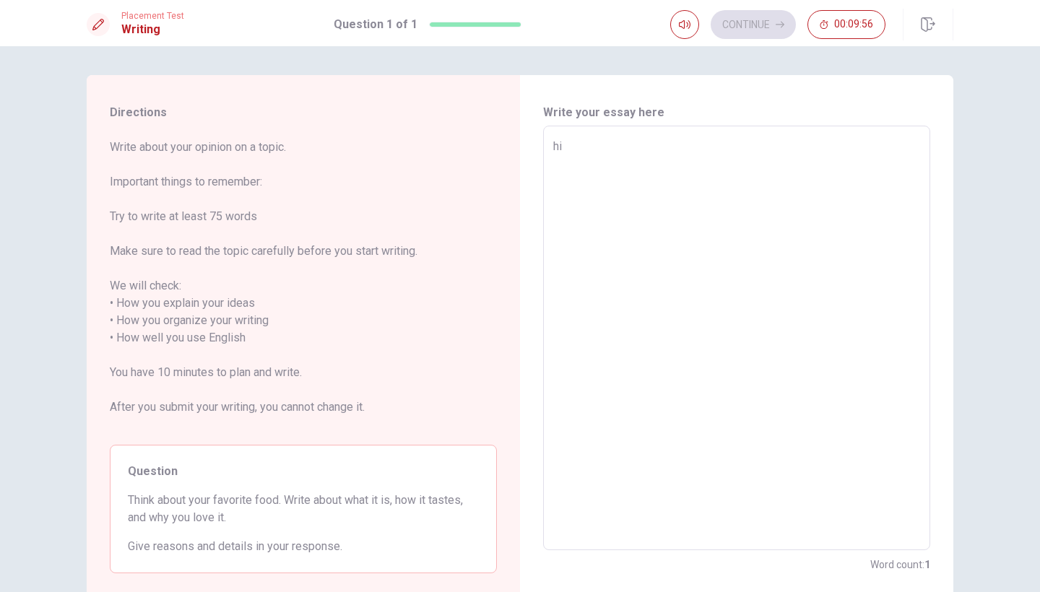
type textarea "hi"
type textarea "x"
type textarea "hi m"
type textarea "x"
type textarea "hi me"
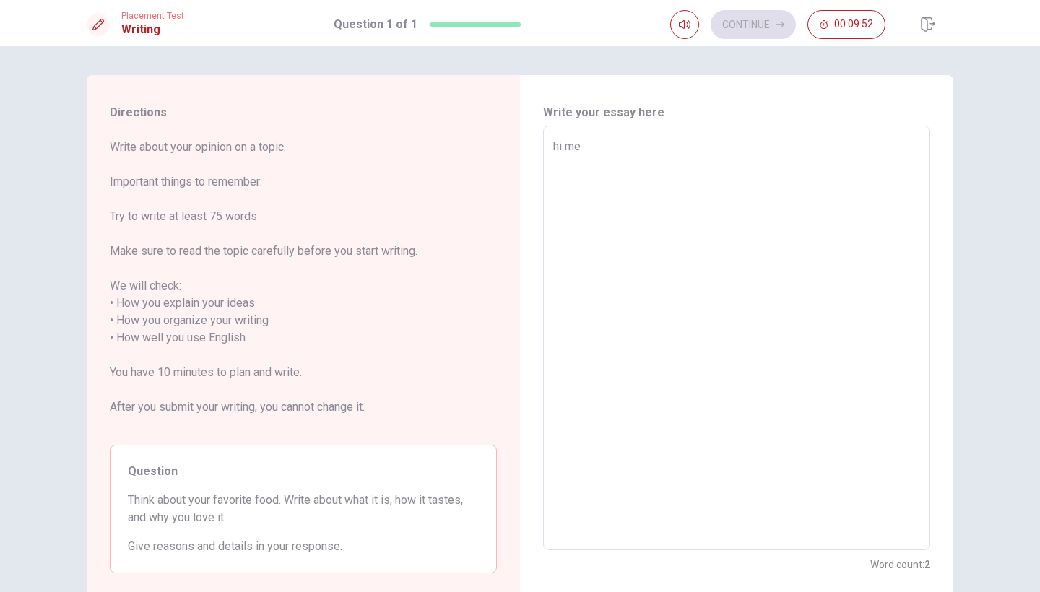
type textarea "x"
type textarea "hi me"
type textarea "x"
type textarea "hi me"
type textarea "x"
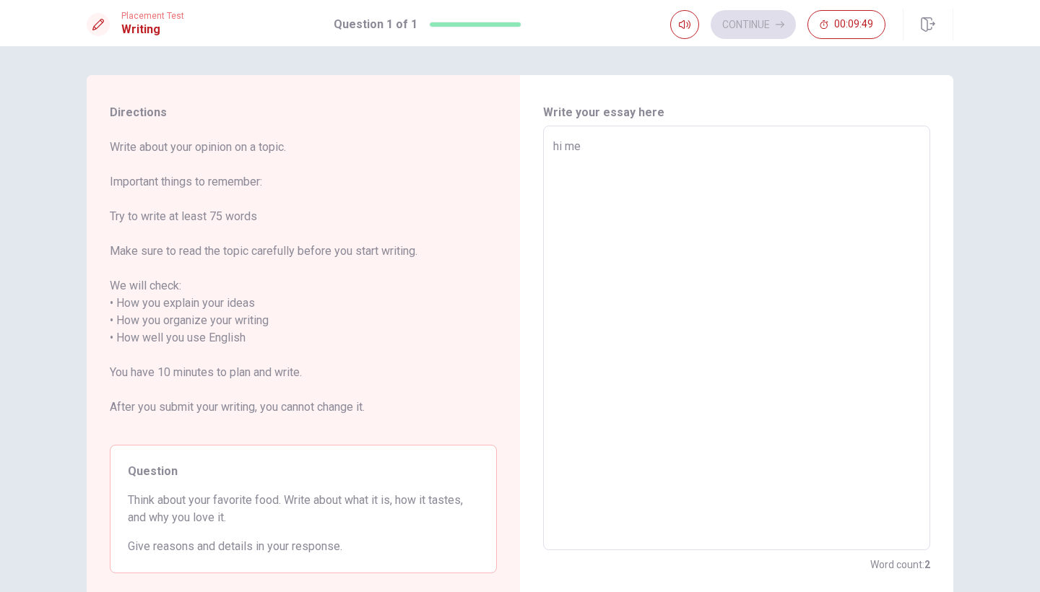
type textarea "hi m"
type textarea "x"
type textarea "hi my"
type textarea "x"
type textarea "hi my"
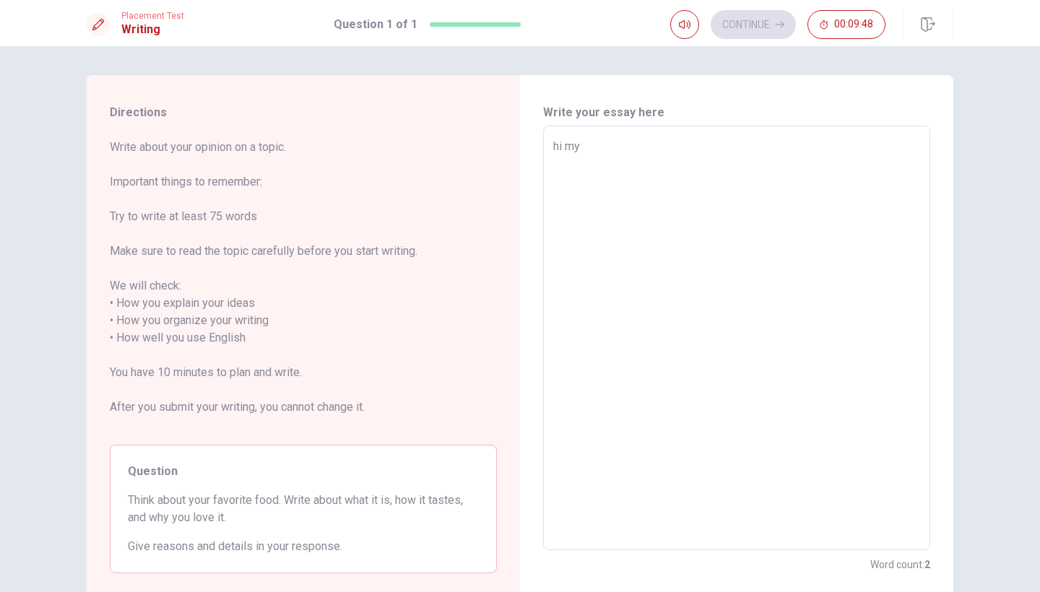
type textarea "x"
type textarea "hi my n"
type textarea "x"
type textarea "hi my ne"
type textarea "x"
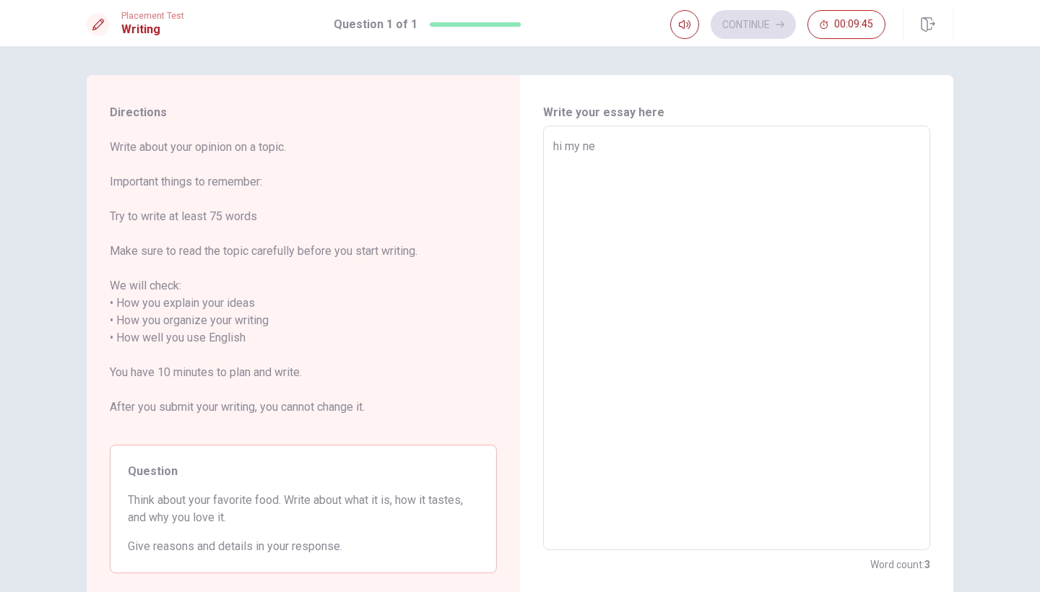
type textarea "hi my nem"
type textarea "x"
type textarea "hi my nem"
type textarea "x"
type textarea "hi my nem i"
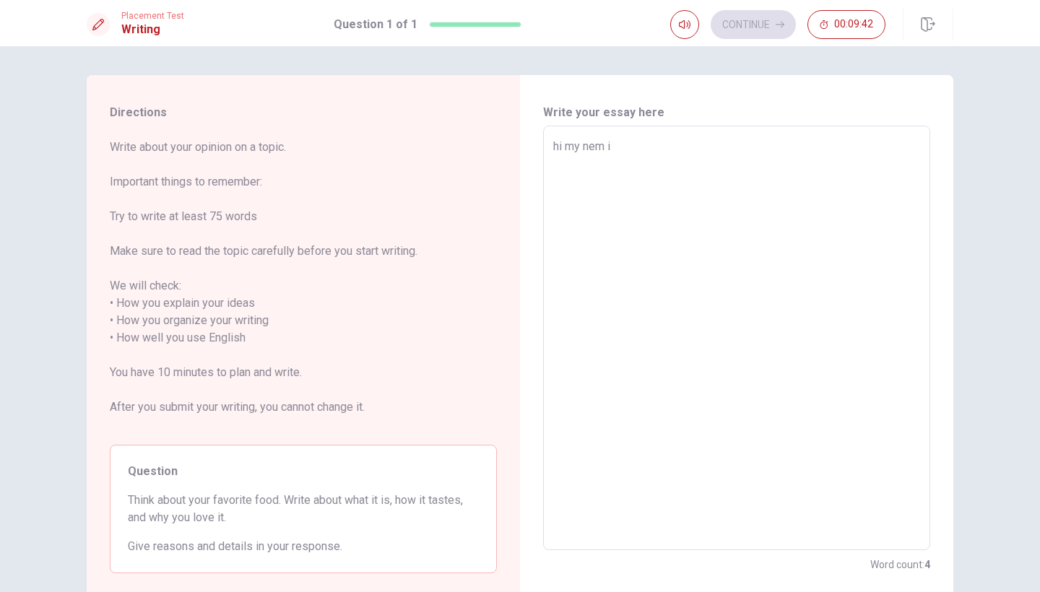
type textarea "x"
type textarea "hi my nem is"
type textarea "x"
type textarea "hi my nem is"
type textarea "x"
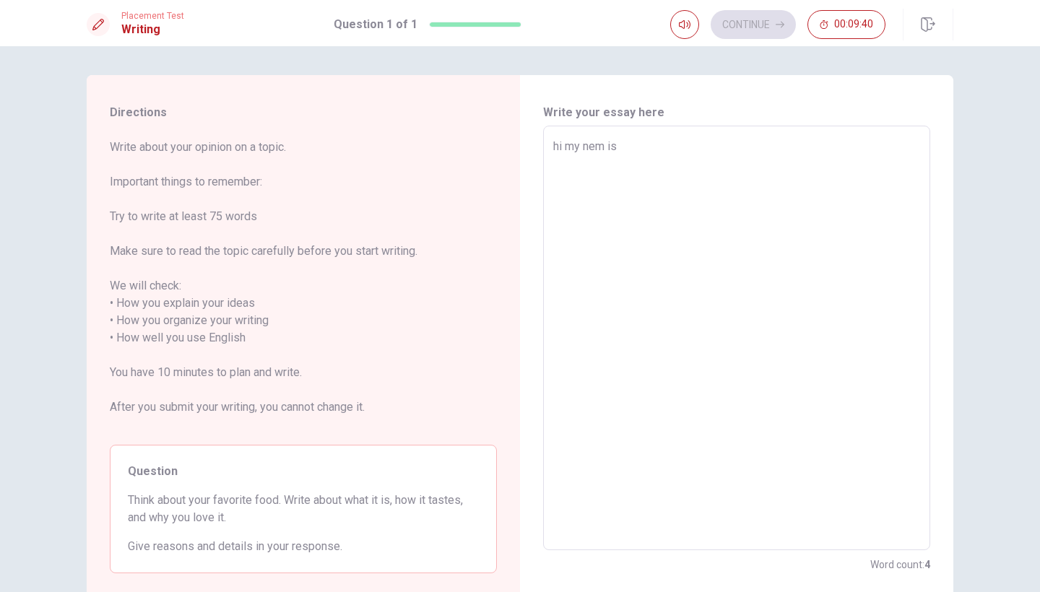
type textarea "hi my nem is w"
type textarea "x"
type textarea "hi my nem is wa"
type textarea "x"
type textarea "hi my nem is wae"
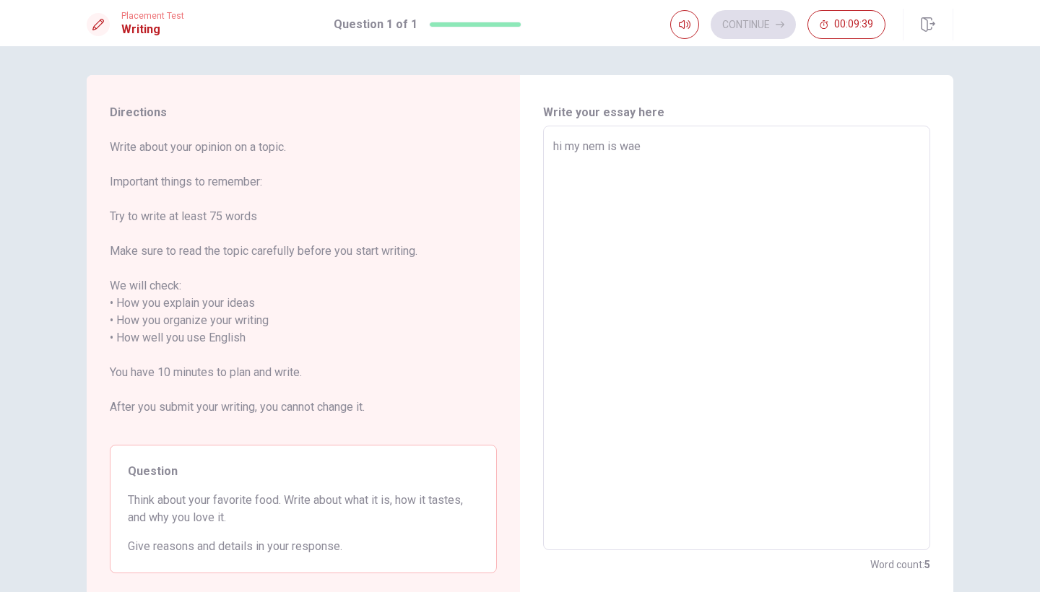
type textarea "x"
type textarea "hi my nem is waek"
type textarea "x"
type textarea "hi my nem is wae"
type textarea "x"
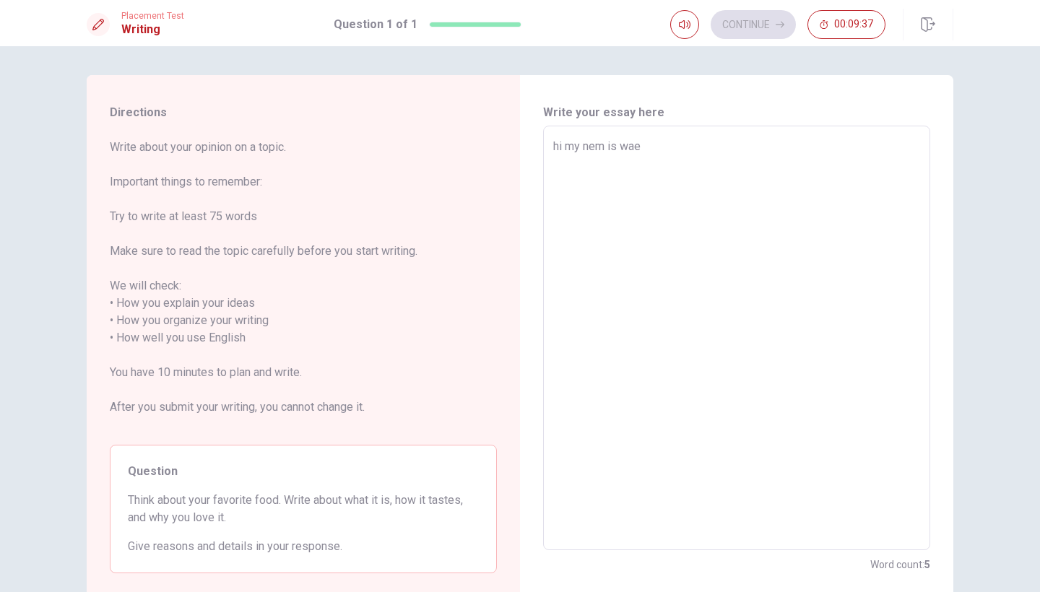
type textarea "hi my nem is wael"
type textarea "x"
type textarea "hi my nem is wael"
type textarea "x"
type textarea "hi my nem is wael h"
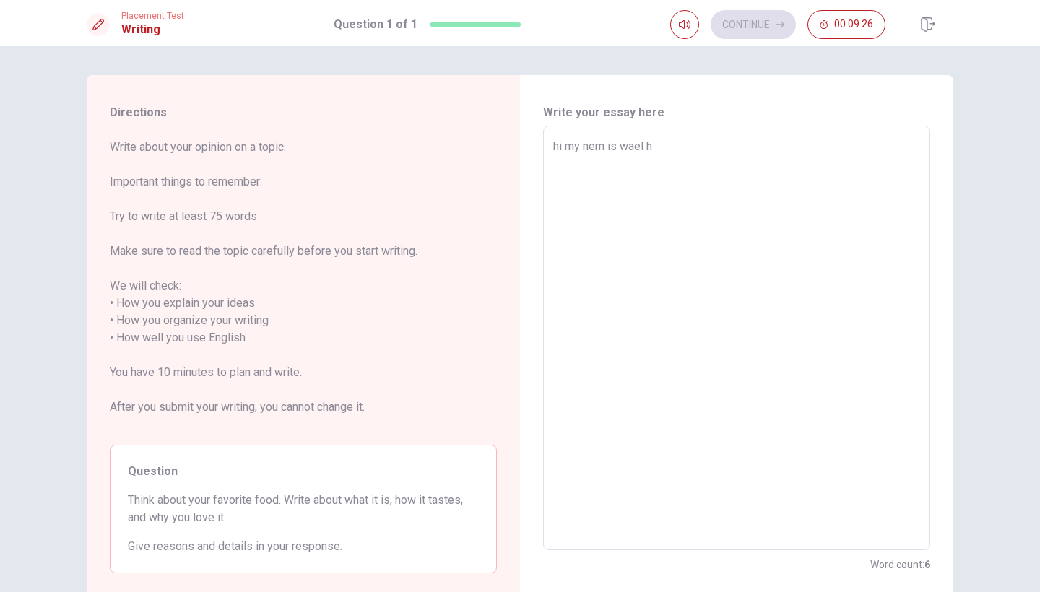
type textarea "x"
type textarea "hi my nem is wael"
type textarea "x"
type textarea "hi my nem is wael i"
type textarea "x"
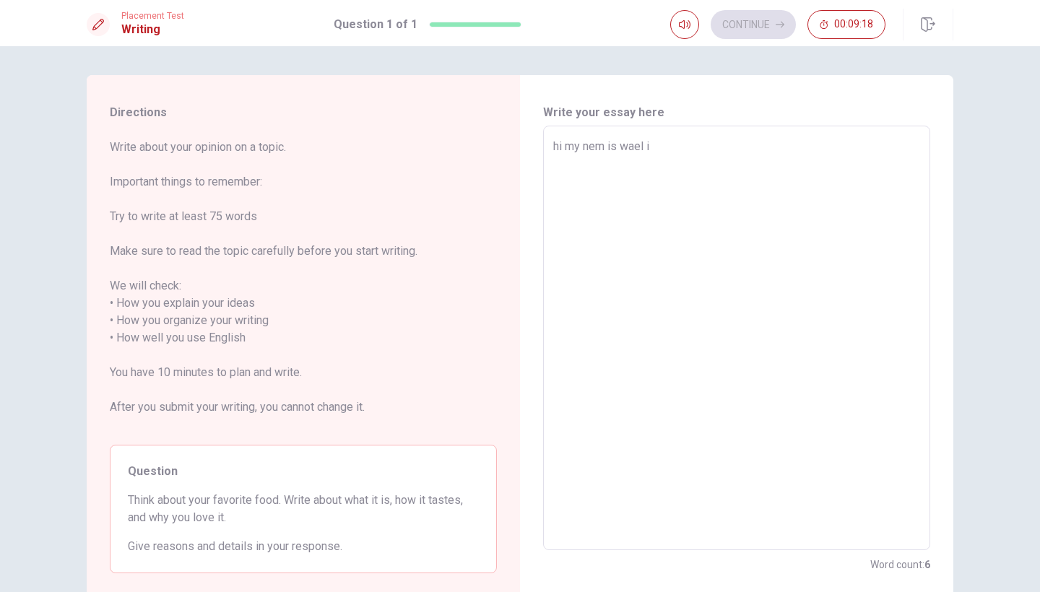
type textarea "hi my nem is wael ia"
type textarea "x"
type textarea "hi my nem is wael iam"
type textarea "x"
type textarea "hi my nem is wael ia"
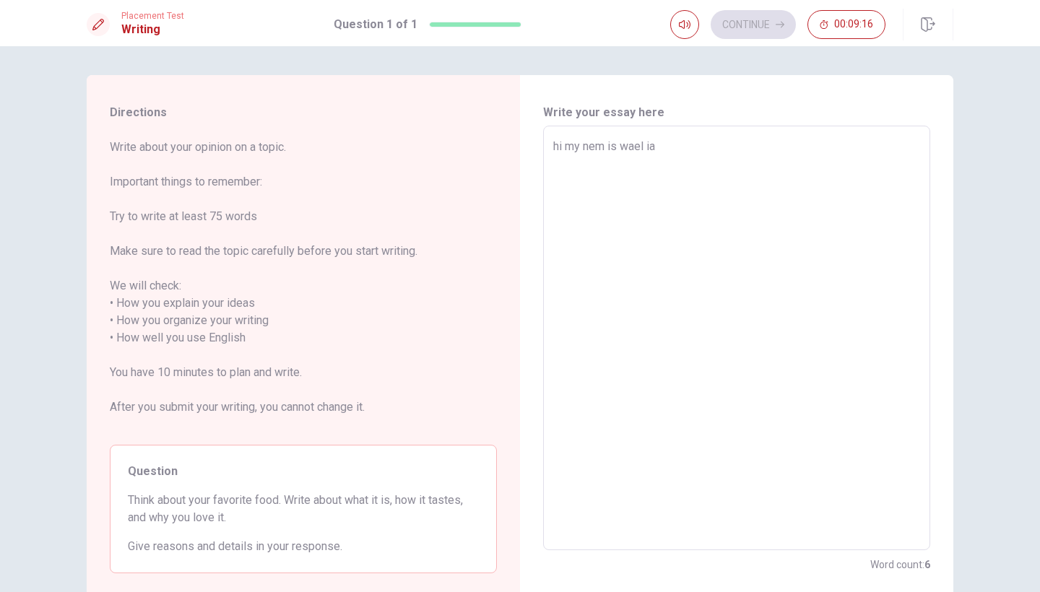
type textarea "x"
type textarea "hi my nem is wael i"
type textarea "x"
type textarea "hi my nem is wael i"
type textarea "x"
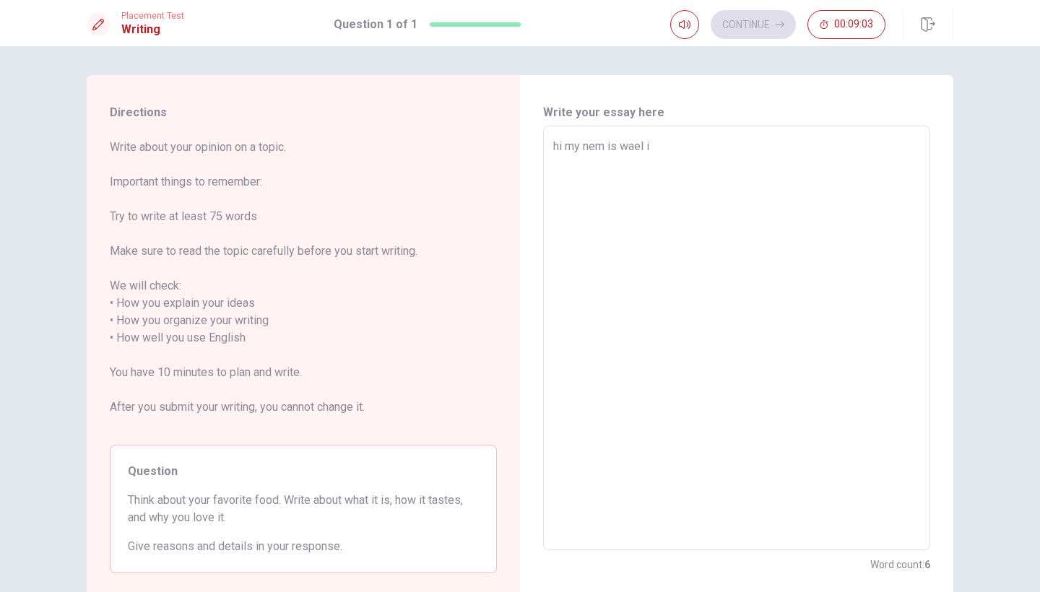
type textarea "hi my nem is wael i t"
type textarea "x"
type textarea "hi my nem is wael i [GEOGRAPHIC_DATA]"
type textarea "x"
type textarea "hi my nem is wael i tnh"
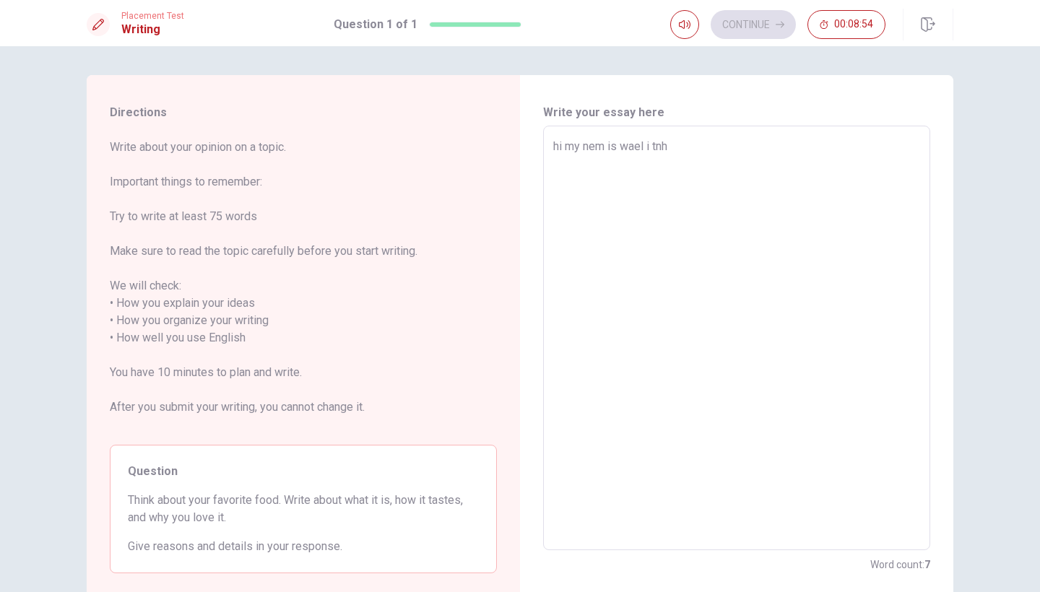
type textarea "x"
type textarea "hi my nem is wael i tnhu"
type textarea "x"
type textarea "hi my nem is wael i tnhun"
type textarea "x"
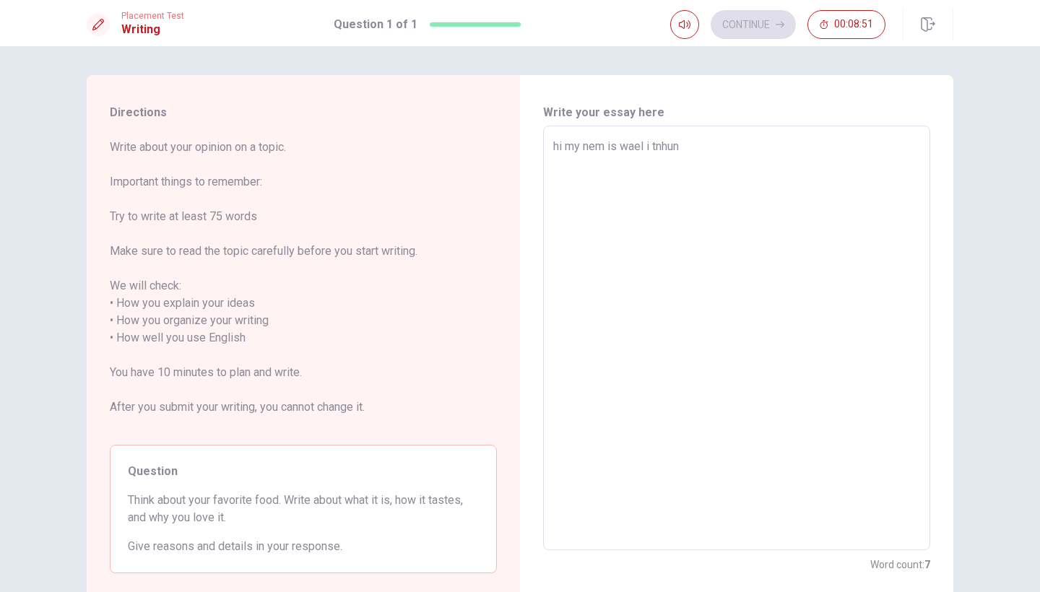
type textarea "hi my nem is wael i tnhung"
type textarea "x"
type textarea "hi my nem is wael i tnhun"
type textarea "x"
type textarea "hi my nem is wael i tnhu"
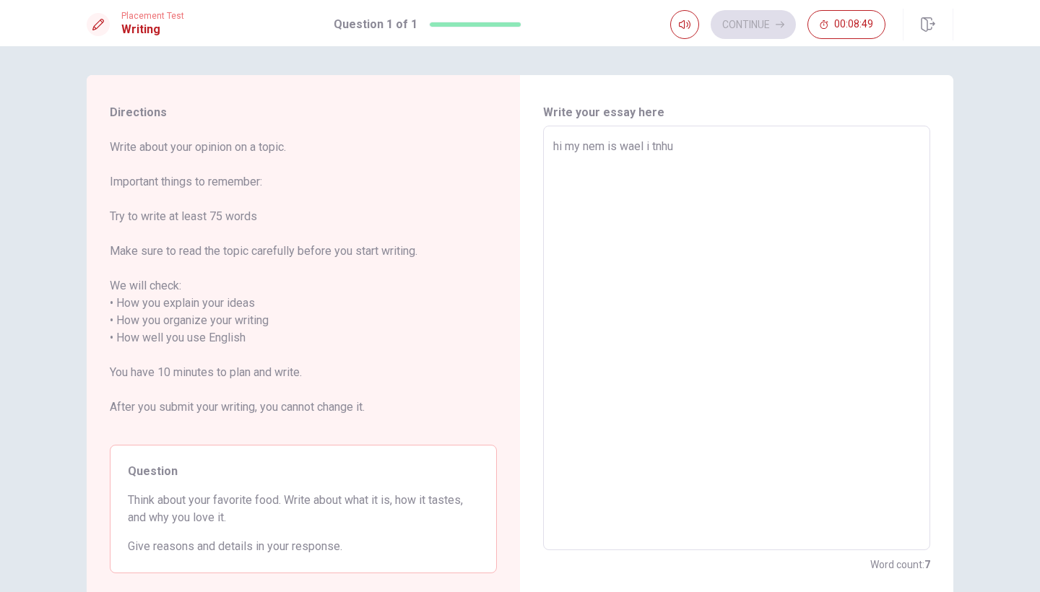
type textarea "x"
type textarea "hi my nem is wael i tnh"
type textarea "x"
type textarea "hi my nem is wael i tnhi"
type textarea "x"
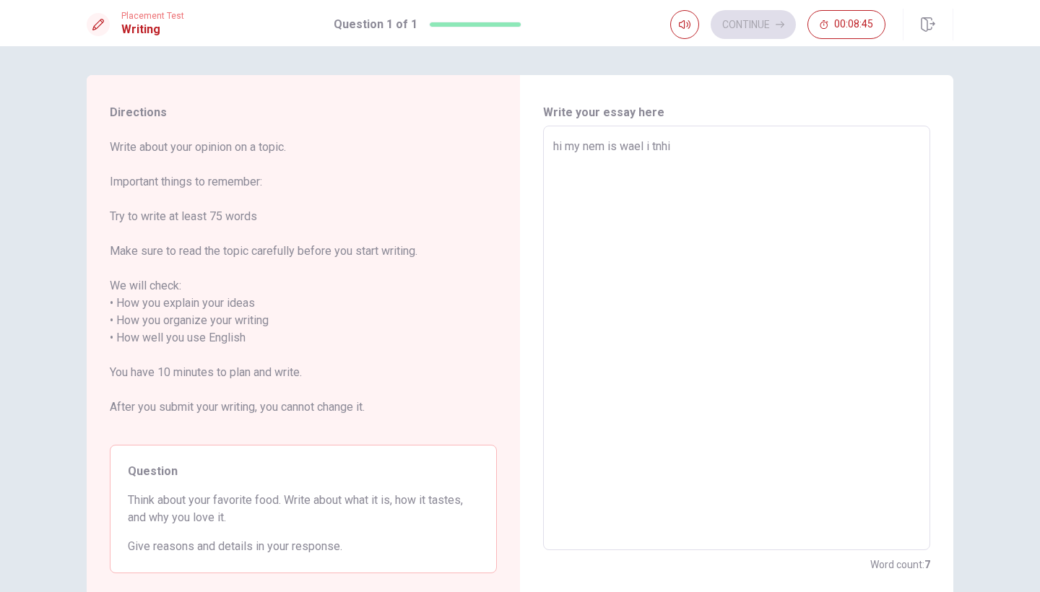
type textarea "hi my nem is wael i tnhin"
type textarea "x"
type textarea "hi my nem is wael i tnhing"
type textarea "x"
type textarea "hi my nem is wael i tnhing"
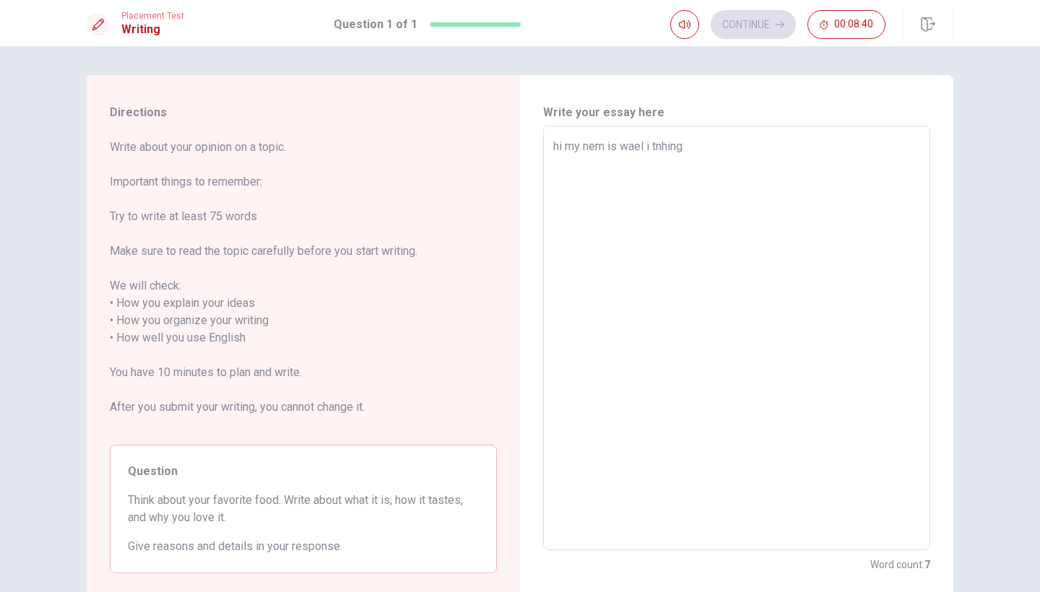
type textarea "x"
type textarea "hi my nem is wael i tnhing e"
type textarea "x"
type textarea "hi my nem is wael i tnhing ev"
type textarea "x"
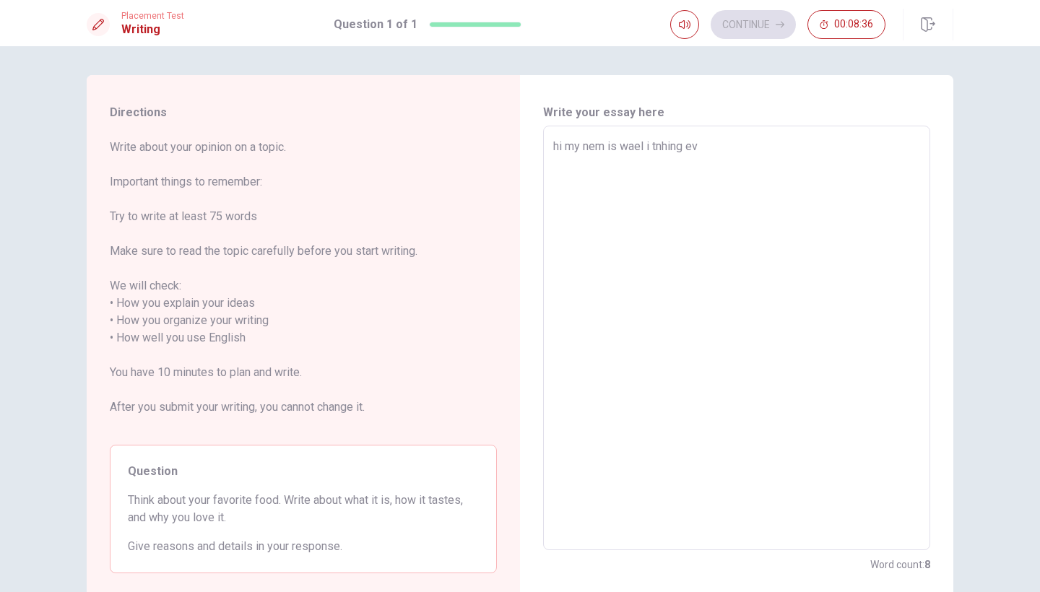
type textarea "hi my nem is wael i tnhing evr"
type textarea "x"
type textarea "hi my nem is wael i tnhing evre"
type textarea "x"
type textarea "hi my nem is wael i tnhing evree"
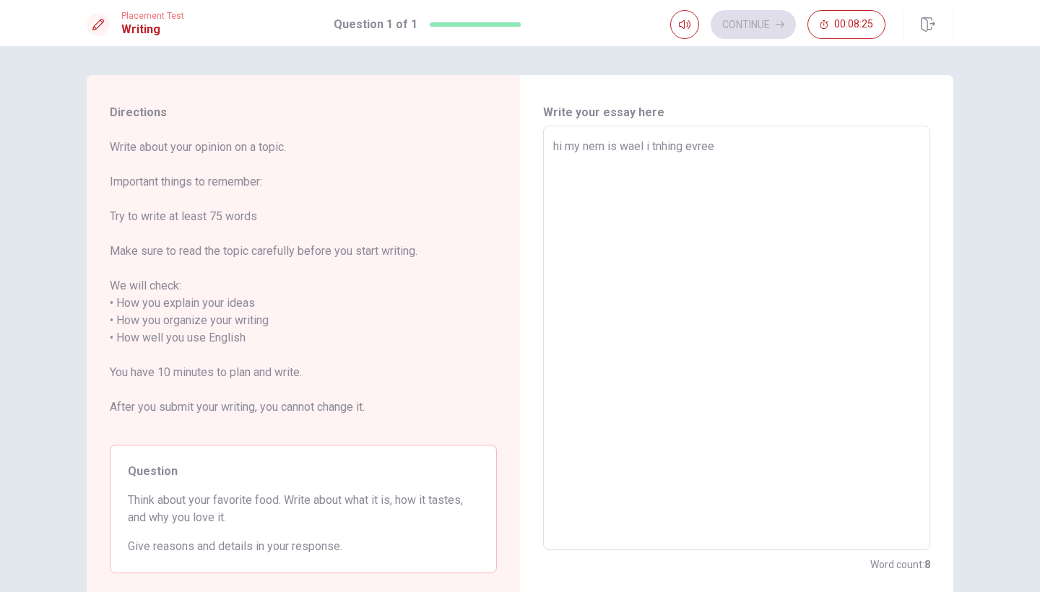
type textarea "x"
type textarea "hi my nem is wael i tnhing evre"
type textarea "x"
type textarea "hi my nem is wael i tnhing evr"
type textarea "x"
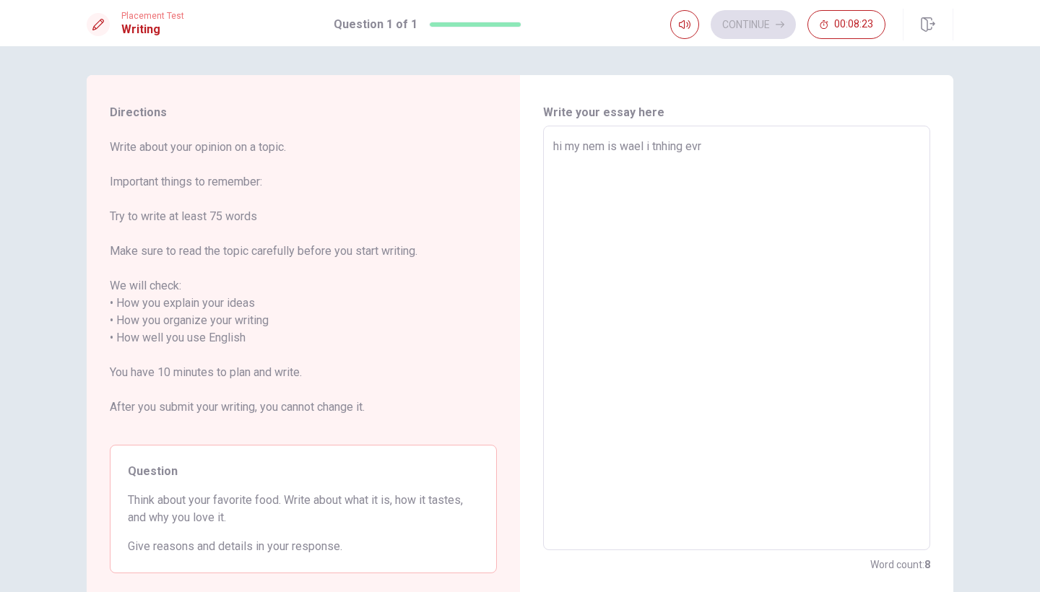
type textarea "hi my nem is wael i tnhing ev"
type textarea "x"
type textarea "hi my nem is wael i tnhing e"
type textarea "x"
type textarea "hi my nem is wael i tnhing"
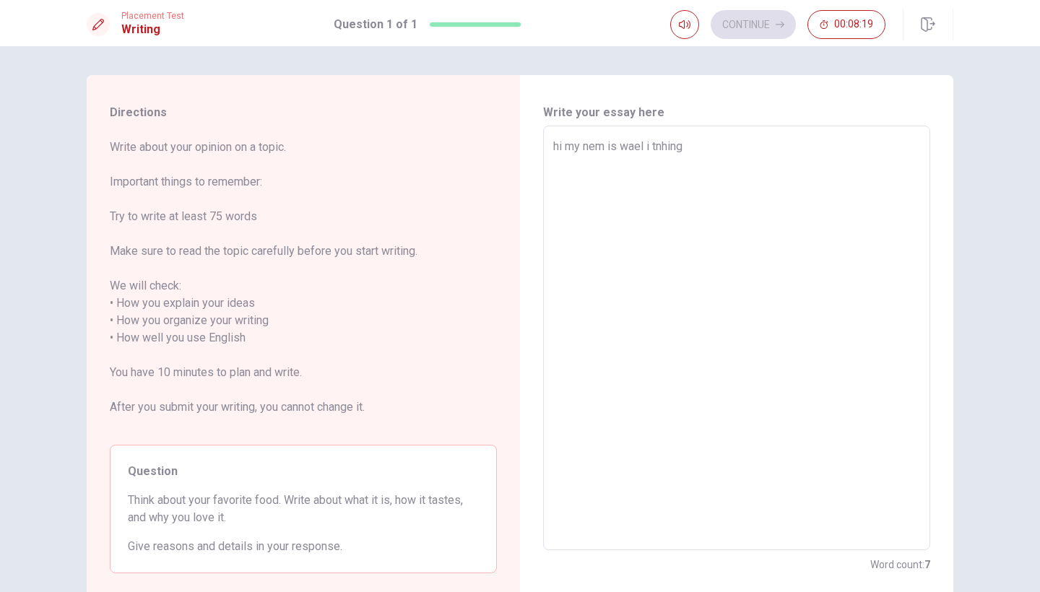
type textarea "x"
type textarea "hi my nem is wael i tnhing g"
type textarea "x"
type textarea "hi my nem is wael i tnhing go"
type textarea "x"
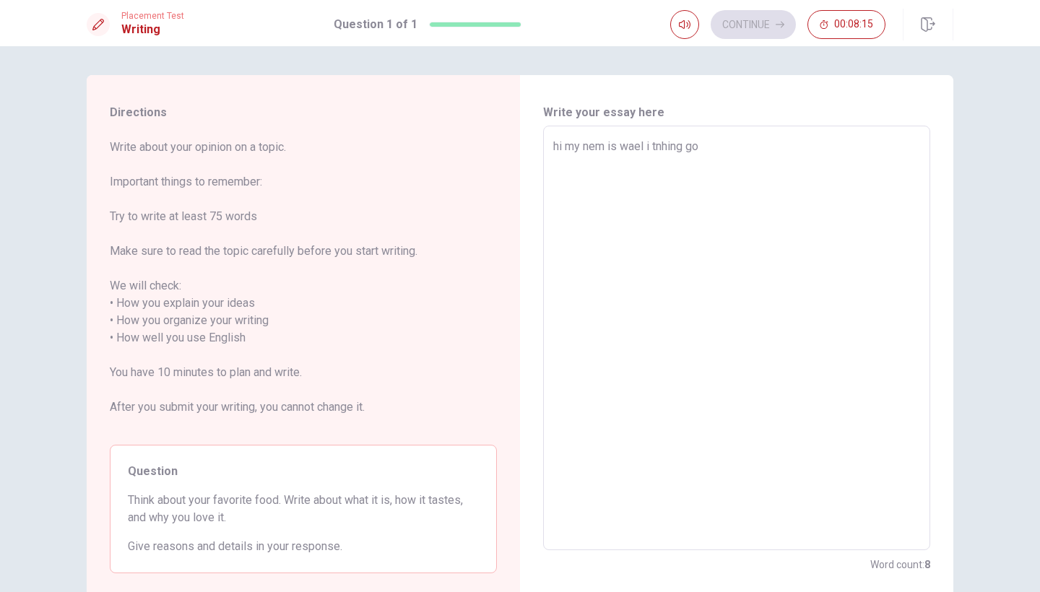
type textarea "hi my nem is wael i tnhing goo"
type textarea "x"
type textarea "hi my nem is wael i tnhing good"
type textarea "x"
type textarea "hi my nem is wael i tnhing good"
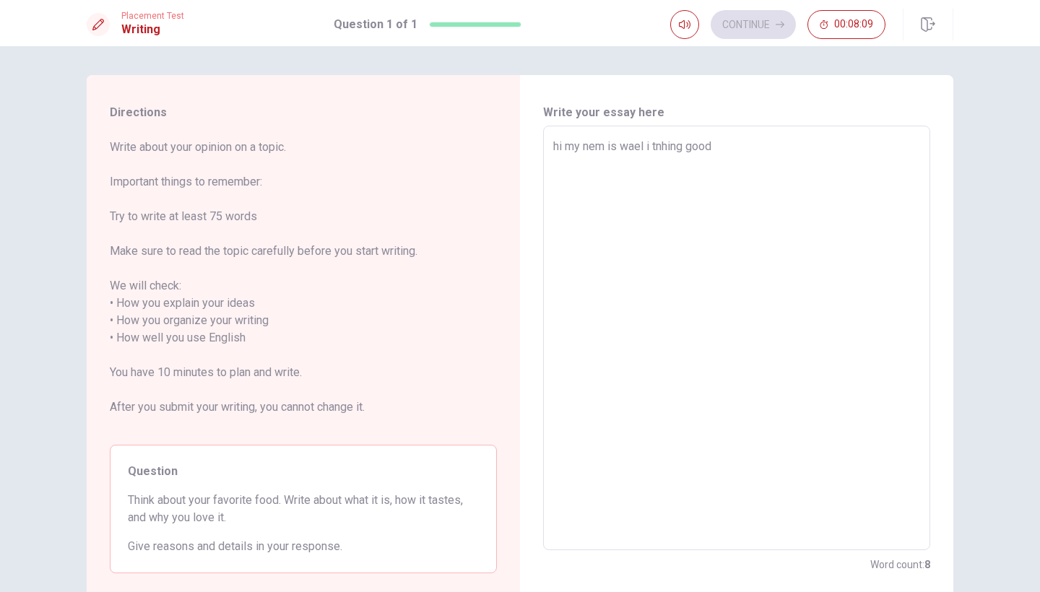
type textarea "x"
type textarea "hi my nem is wael i tnhing good o"
type textarea "x"
type textarea "hi my nem is wael i tnhing good"
type textarea "x"
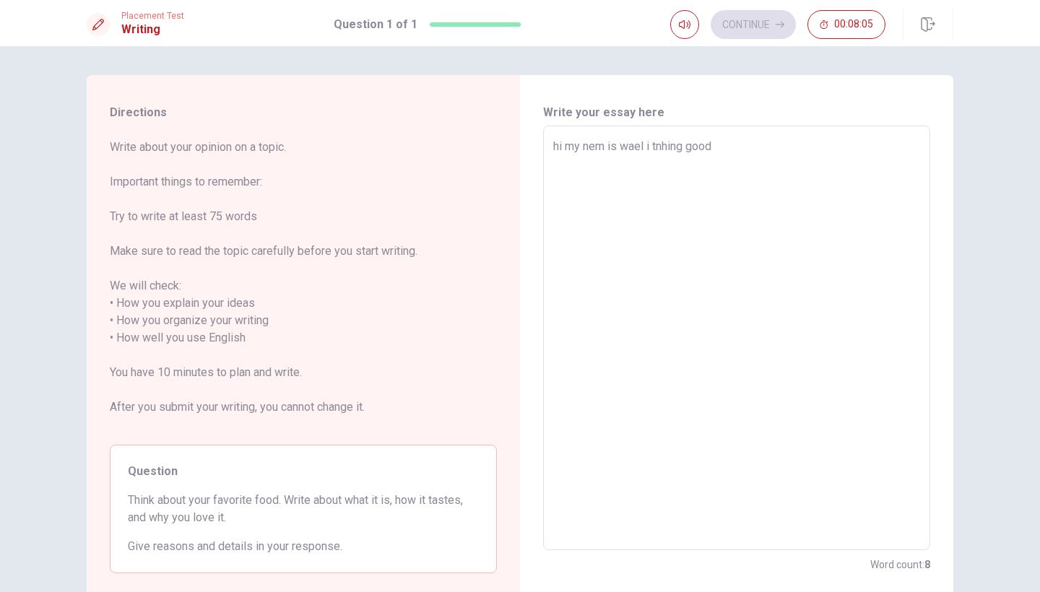
type textarea "hi my nem is wael i tnhing good l"
type textarea "x"
type textarea "hi my nem is wael i tnhing good l"
type textarea "x"
type textarea "hi my nem is wael i tnhing good l f"
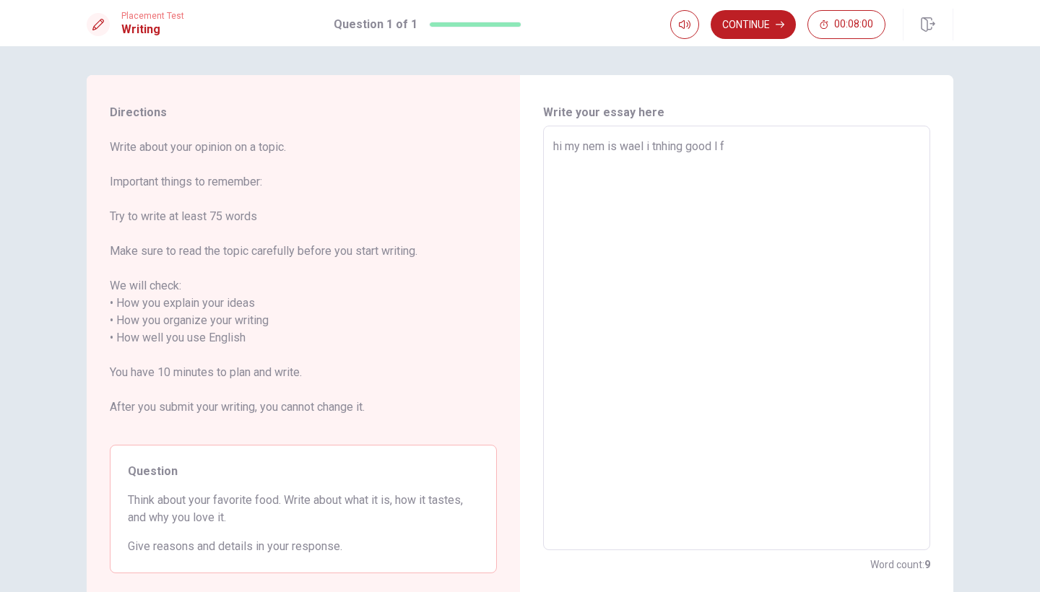
type textarea "x"
type textarea "hi my nem is wael i tnhing good l fe"
type textarea "x"
type textarea "hi my nem is wael i tnhing good l fee"
type textarea "x"
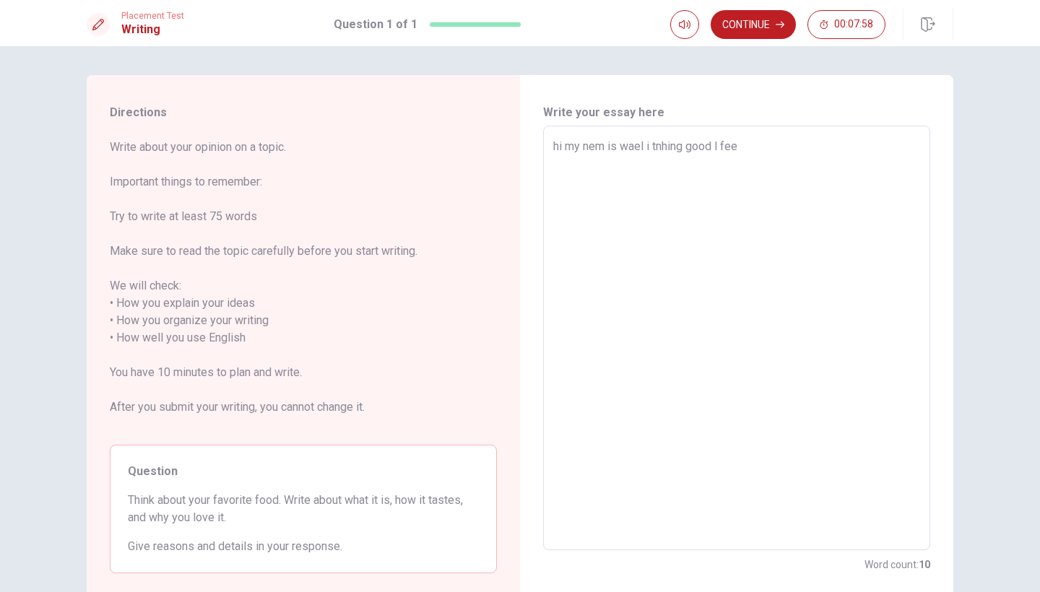
type textarea "hi my nem is wael i tnhing good l feel"
type textarea "x"
type textarea "hi my nem is wael i tnhing good l feel"
type textarea "x"
type textarea "hi my nem is wael i tnhing good l feel i"
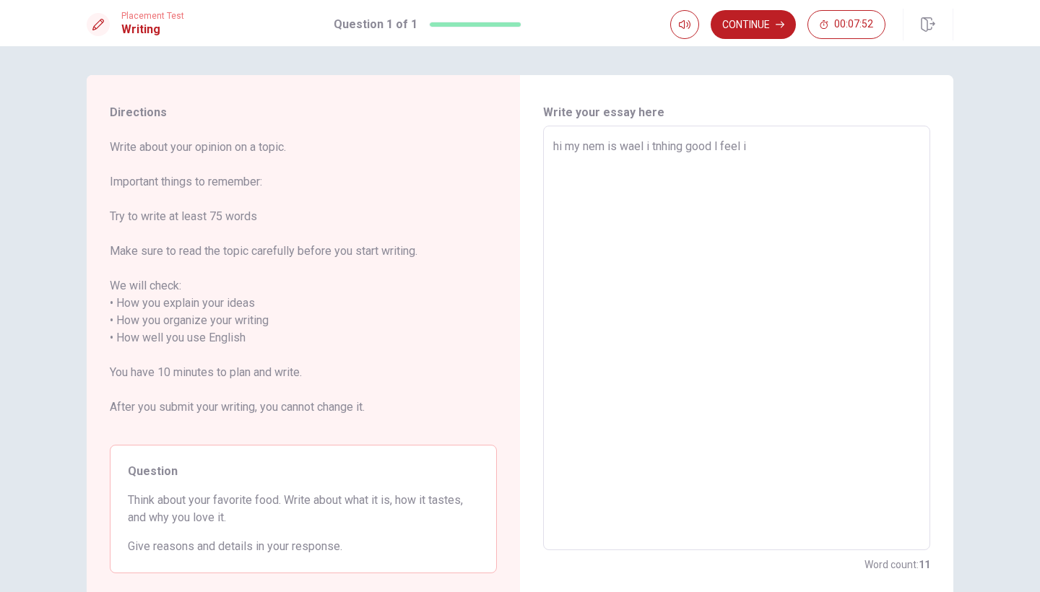
type textarea "x"
type textarea "hi my nem is wael i tnhing good l feel it"
type textarea "x"
type textarea "hi my nem is wael i tnhing good l feel its"
type textarea "x"
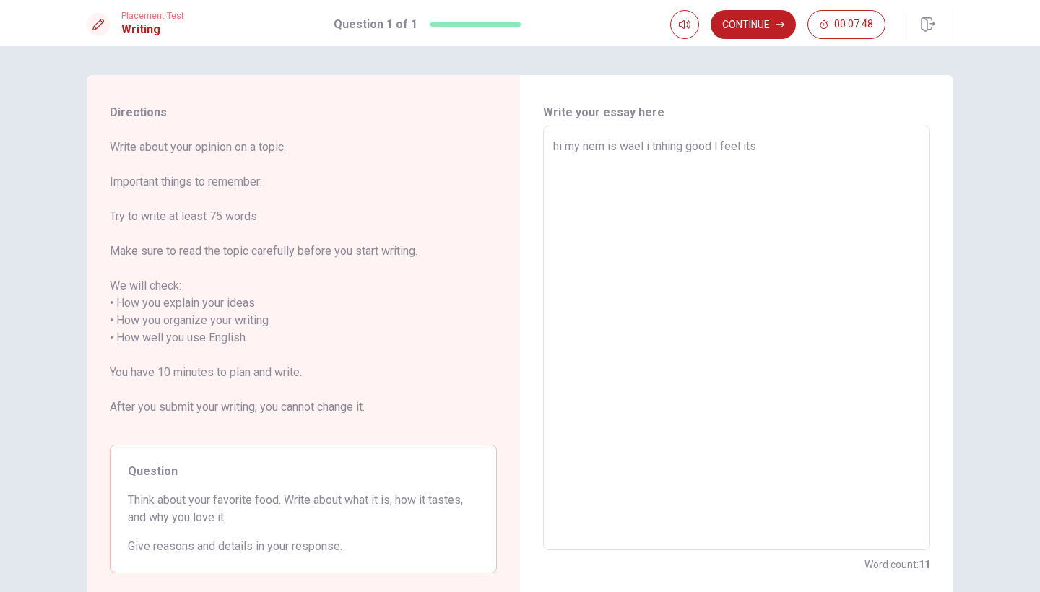
type textarea "hi my nem is wael i tnhing good l feel its"
type textarea "x"
type textarea "hi my nem is wael i tnhing good l feel its g"
type textarea "x"
type textarea "hi my nem is wael i tnhing good l feel its go"
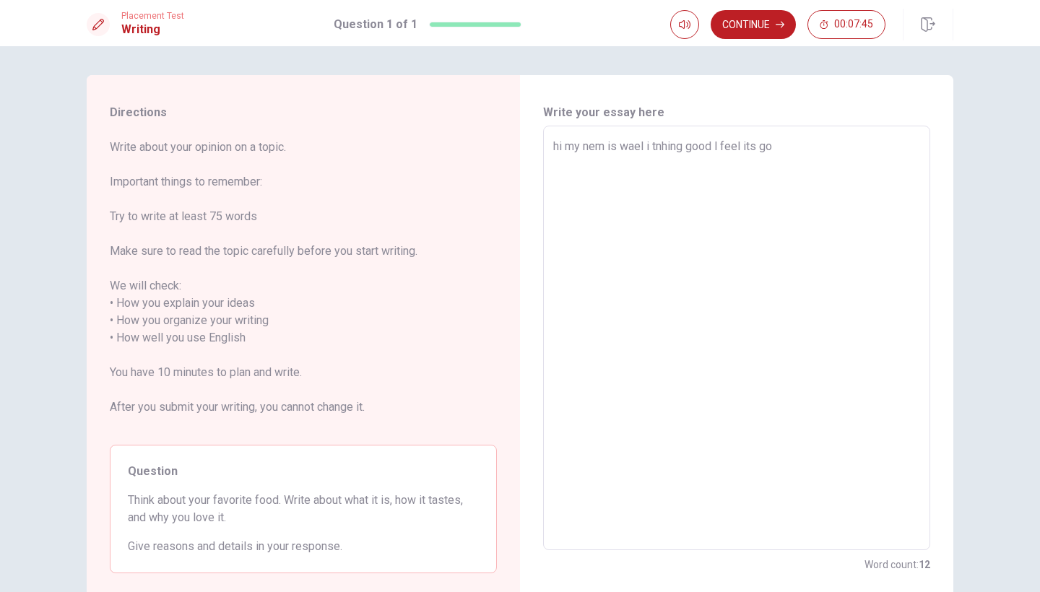
type textarea "x"
type textarea "hi my nem is wael i tnhing good l feel its goo"
type textarea "x"
type textarea "hi my nem is wael i tnhing good l feel its good"
type textarea "x"
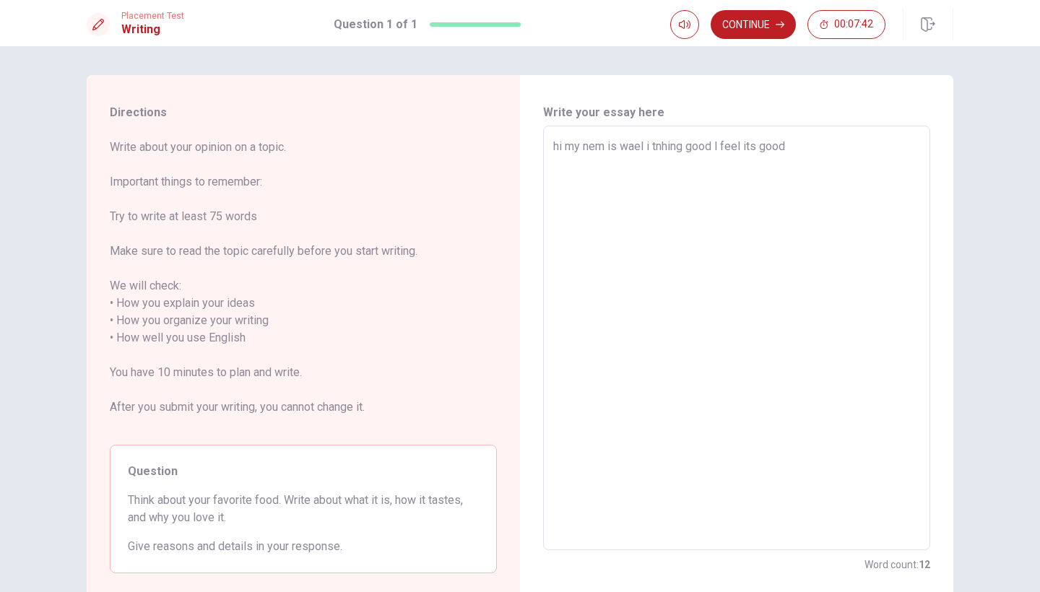
type textarea "hi my nem is wael i tnhing good l feel its good"
type textarea "x"
type textarea "hi my nem is wael i tnhing good l feel its good b"
type textarea "x"
type textarea "hi my nem is wael i tnhing good l feel its good bo"
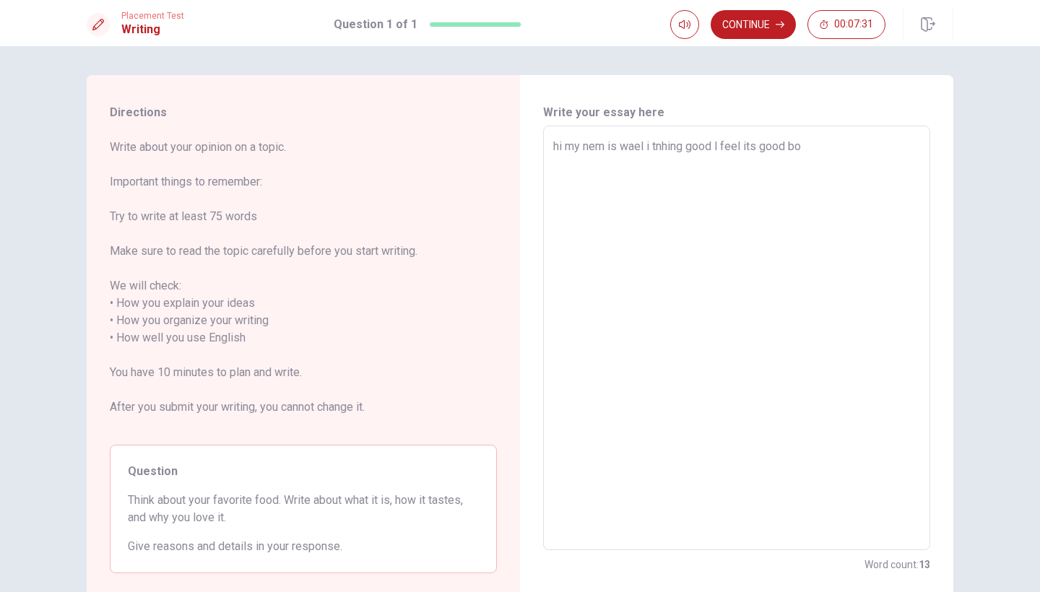
type textarea "x"
type textarea "hi my nem is wael i tnhing good l feel its good bot"
type textarea "x"
type textarea "hi my nem is wael i tnhing good l feel its good bot"
type textarea "x"
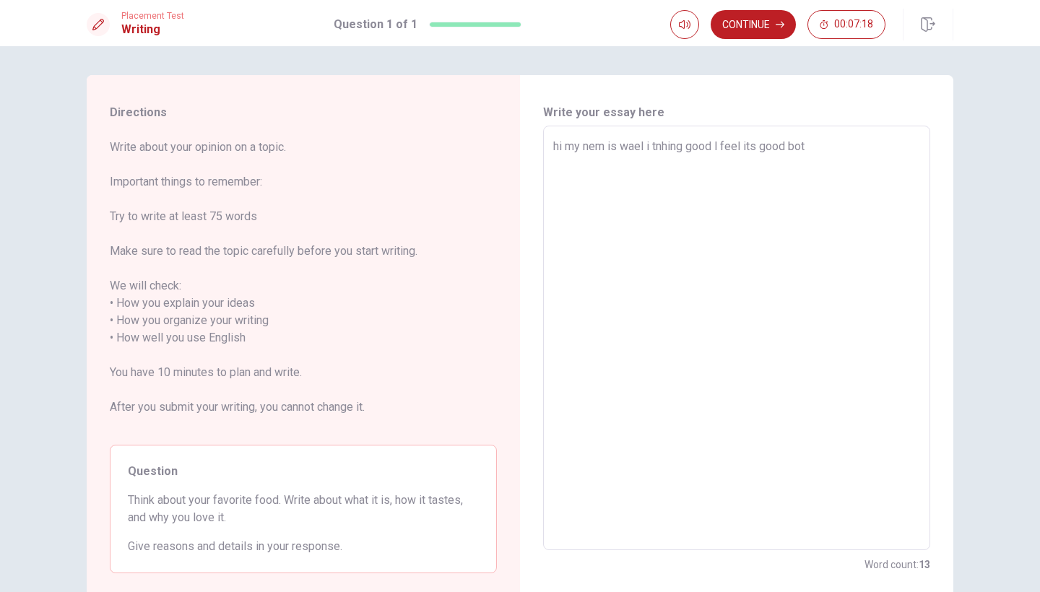
type textarea "hi my nem is wael i tnhing good l feel its good bot i"
type textarea "x"
type textarea "hi my nem is wael i tnhing good l feel its good bot it"
type textarea "x"
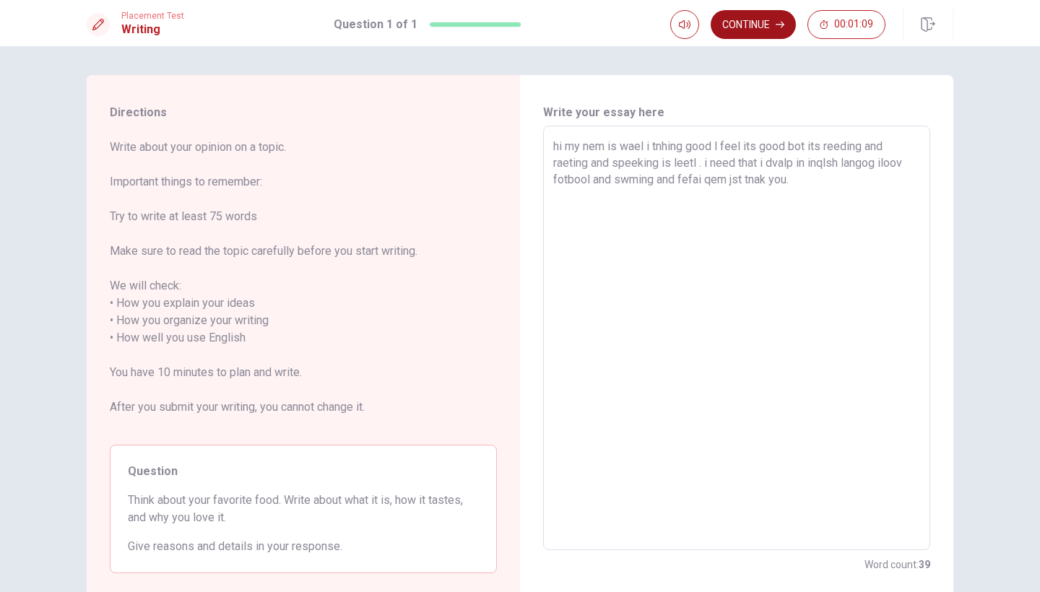
click at [769, 19] on button "Continue" at bounding box center [752, 24] width 85 height 29
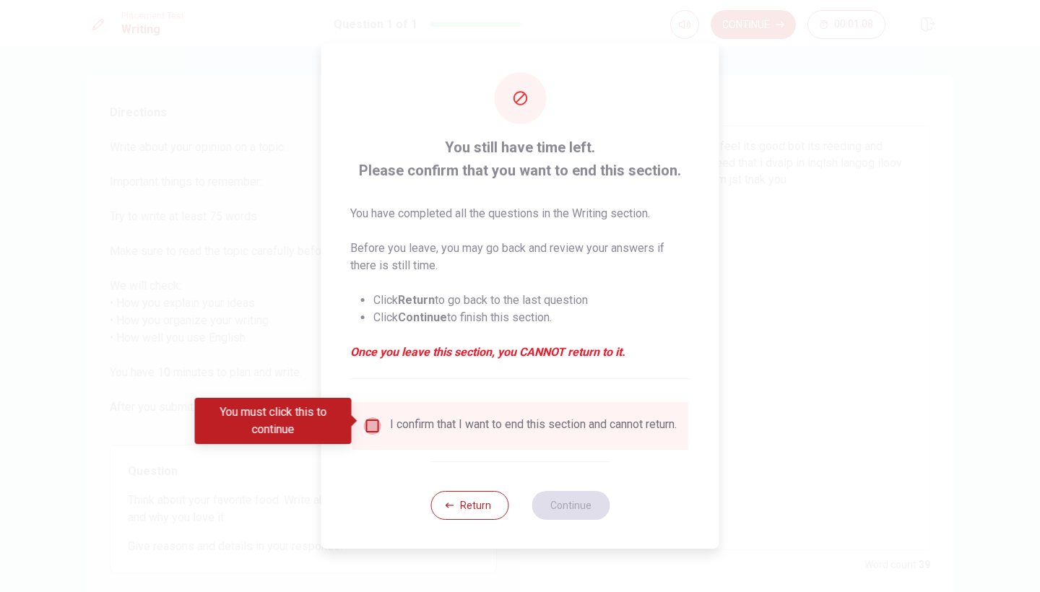
click at [368, 417] on input "You must click this to continue" at bounding box center [372, 425] width 17 height 17
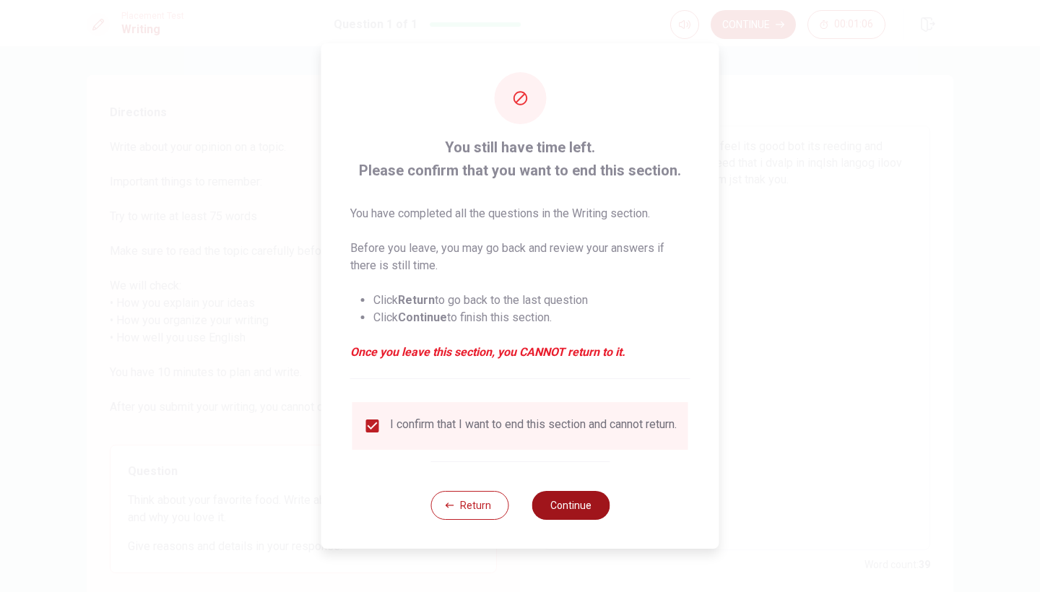
click at [569, 507] on button "Continue" at bounding box center [570, 505] width 78 height 29
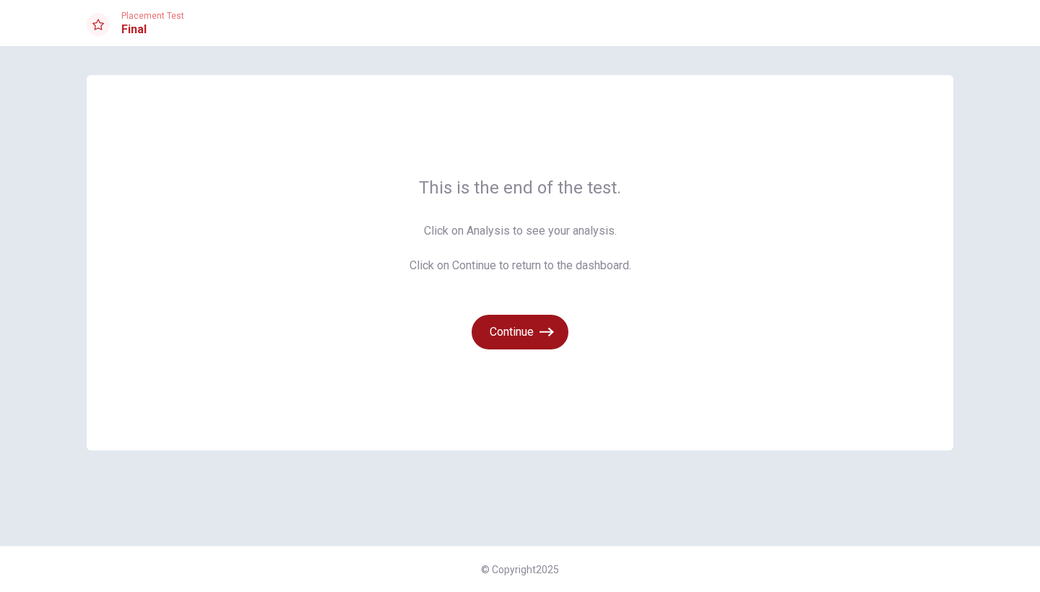
click at [539, 330] on icon "button" at bounding box center [546, 332] width 14 height 14
